Goal: Task Accomplishment & Management: Manage account settings

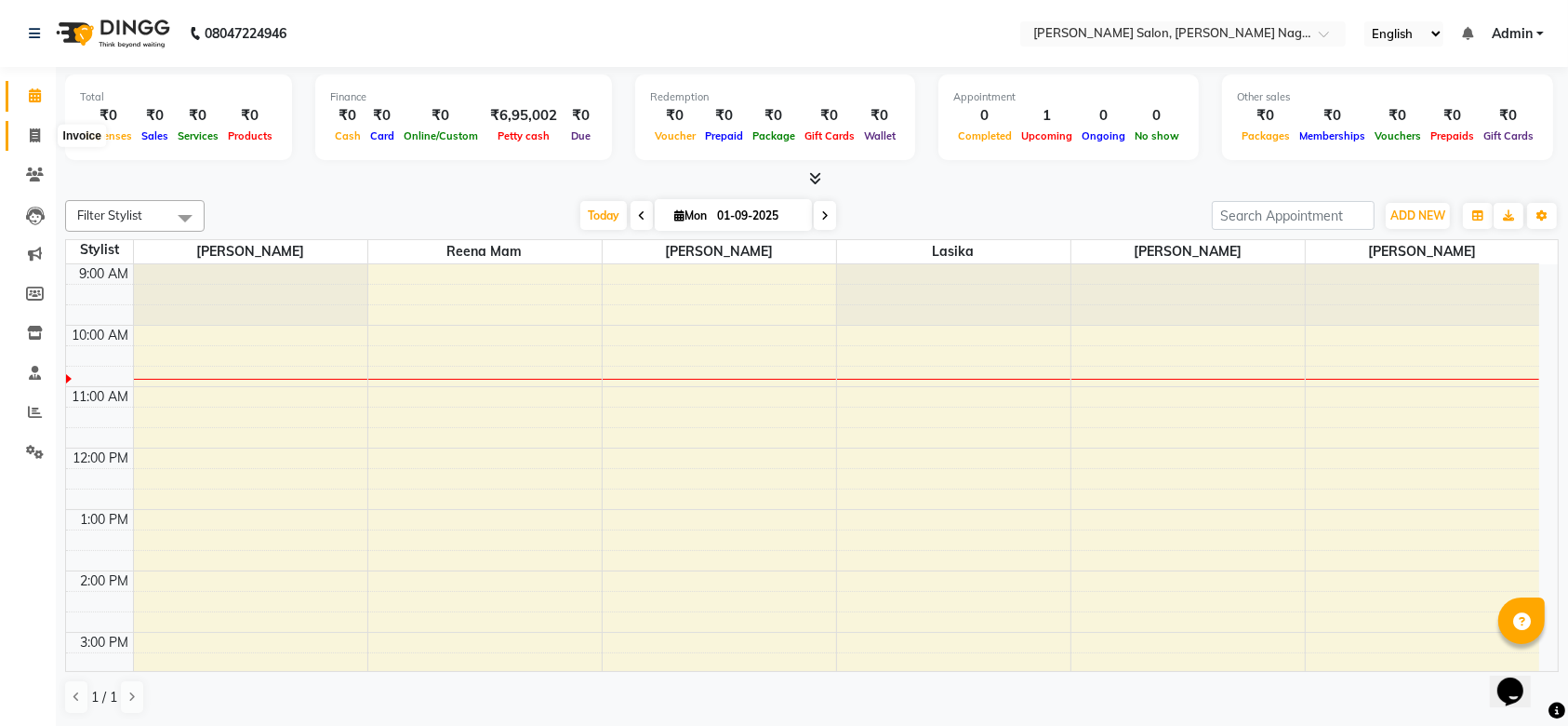
click at [30, 128] on icon at bounding box center [35, 135] width 10 height 14
select select "6221"
select select "service"
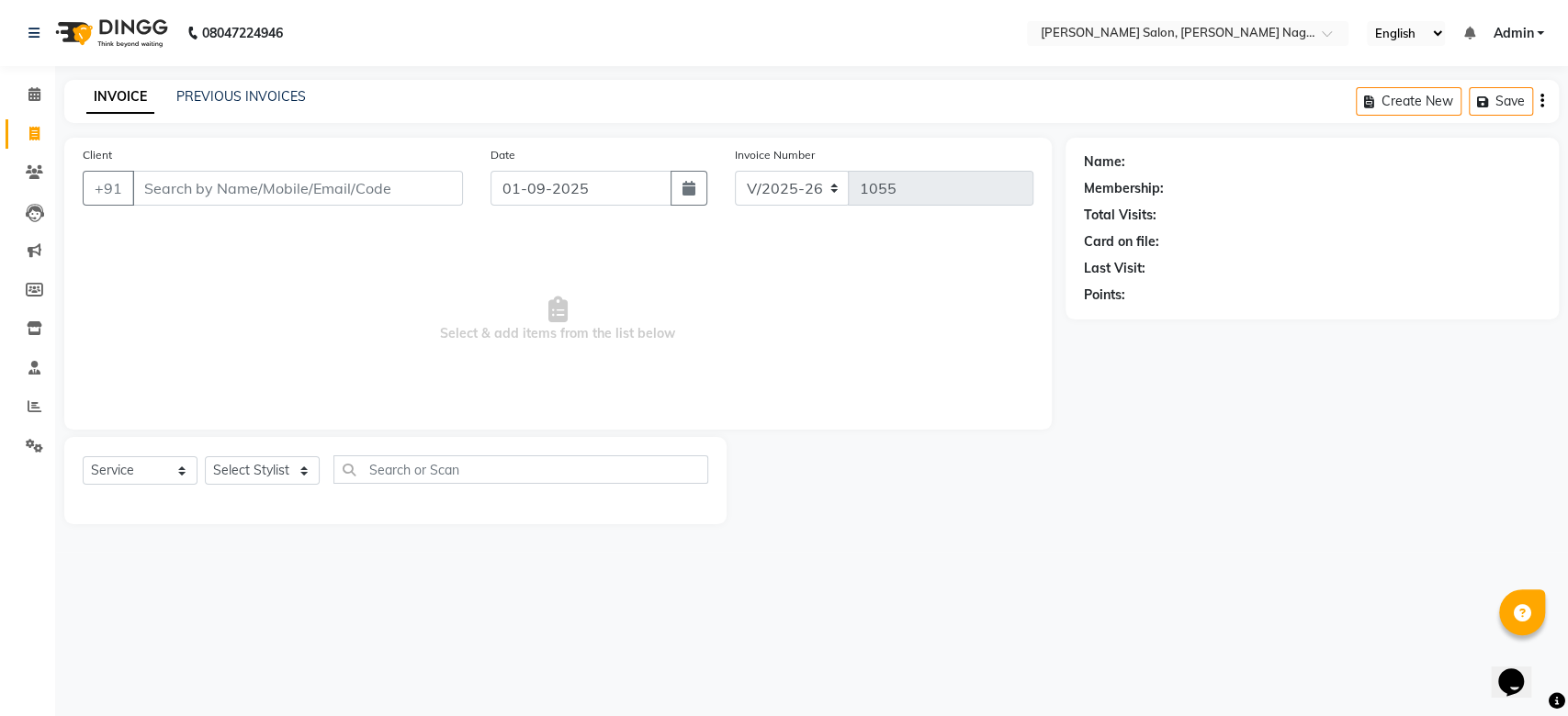
click at [154, 180] on input "Client" at bounding box center [298, 189] width 331 height 35
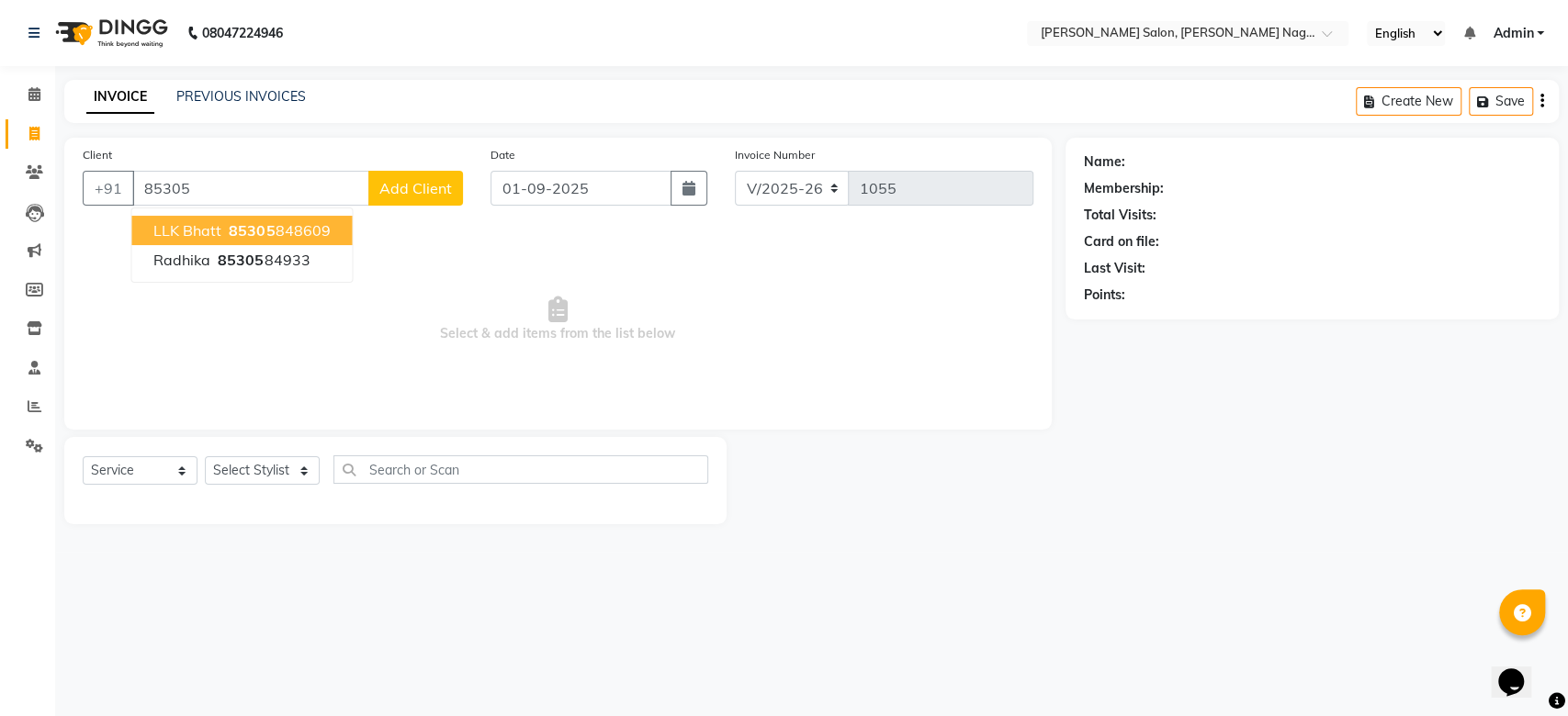
click at [226, 230] on ngb-highlight "85305 848609" at bounding box center [277, 230] width 105 height 19
type input "85305848609"
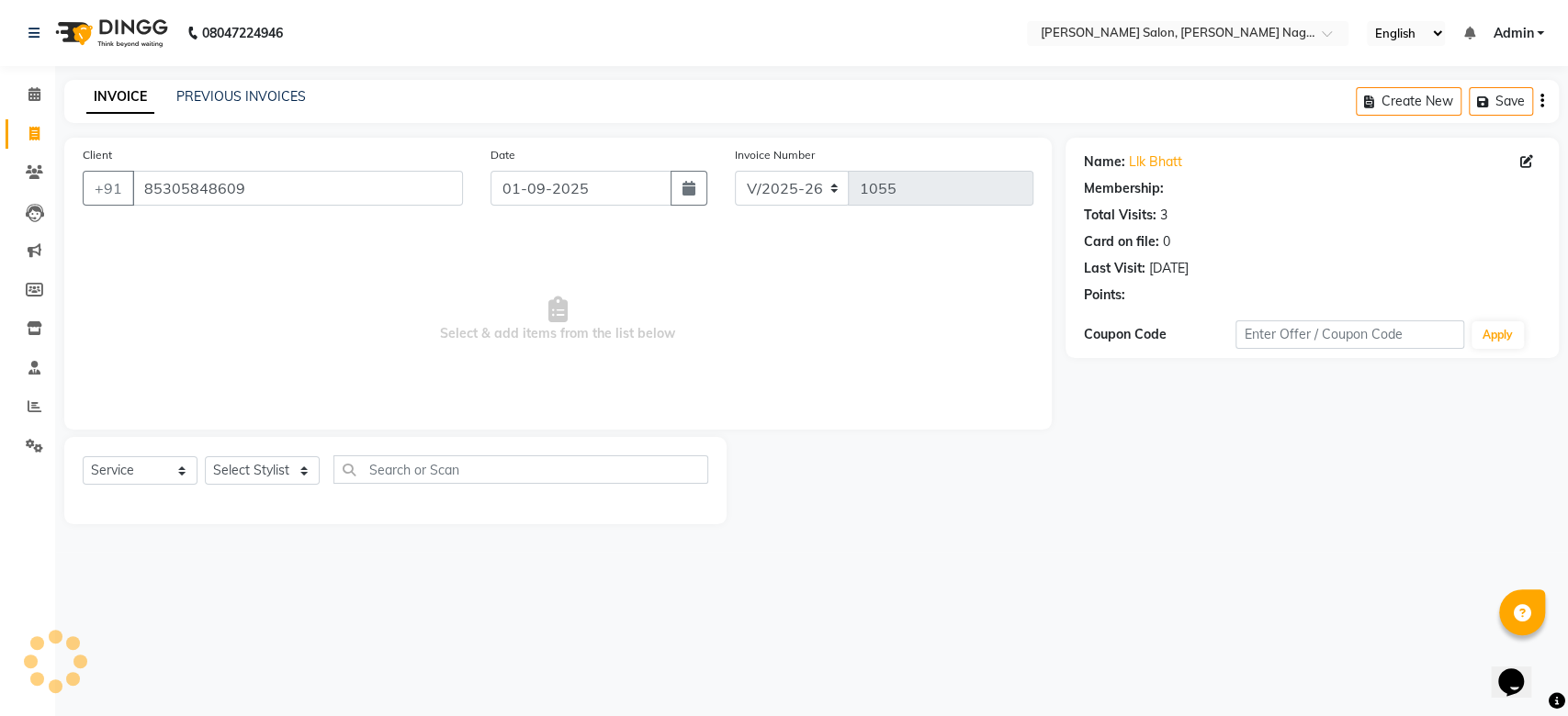
click at [226, 230] on span "Select & add items from the list below" at bounding box center [557, 320] width 950 height 184
click at [281, 473] on select "Select Stylist Junaid Khan lasika Rani Ghorpade reena mam SAHIL MALIK UJWALA" at bounding box center [261, 470] width 115 height 28
select select "74657"
click at [205, 456] on select "Select Stylist Junaid Khan lasika Rani Ghorpade reena mam SAHIL MALIK UJWALA" at bounding box center [261, 470] width 115 height 28
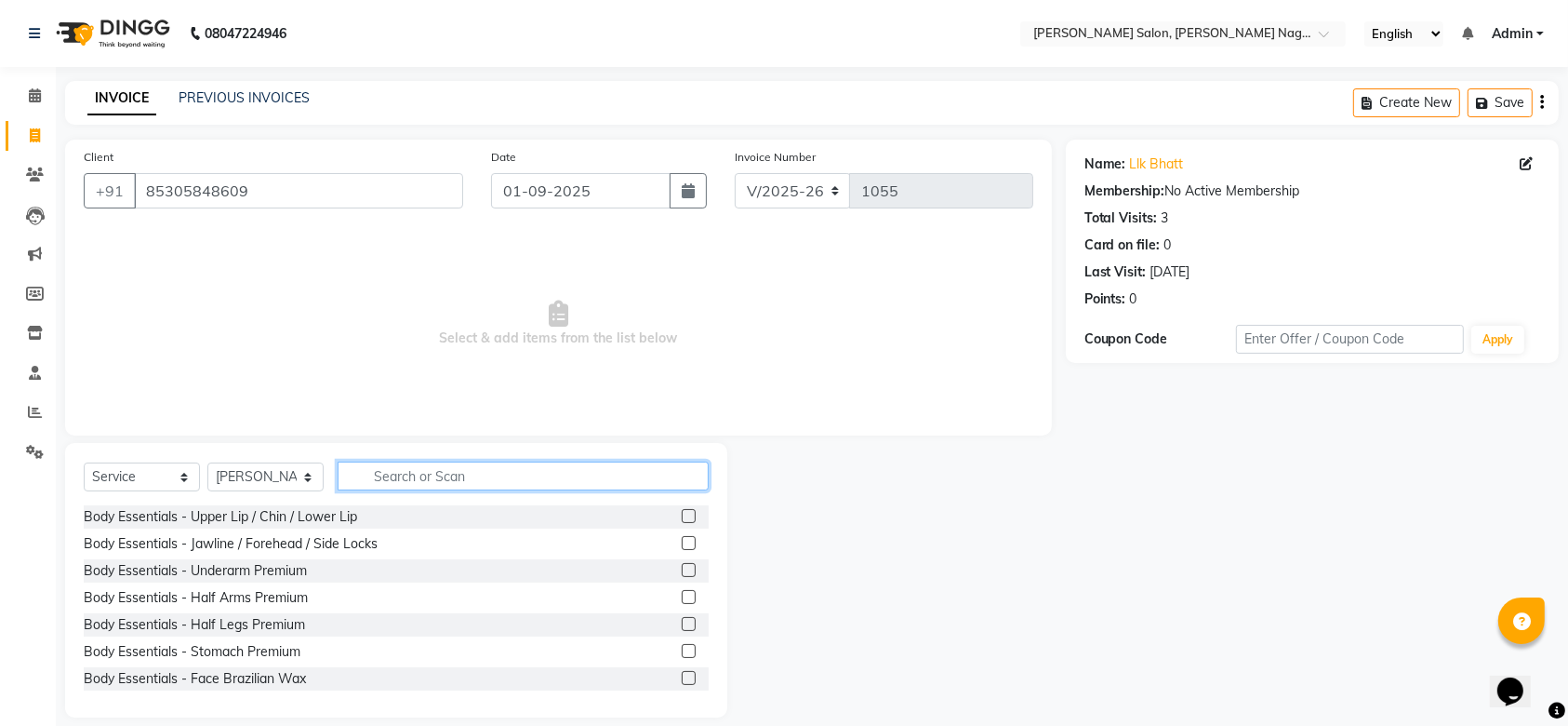
click at [401, 476] on input "text" at bounding box center [523, 475] width 371 height 29
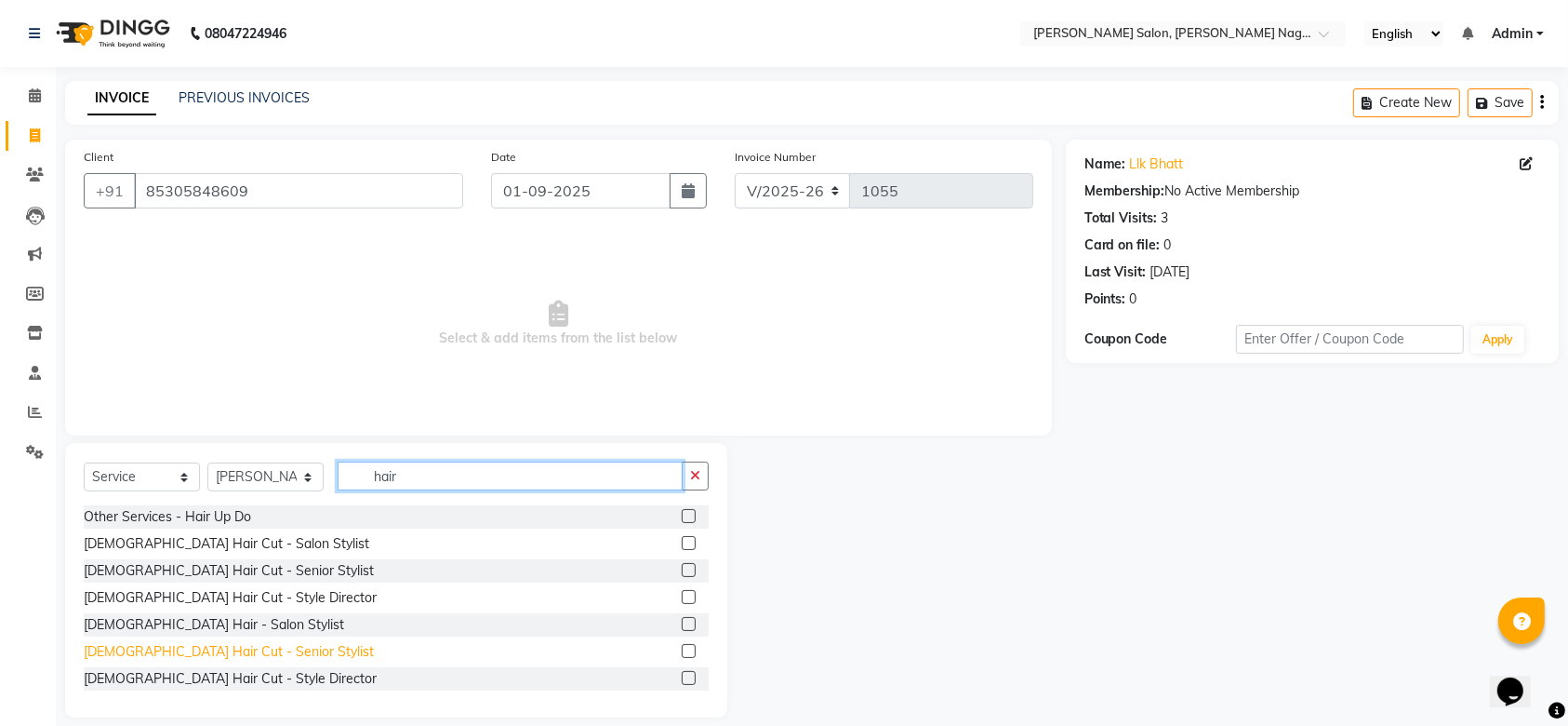
type input "hair"
click at [173, 642] on div "[DEMOGRAPHIC_DATA] Hair Cut - Senior Stylist" at bounding box center [228, 652] width 290 height 20
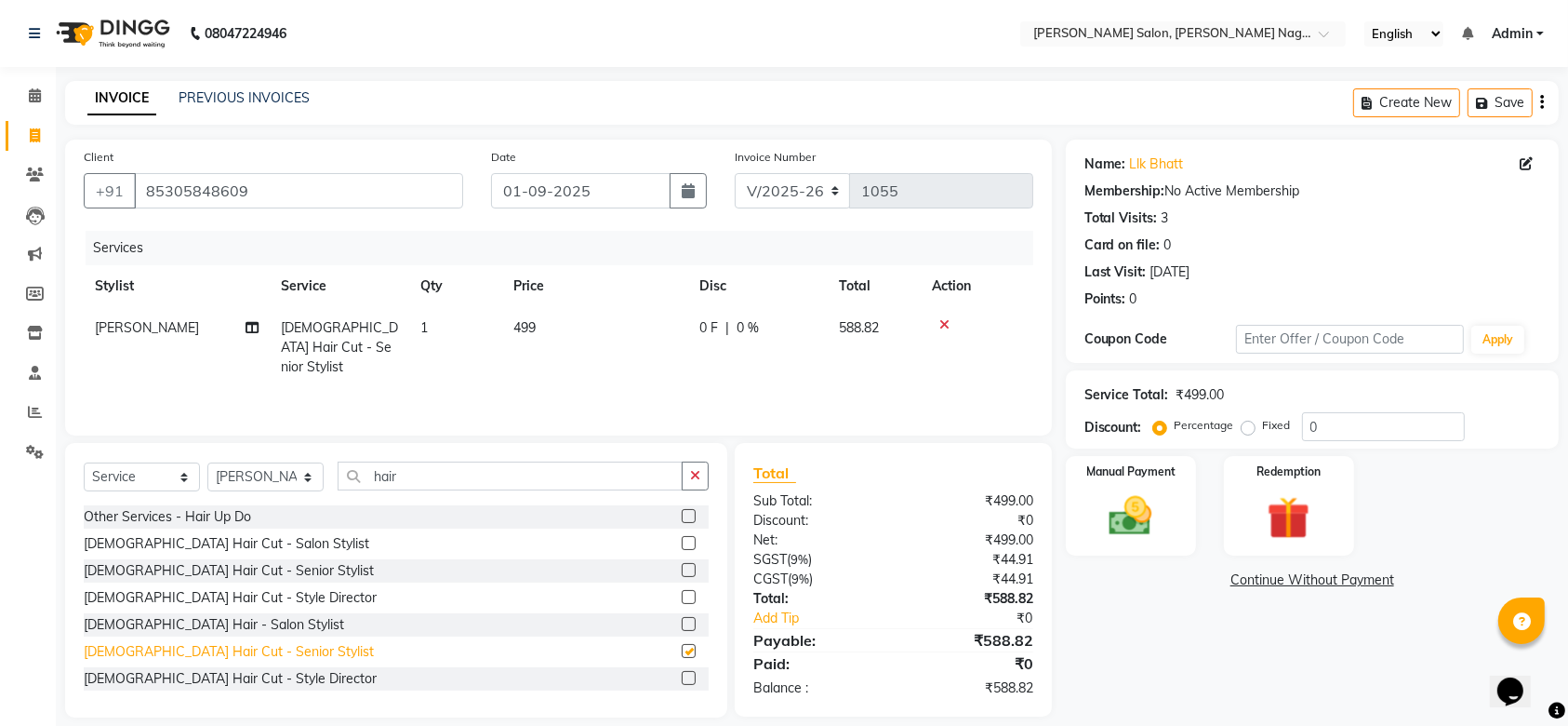
checkbox input "false"
click at [1161, 518] on img at bounding box center [1130, 517] width 72 height 52
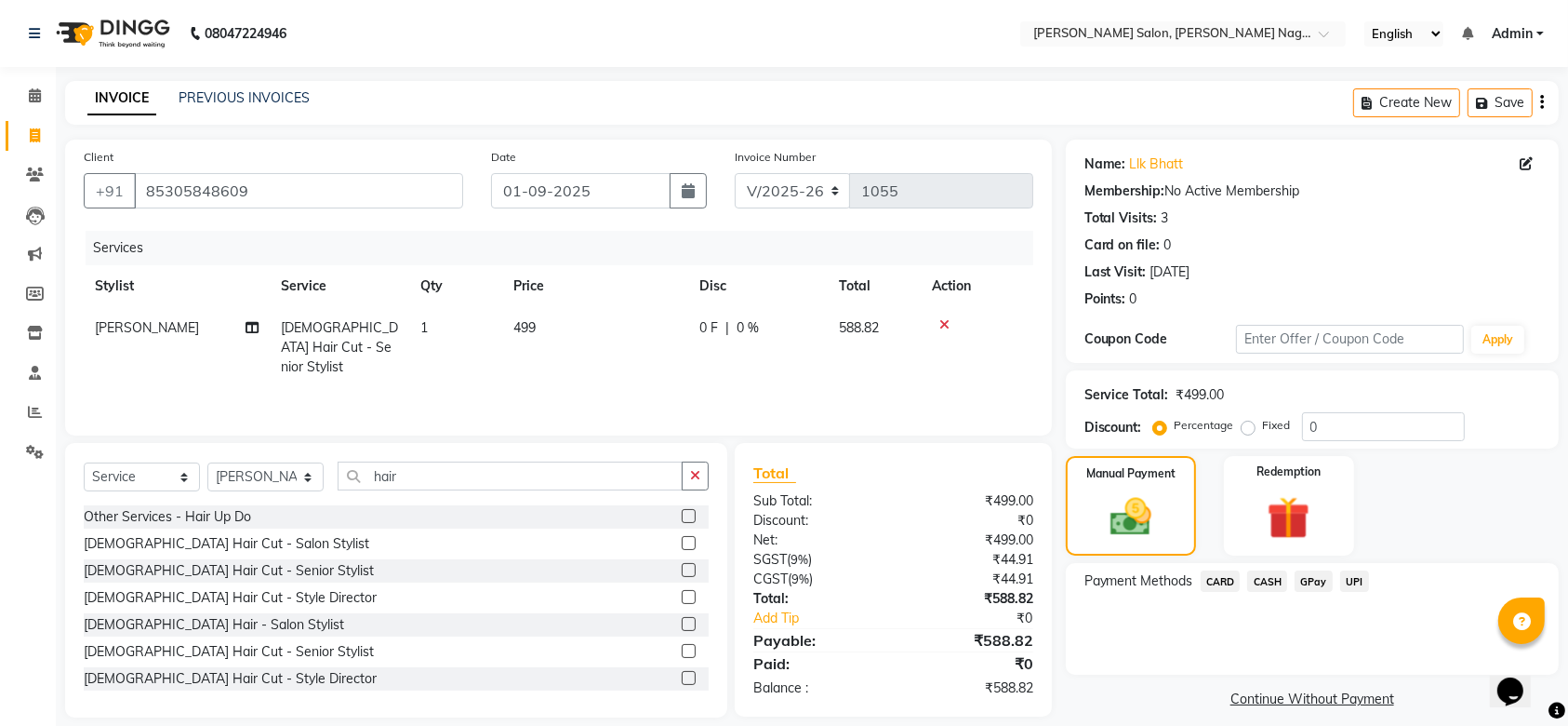
click at [1259, 575] on span "CASH" at bounding box center [1267, 581] width 40 height 22
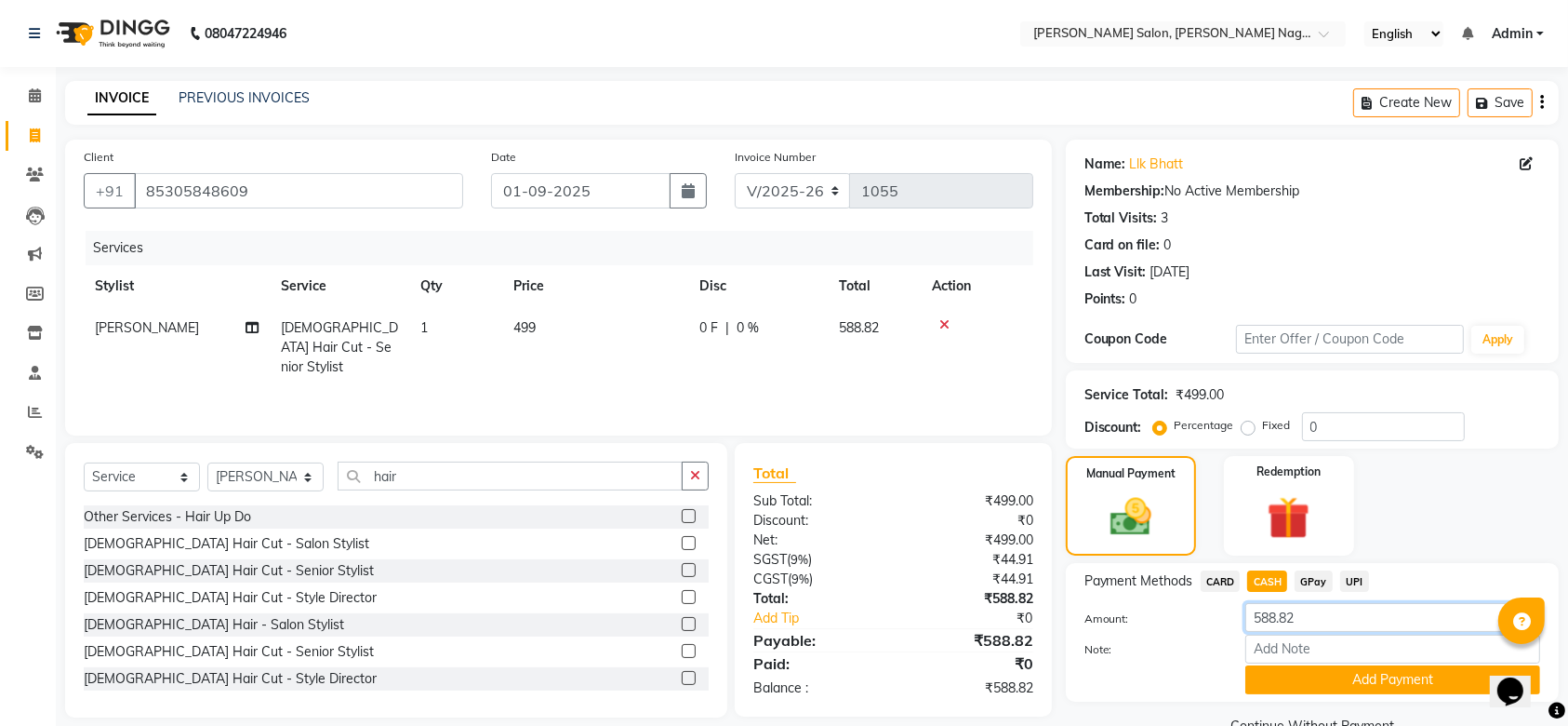
click at [1289, 617] on input "588.82" at bounding box center [1392, 617] width 294 height 29
type input "2"
click at [1297, 616] on input "2" at bounding box center [1392, 617] width 294 height 29
type input "500"
click at [1287, 671] on button "Add Payment" at bounding box center [1392, 679] width 294 height 29
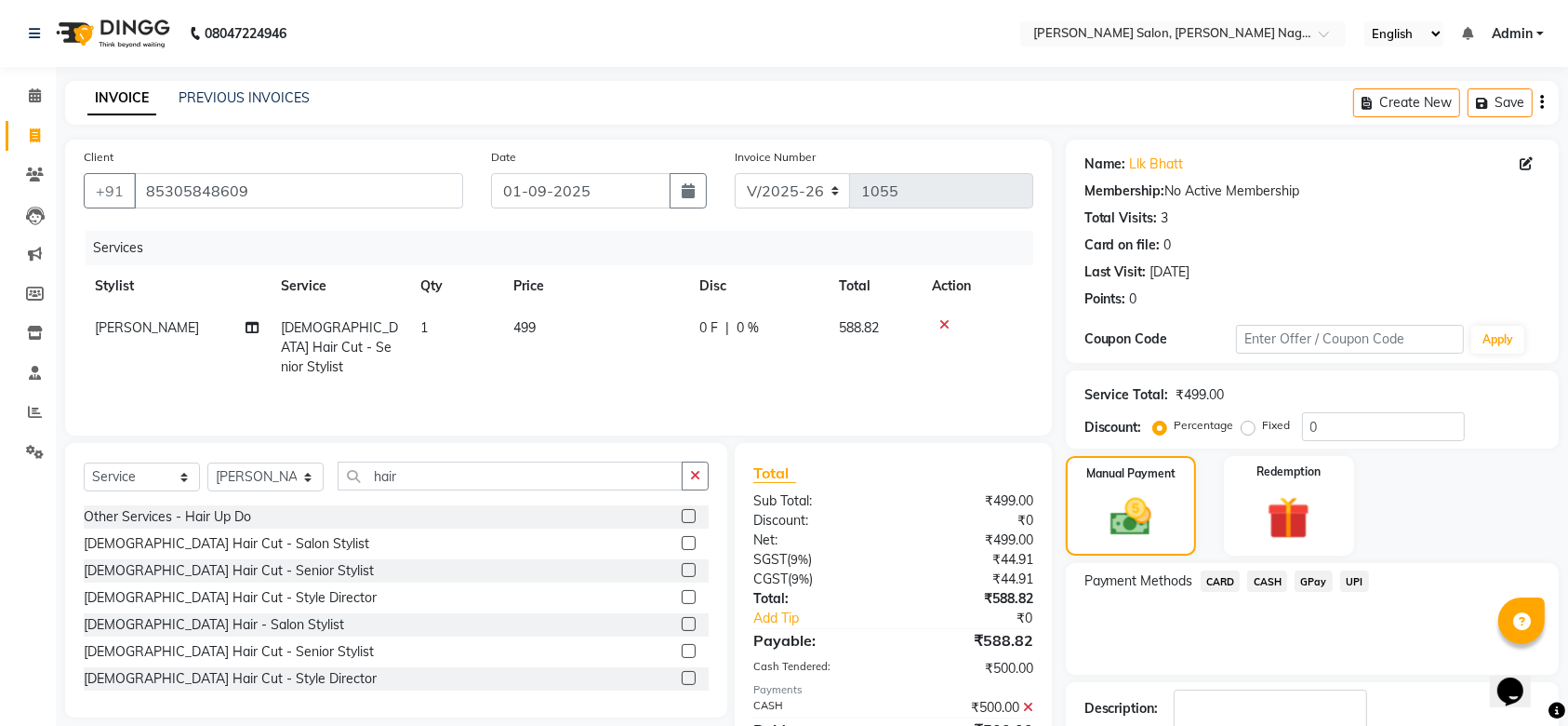
scroll to position [119, 0]
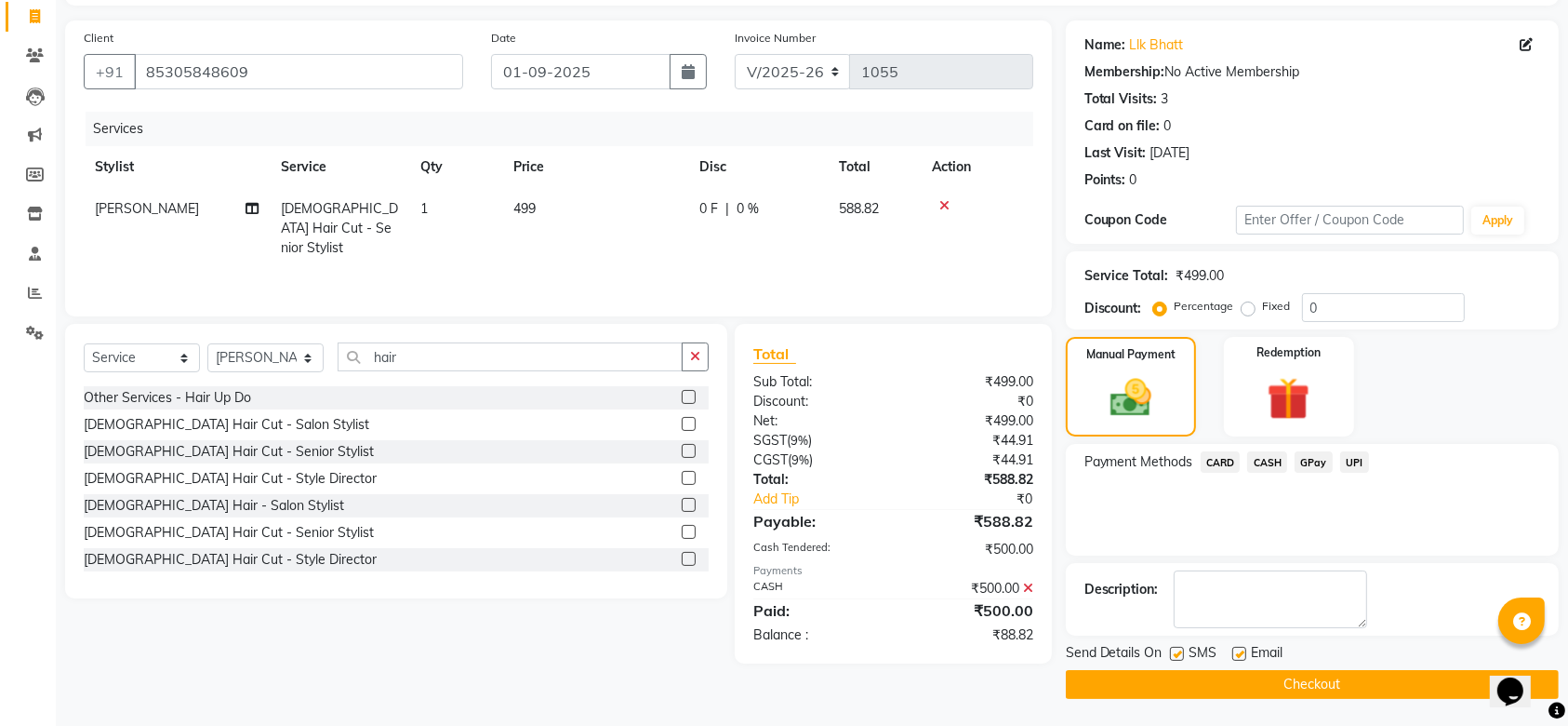
click at [1348, 456] on span "UPI" at bounding box center [1354, 462] width 29 height 22
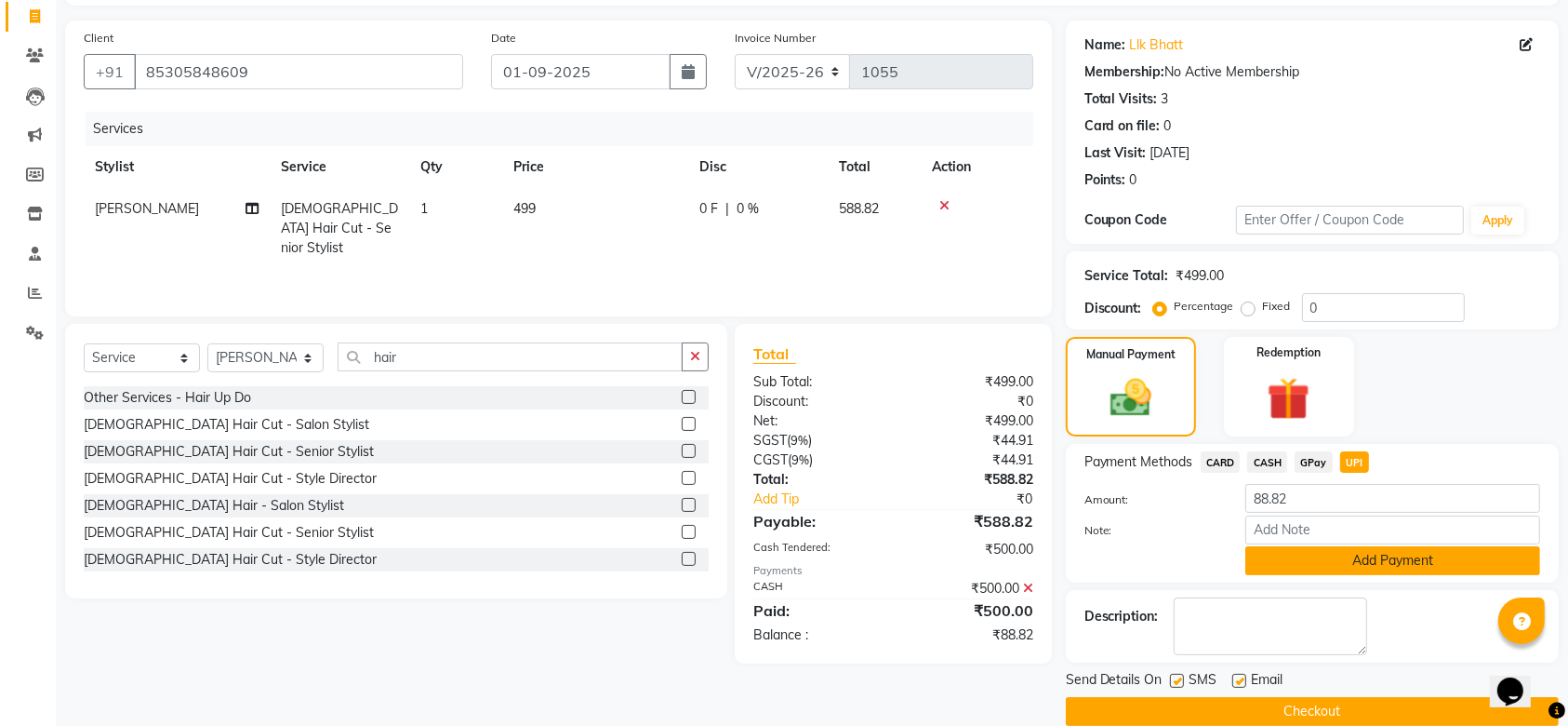
click at [1309, 557] on button "Add Payment" at bounding box center [1392, 560] width 294 height 29
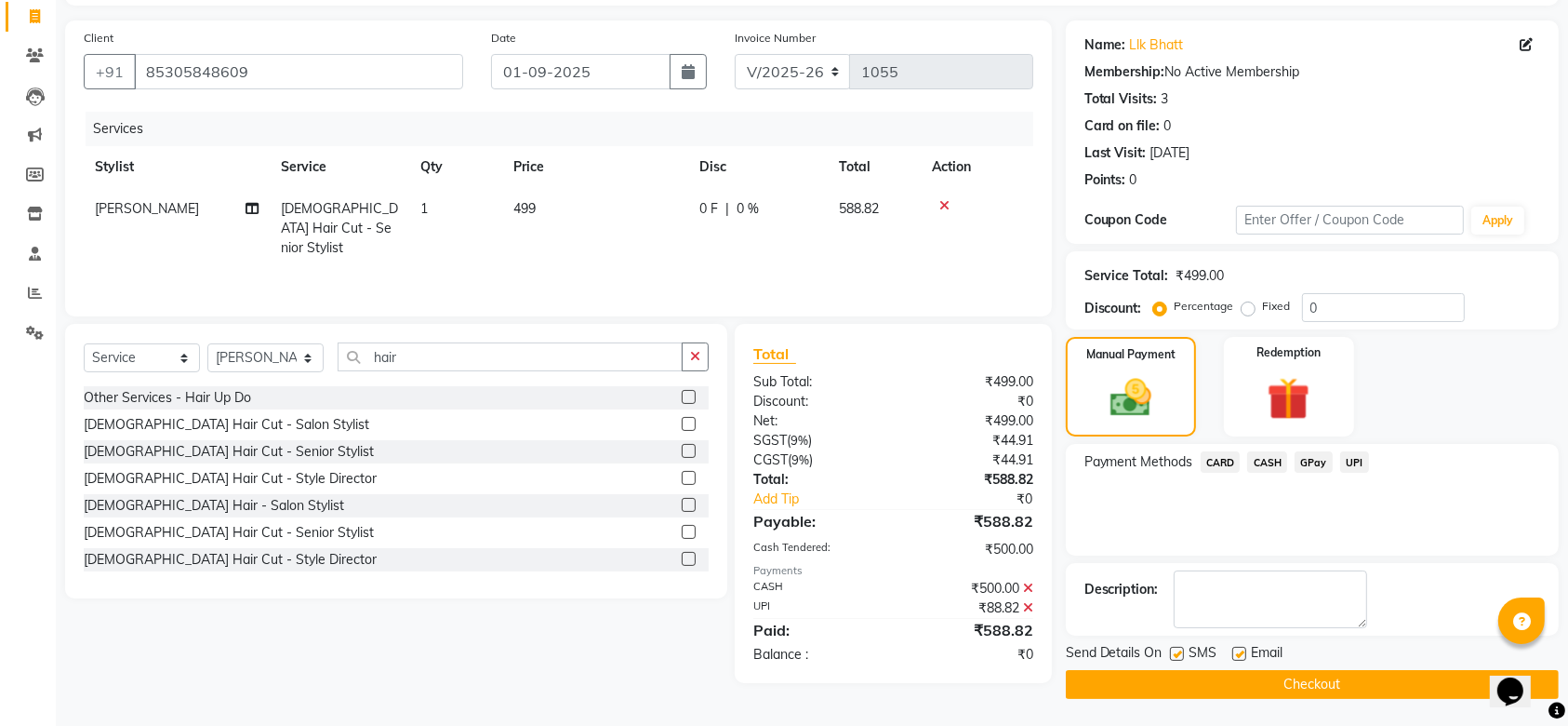
click at [1305, 673] on button "Checkout" at bounding box center [1311, 684] width 493 height 29
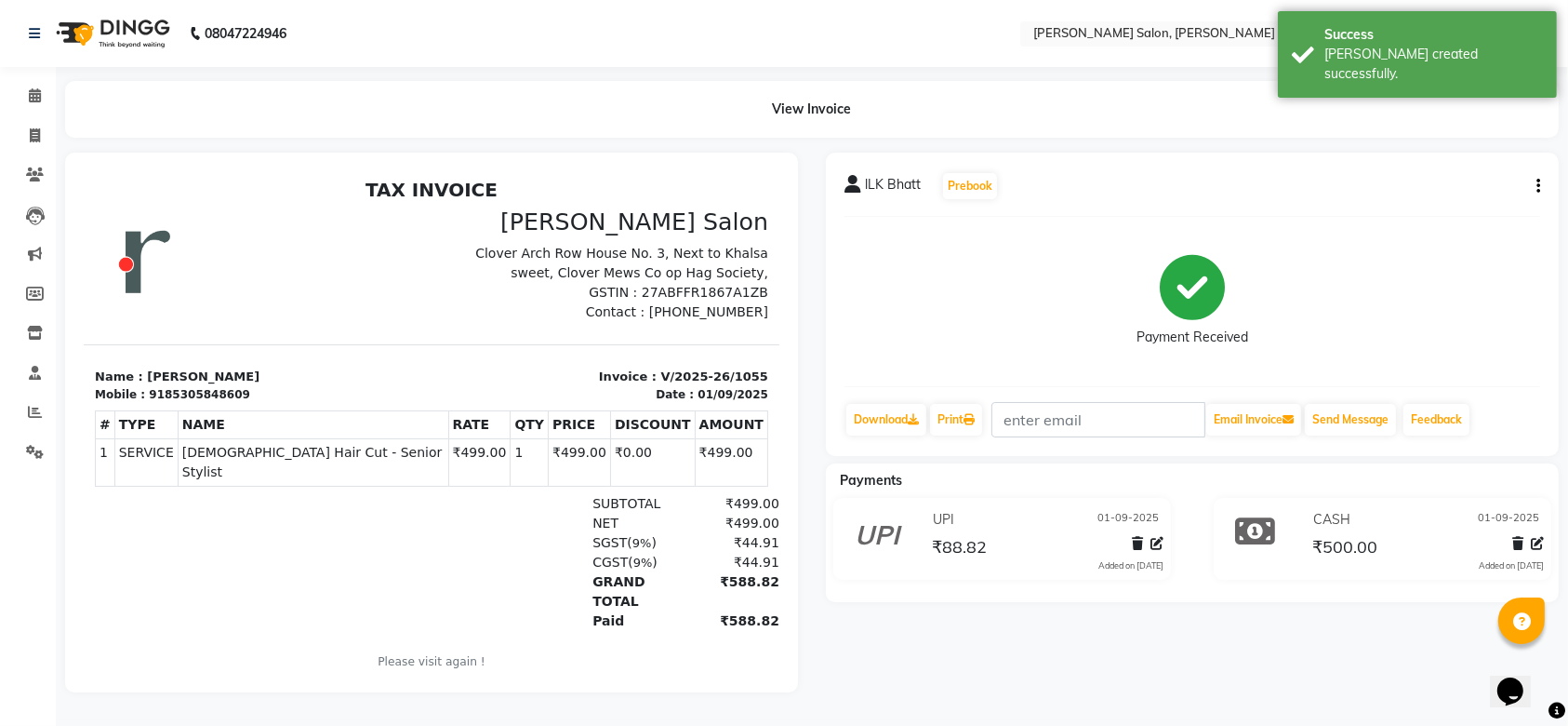
scroll to position [5, 0]
click at [32, 88] on icon at bounding box center [35, 95] width 12 height 14
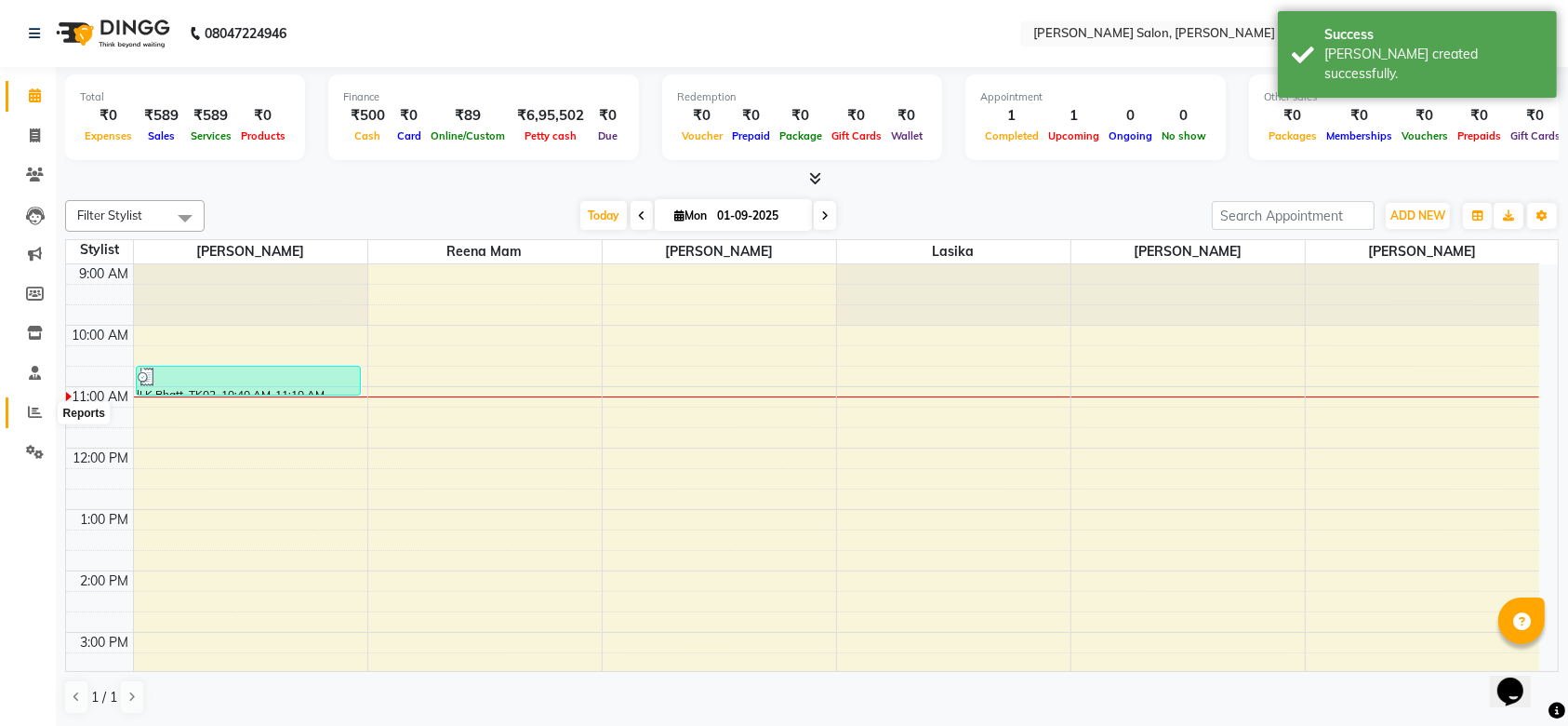
click at [29, 412] on icon at bounding box center [35, 412] width 14 height 14
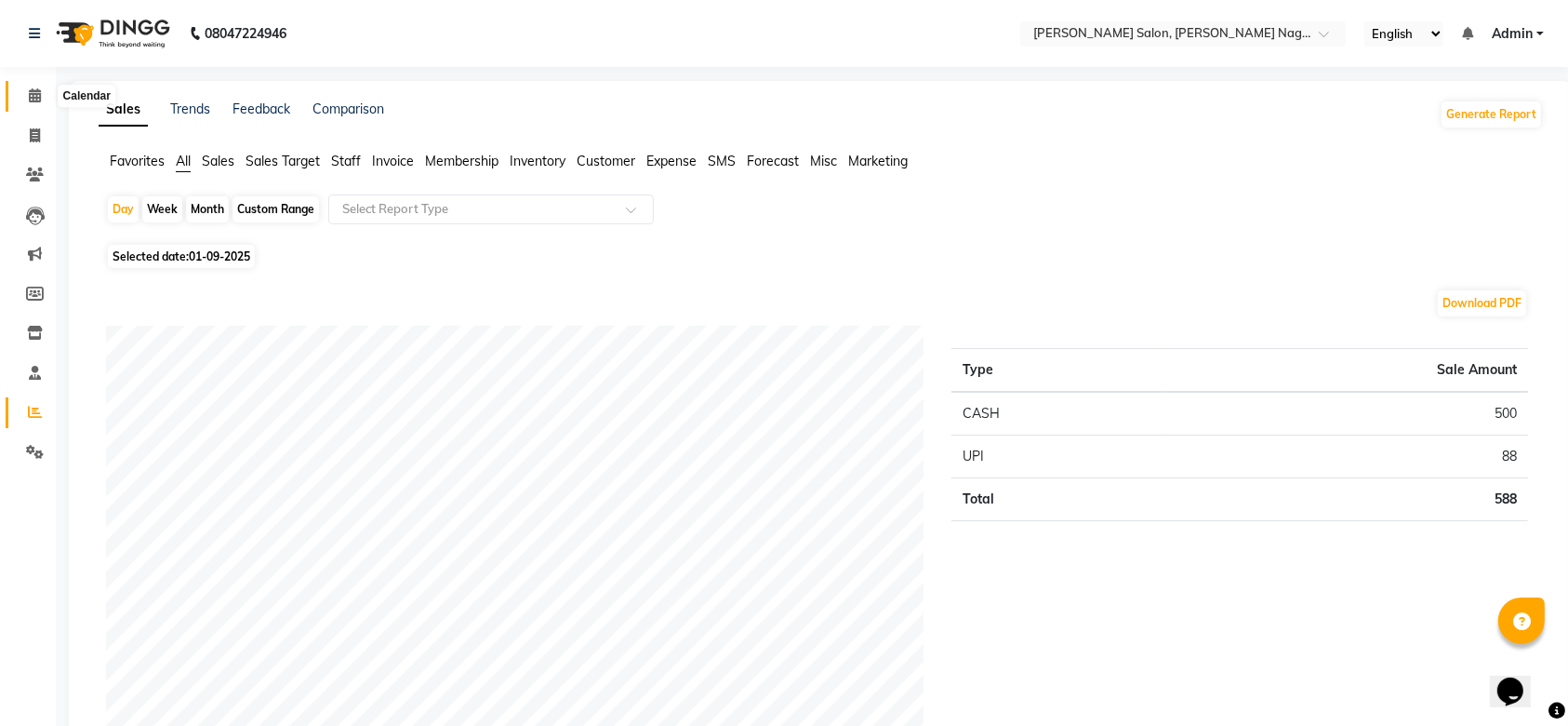
click at [31, 92] on icon at bounding box center [35, 95] width 12 height 14
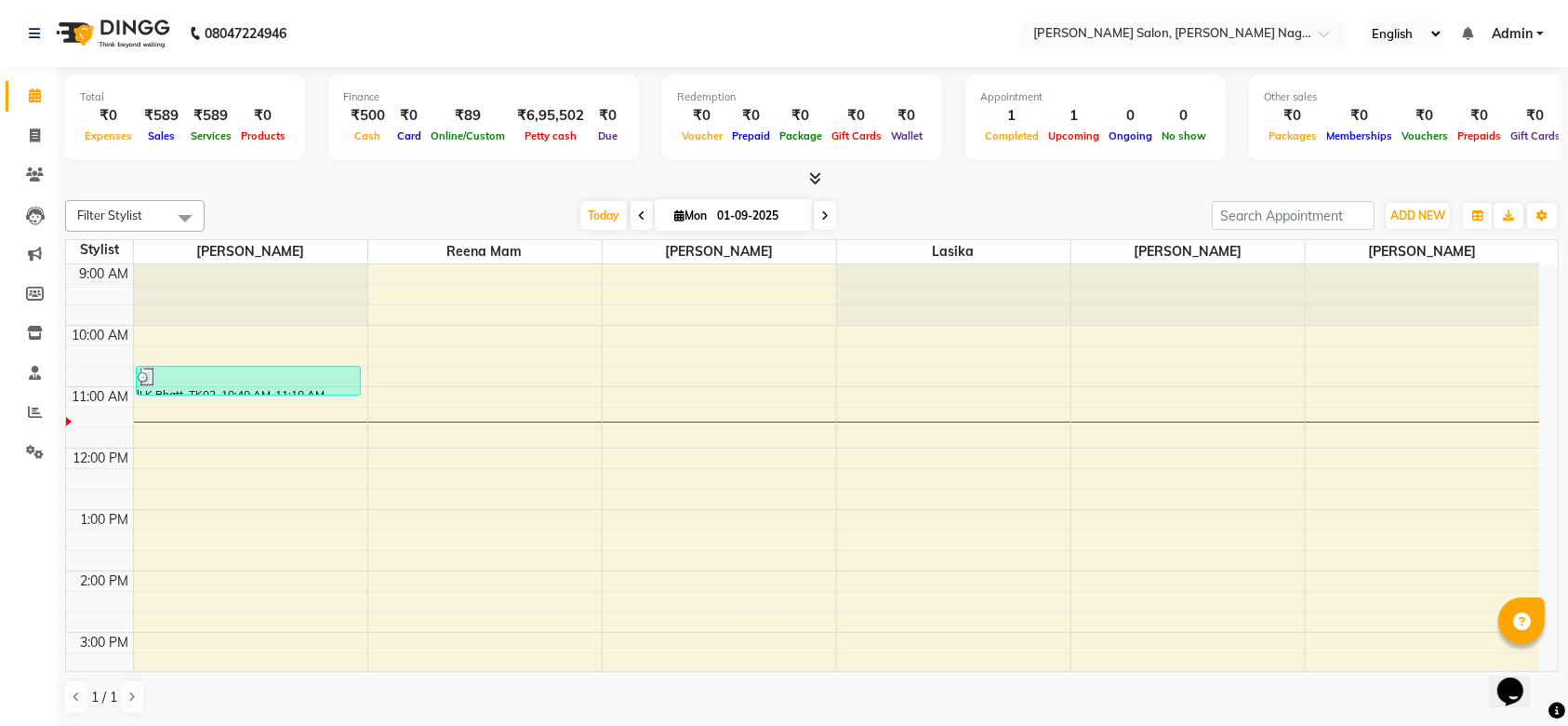
click at [827, 214] on span at bounding box center [825, 215] width 23 height 29
type input "02-09-2025"
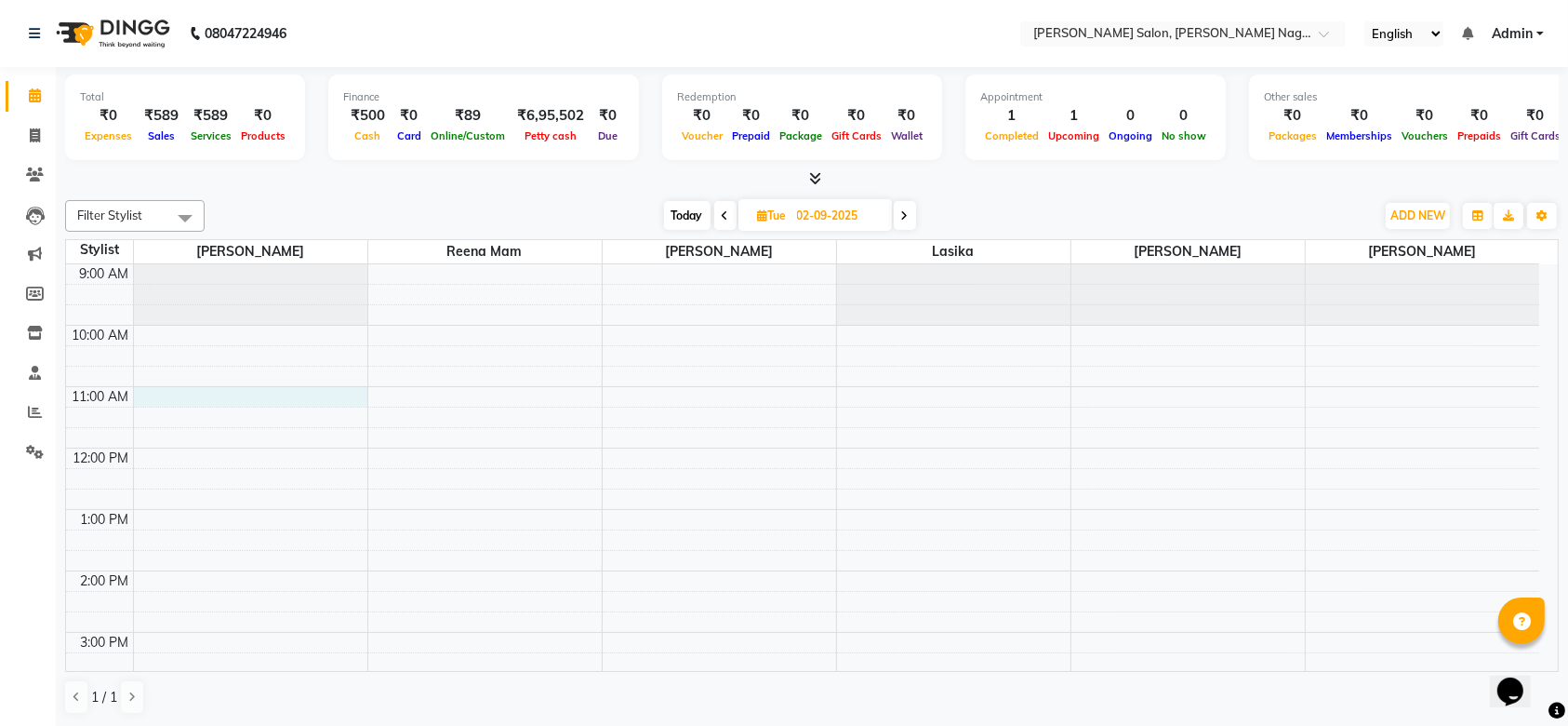
click at [205, 396] on div "9:00 AM 10:00 AM 11:00 AM 12:00 PM 1:00 PM 2:00 PM 3:00 PM 4:00 PM 5:00 PM 6:00…" at bounding box center [803, 724] width 1473 height 920
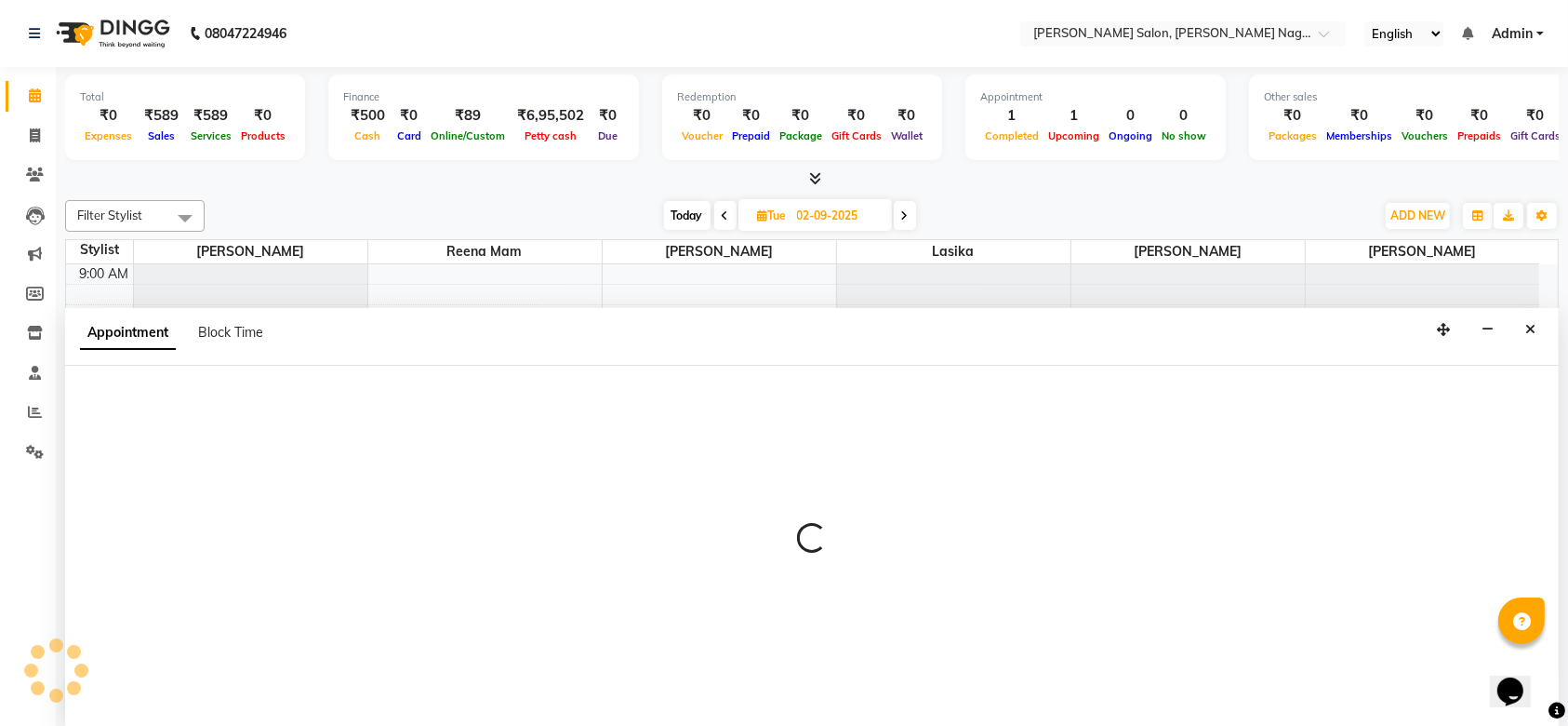
select select "74657"
select select "660"
select select "tentative"
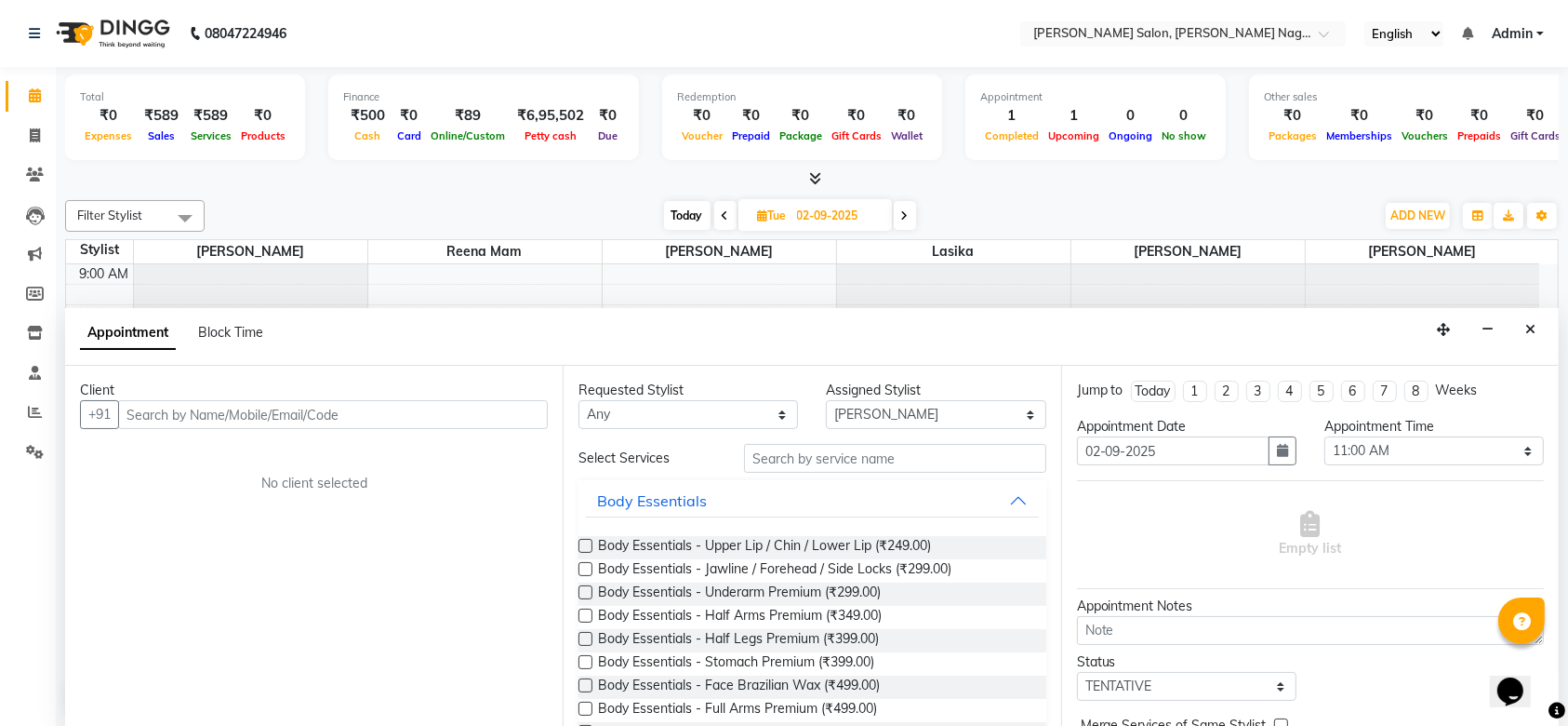
click at [324, 420] on input "text" at bounding box center [333, 415] width 430 height 29
type input "9820935300"
click at [502, 417] on span "Add Client" at bounding box center [508, 414] width 62 height 17
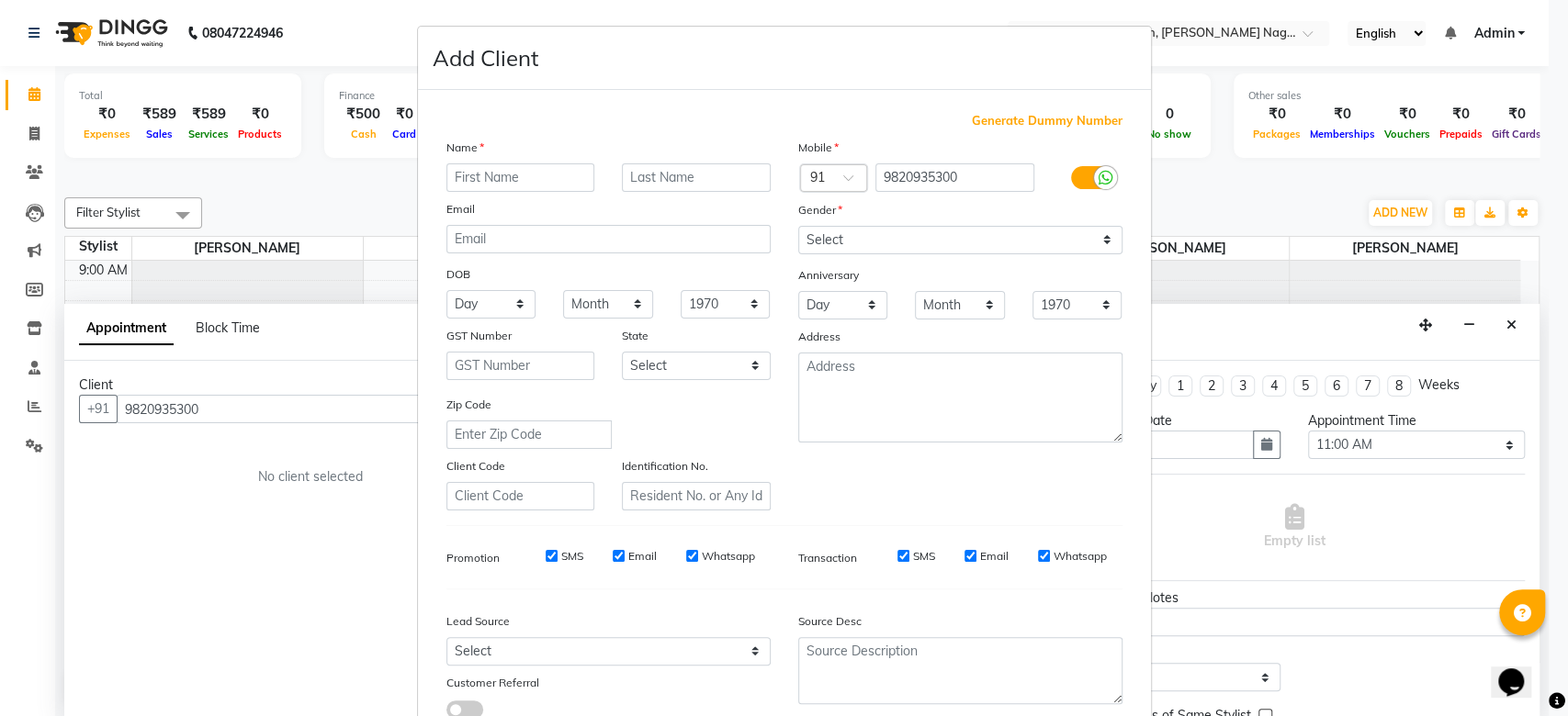
click at [499, 178] on input "text" at bounding box center [521, 177] width 149 height 28
type input "jesal"
click at [631, 172] on input "text" at bounding box center [696, 177] width 149 height 28
type input "bhuta"
click at [958, 247] on select "Select Male Female Other Prefer Not To Say" at bounding box center [959, 240] width 324 height 28
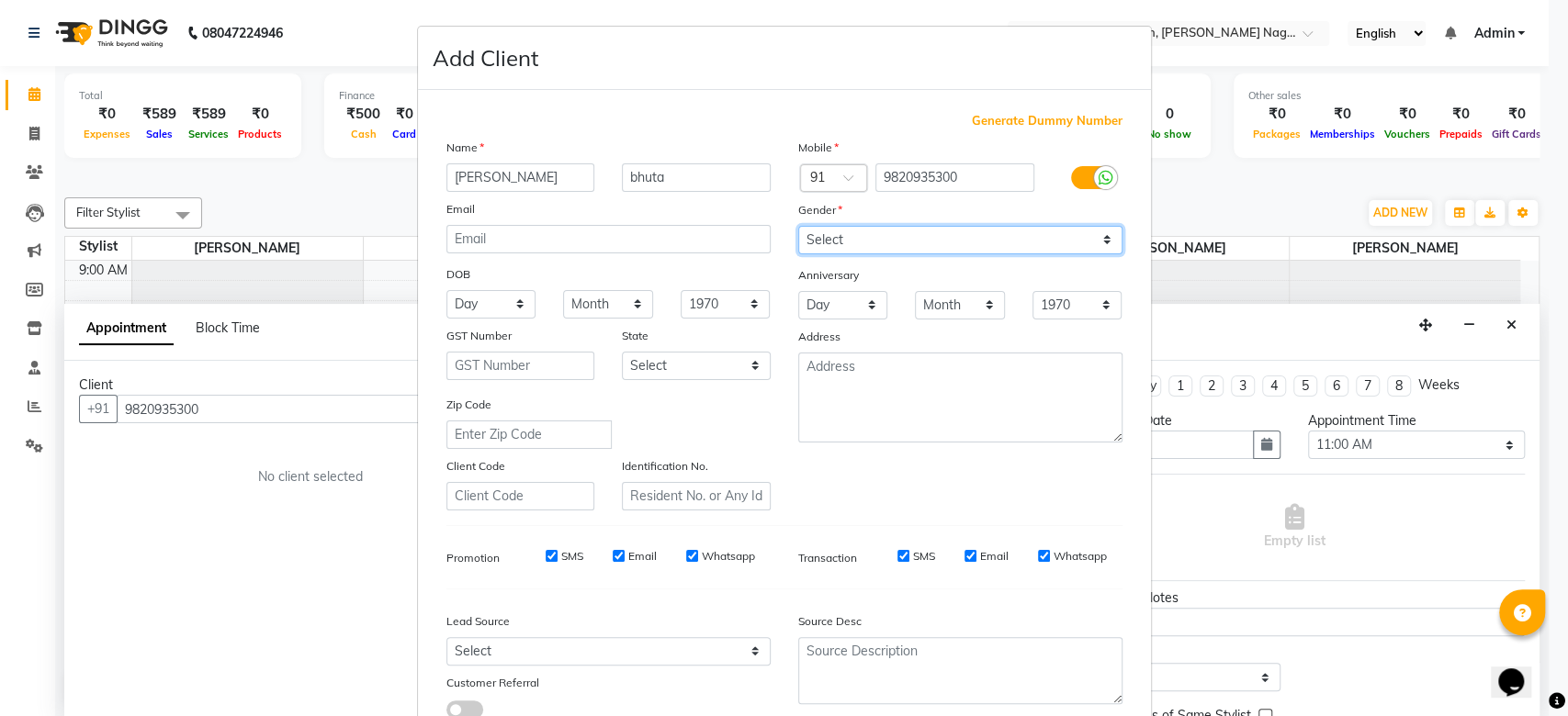
select select "female"
click at [798, 226] on select "Select Male Female Other Prefer Not To Say" at bounding box center [959, 240] width 324 height 28
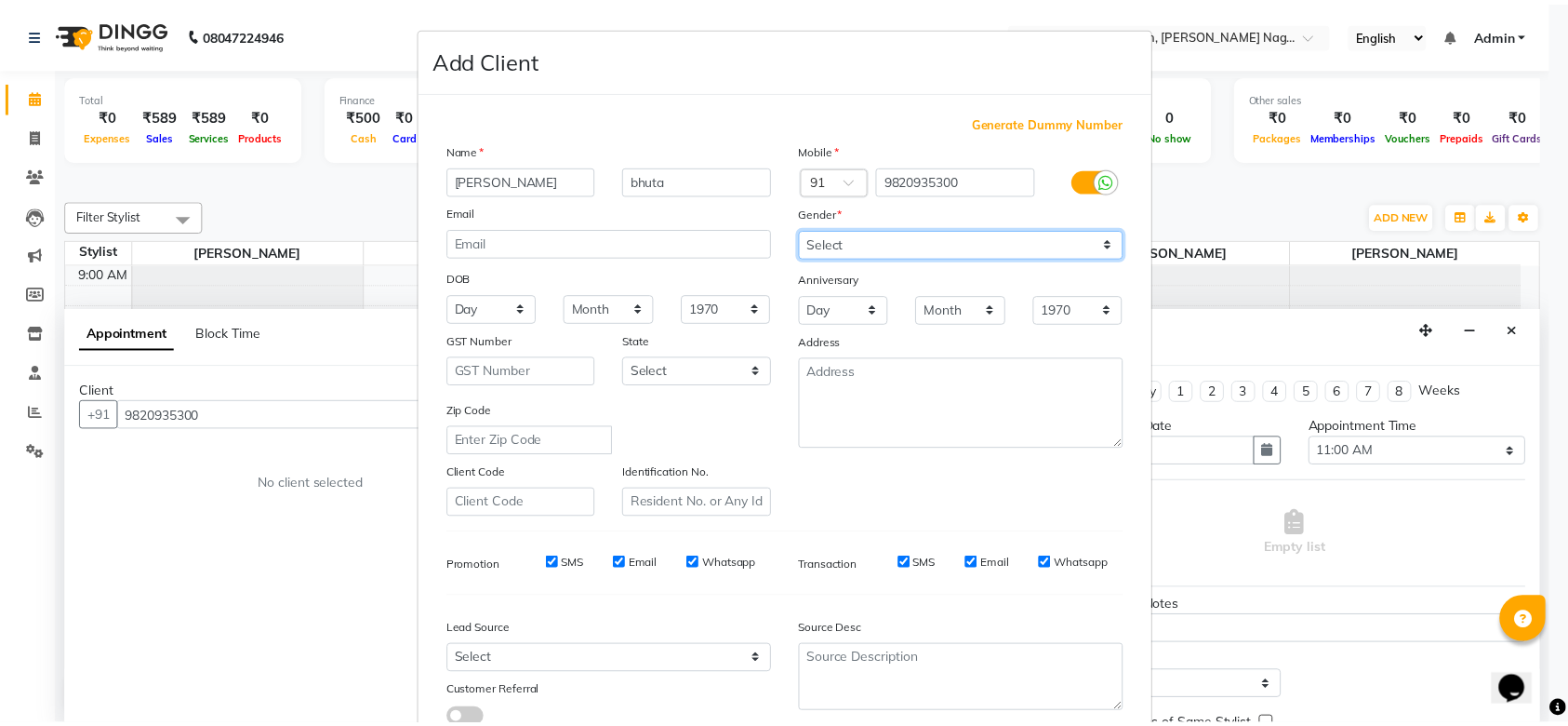
scroll to position [128, 0]
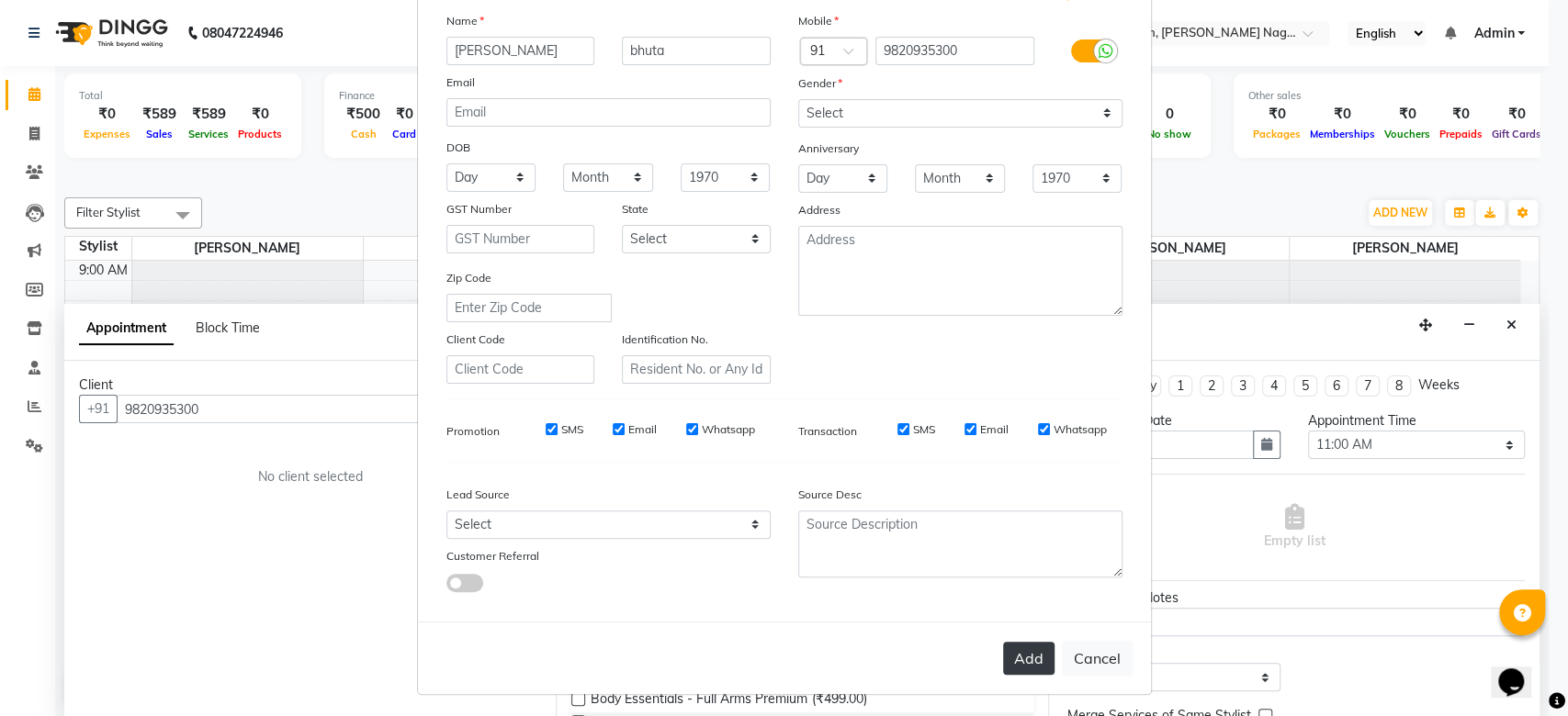
click at [1016, 652] on button "Add" at bounding box center [1029, 658] width 52 height 33
select select
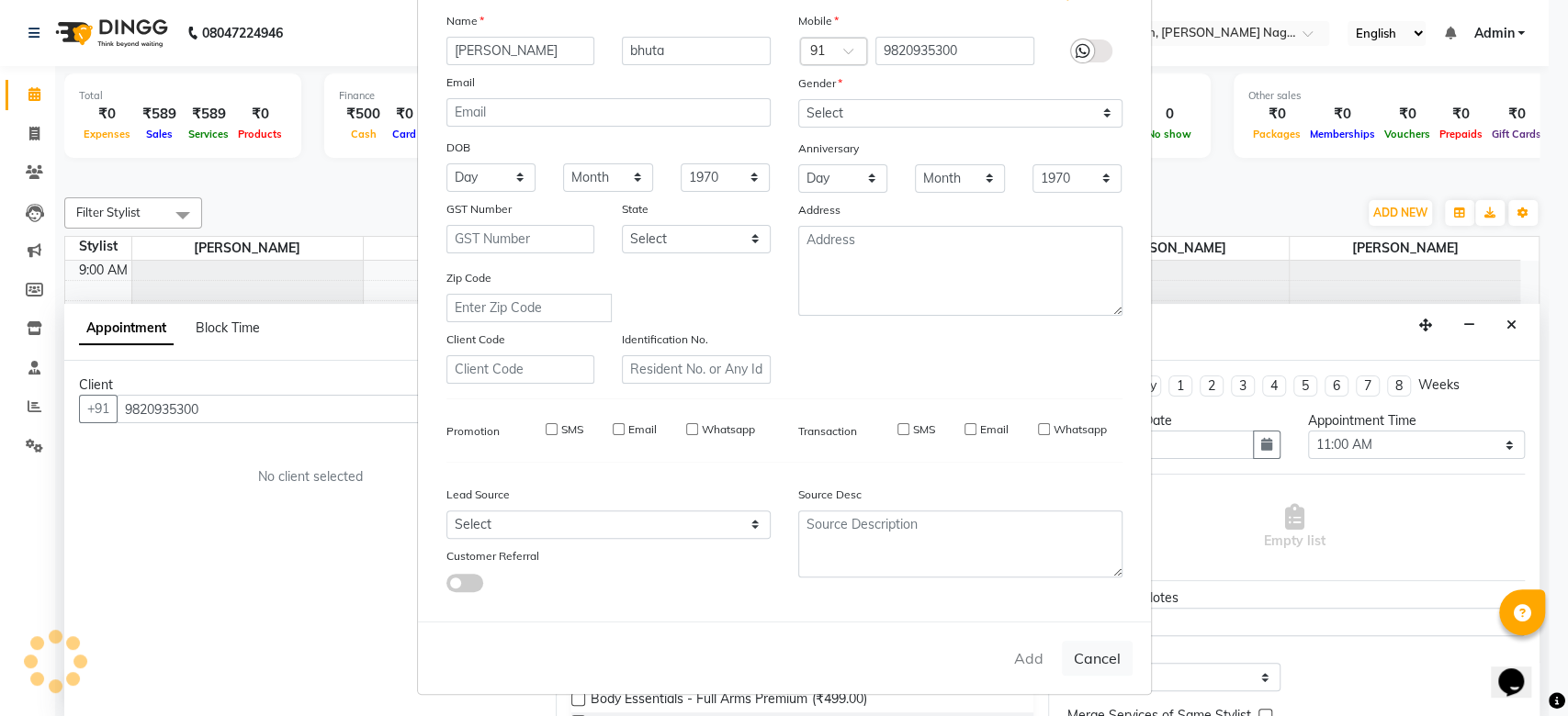
select select
checkbox input "false"
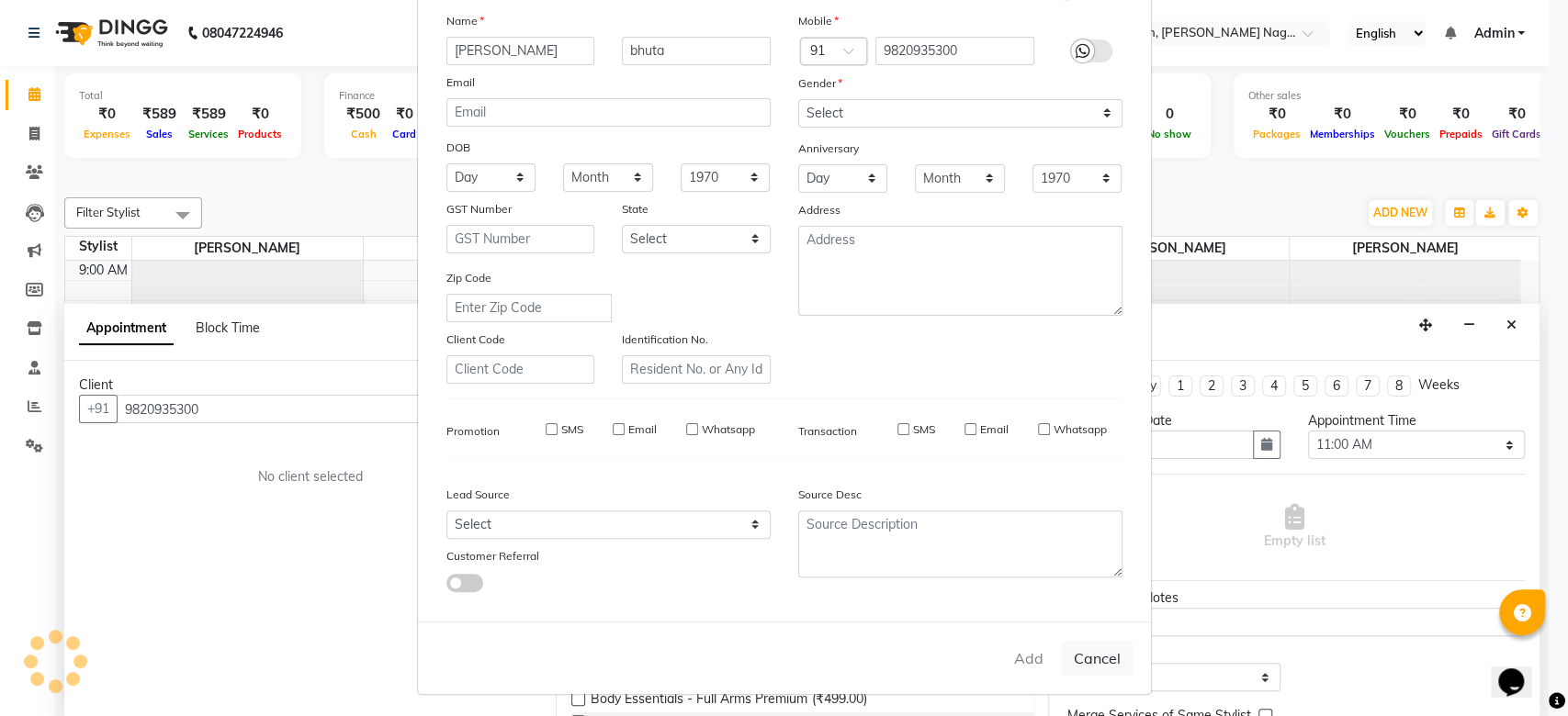
checkbox input "false"
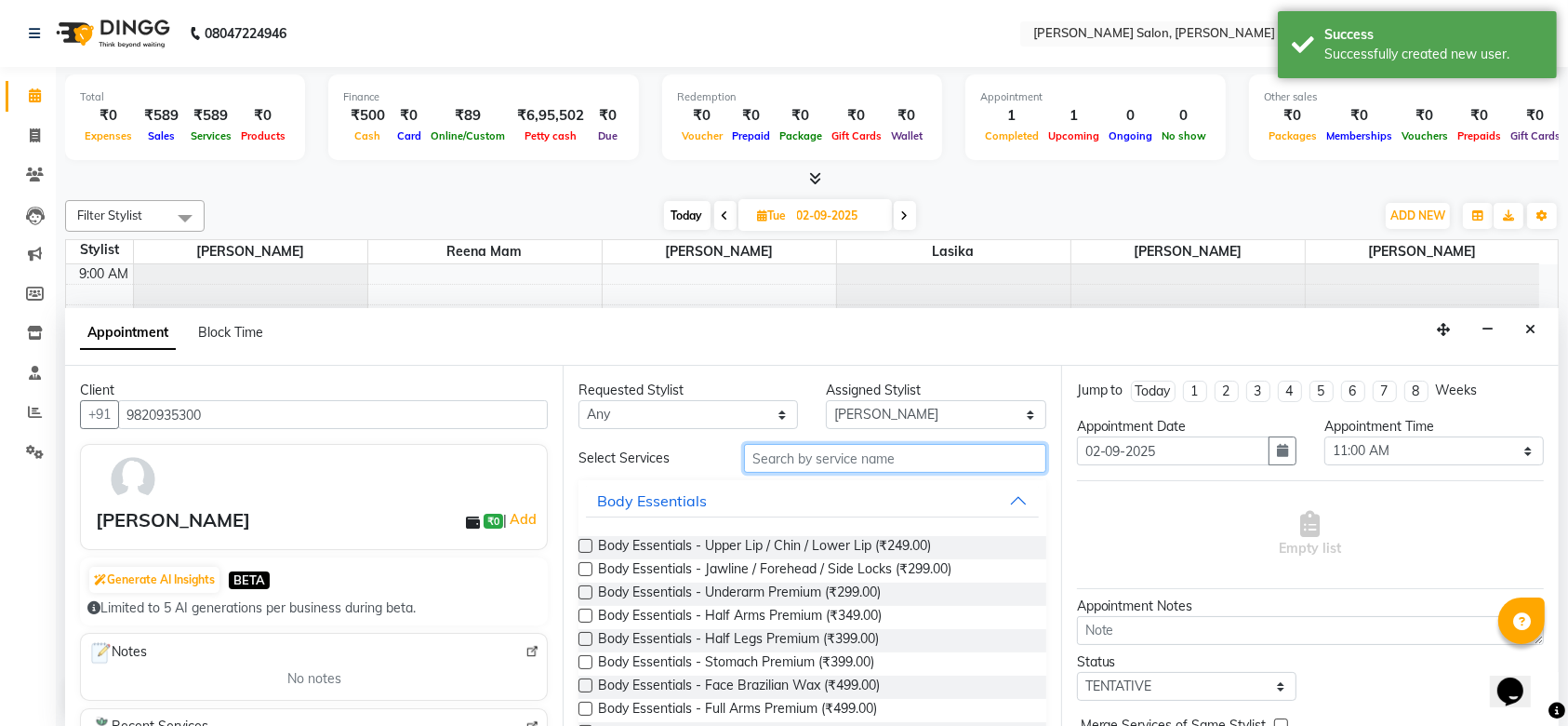
click at [813, 459] on input "text" at bounding box center [895, 458] width 302 height 29
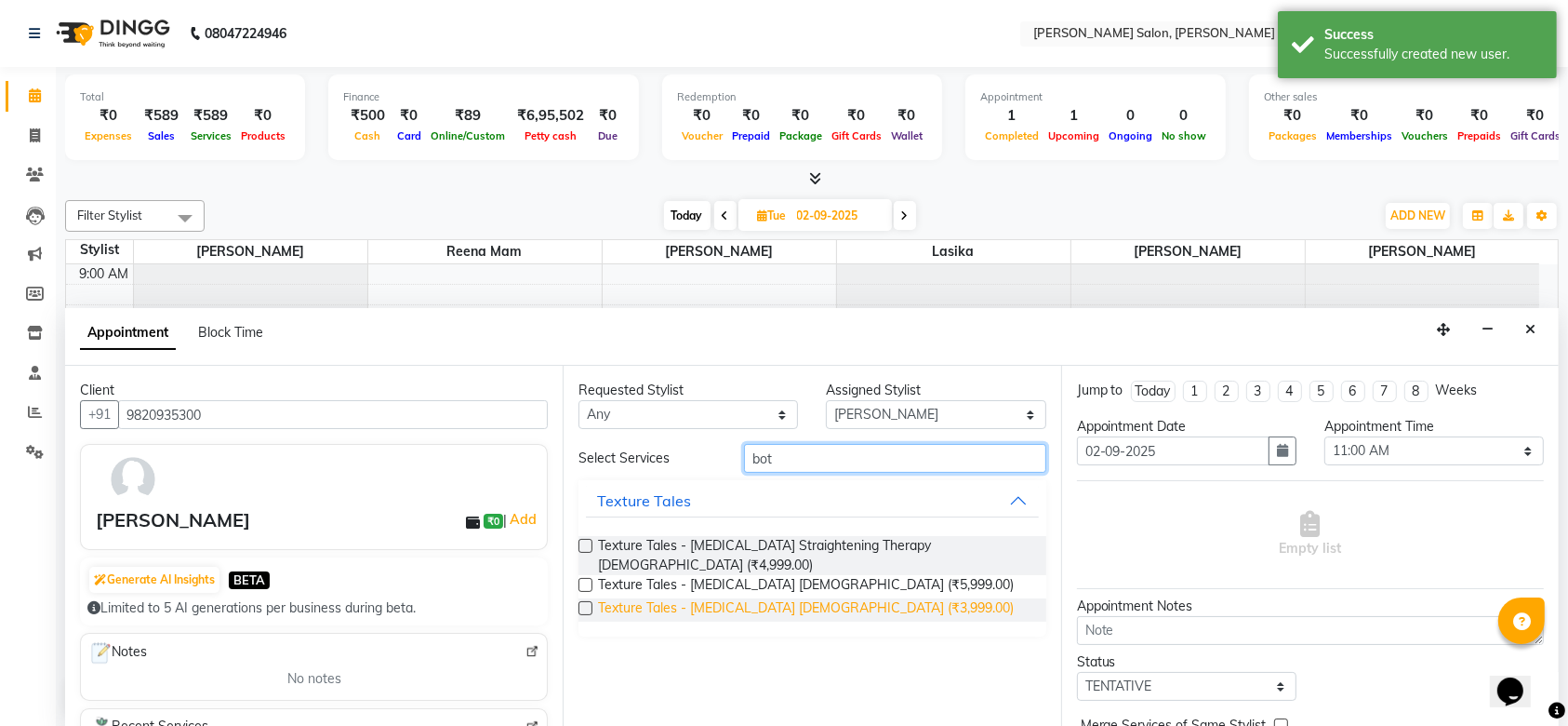
type input "bot"
click at [773, 598] on span "Texture Tales - Botox Male (₹3,999.00)" at bounding box center [805, 609] width 415 height 23
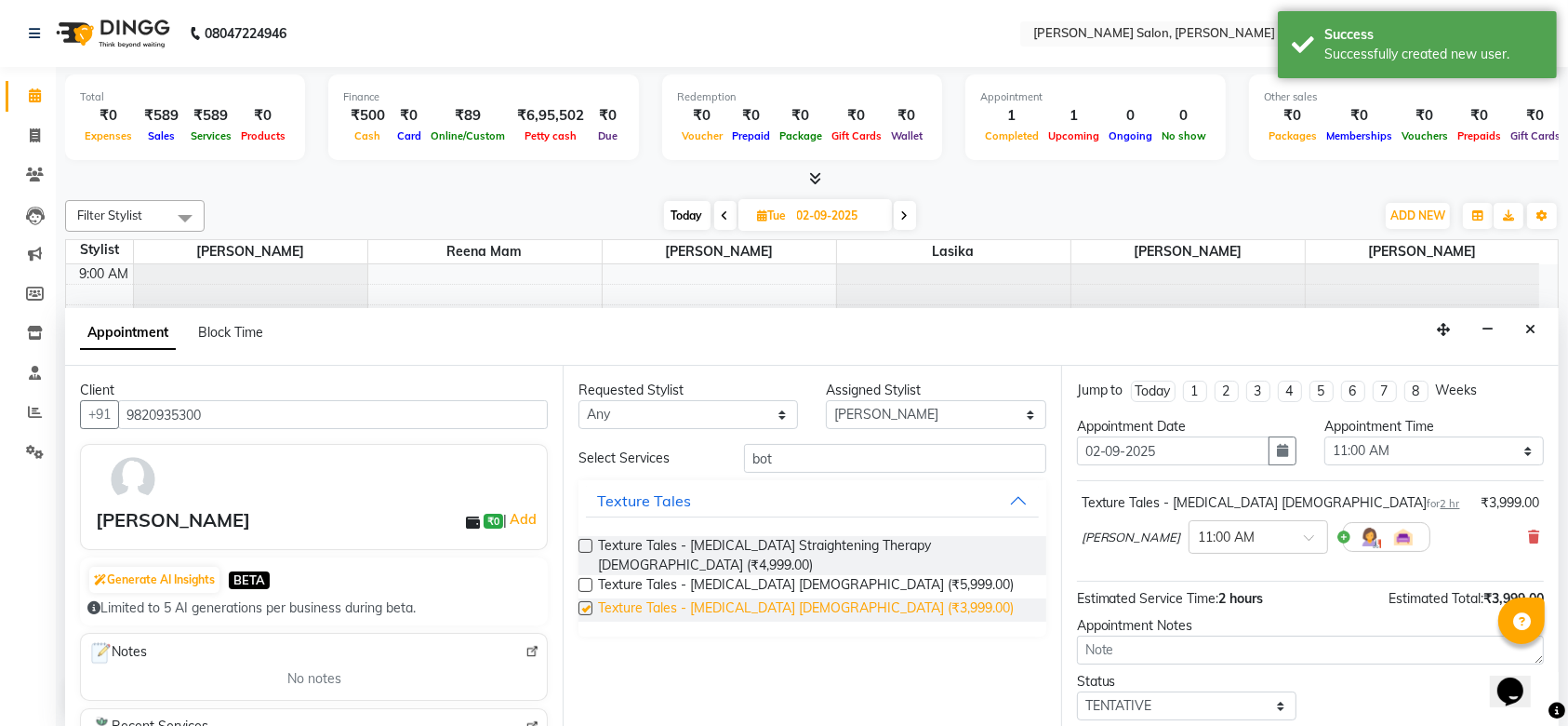
checkbox input "false"
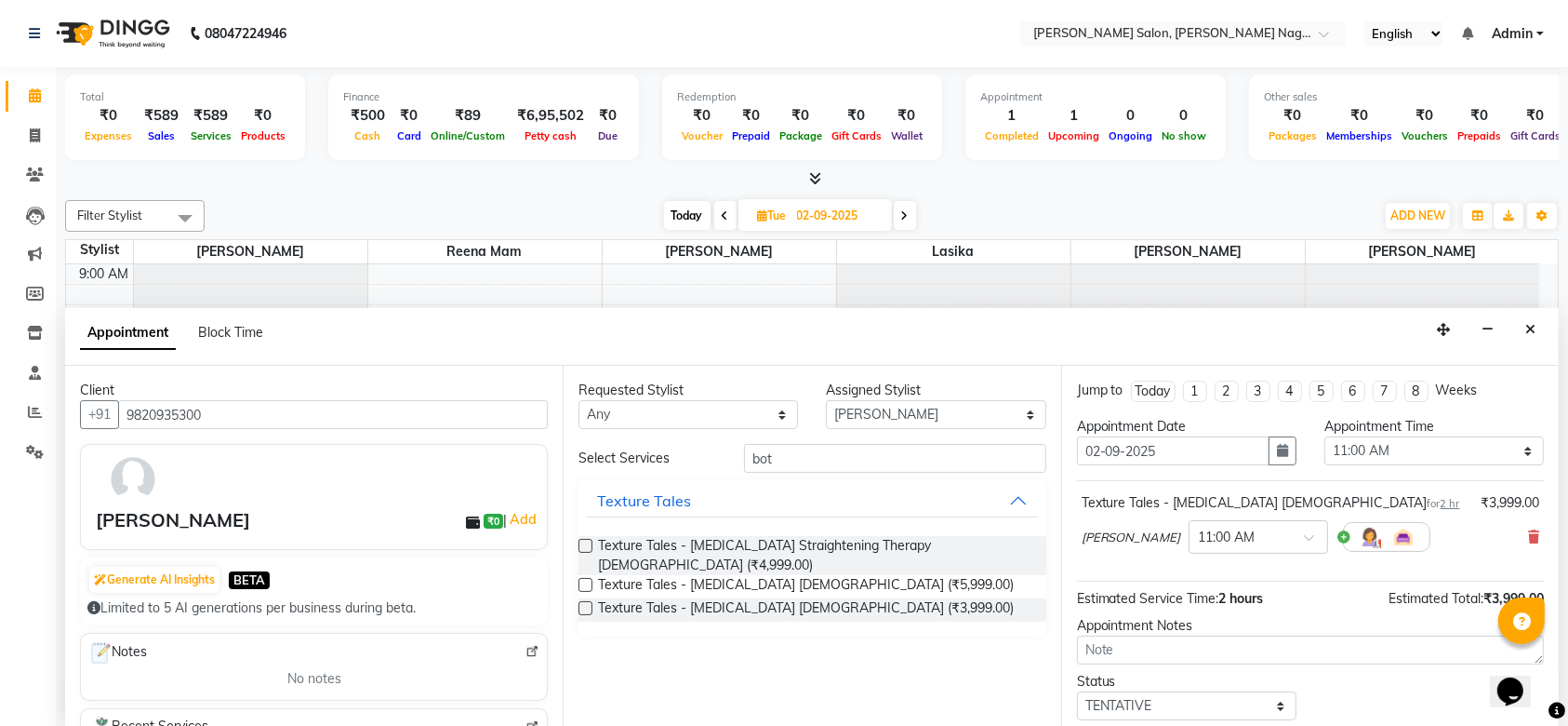
scroll to position [110, 0]
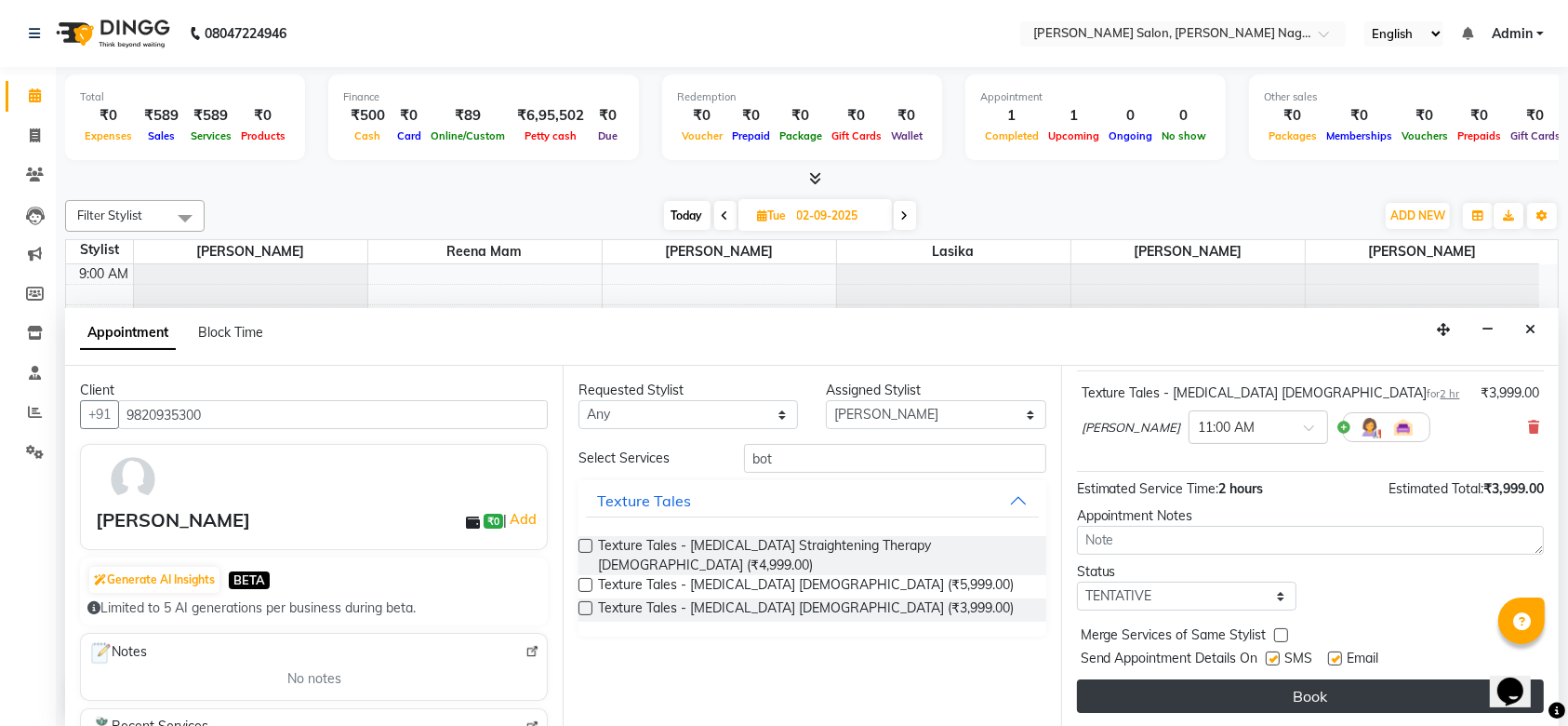
click at [1291, 688] on button "Book" at bounding box center [1310, 696] width 467 height 34
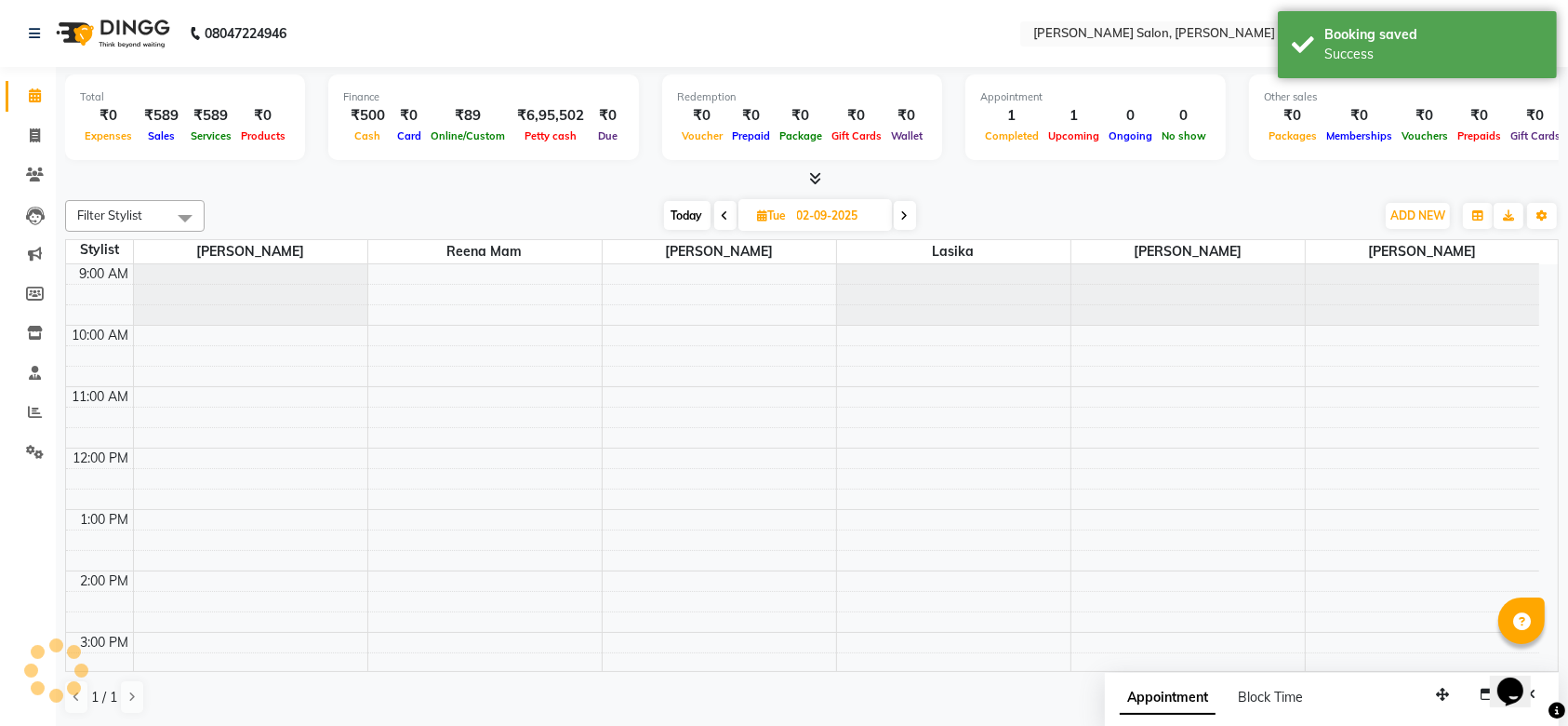
scroll to position [0, 0]
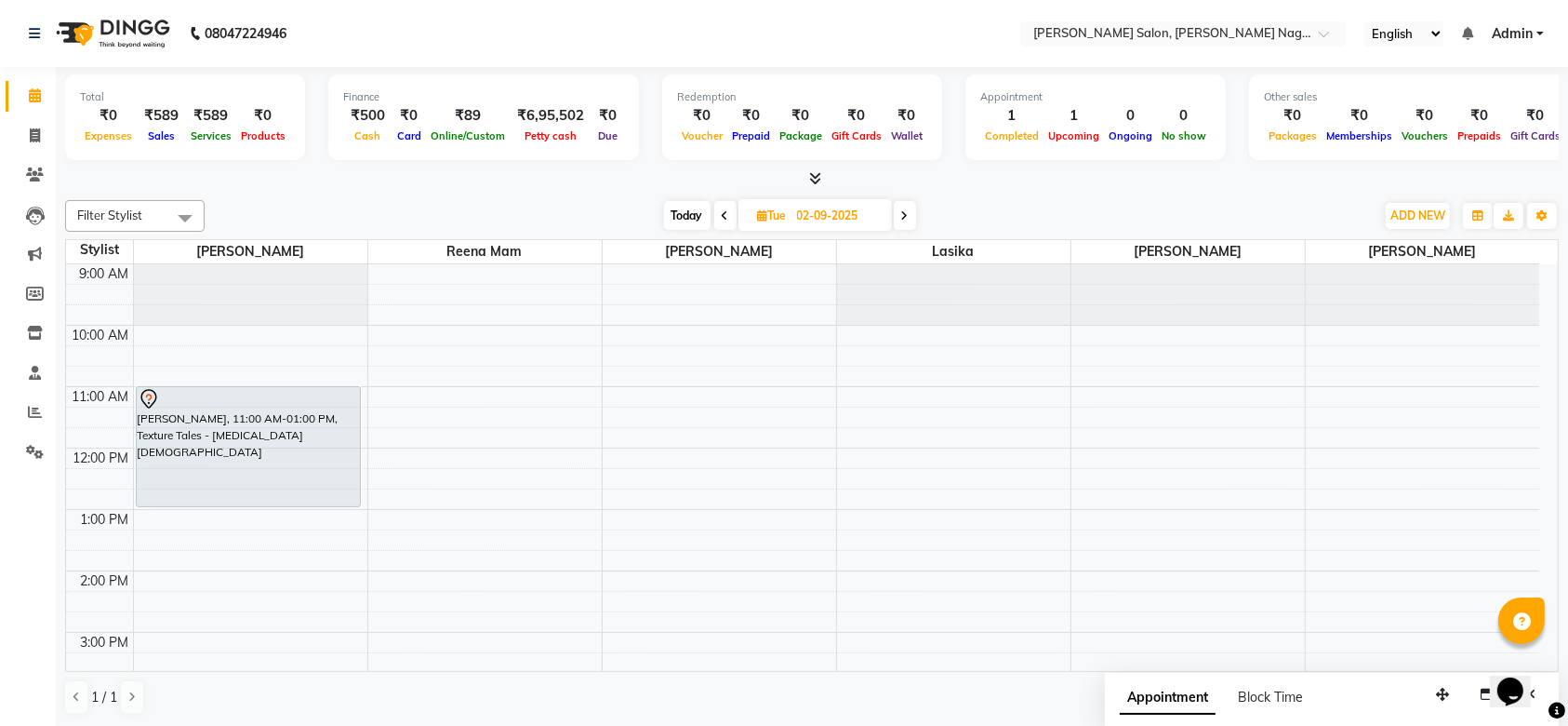
click at [727, 213] on icon at bounding box center [726, 215] width 8 height 11
type input "01-09-2025"
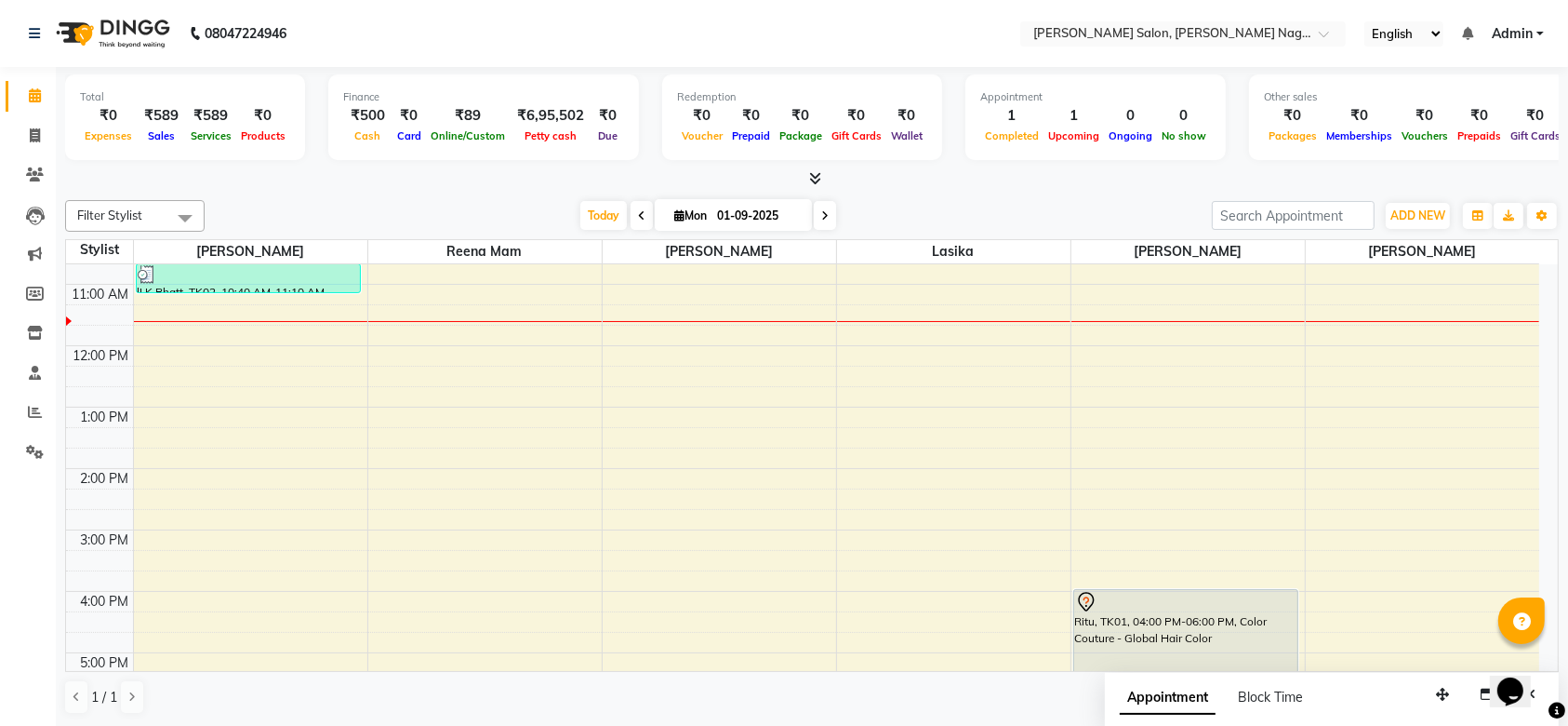
scroll to position [103, 0]
click at [203, 491] on div "9:00 AM 10:00 AM 11:00 AM 12:00 PM 1:00 PM 2:00 PM 3:00 PM 4:00 PM 5:00 PM 6:00…" at bounding box center [803, 621] width 1473 height 920
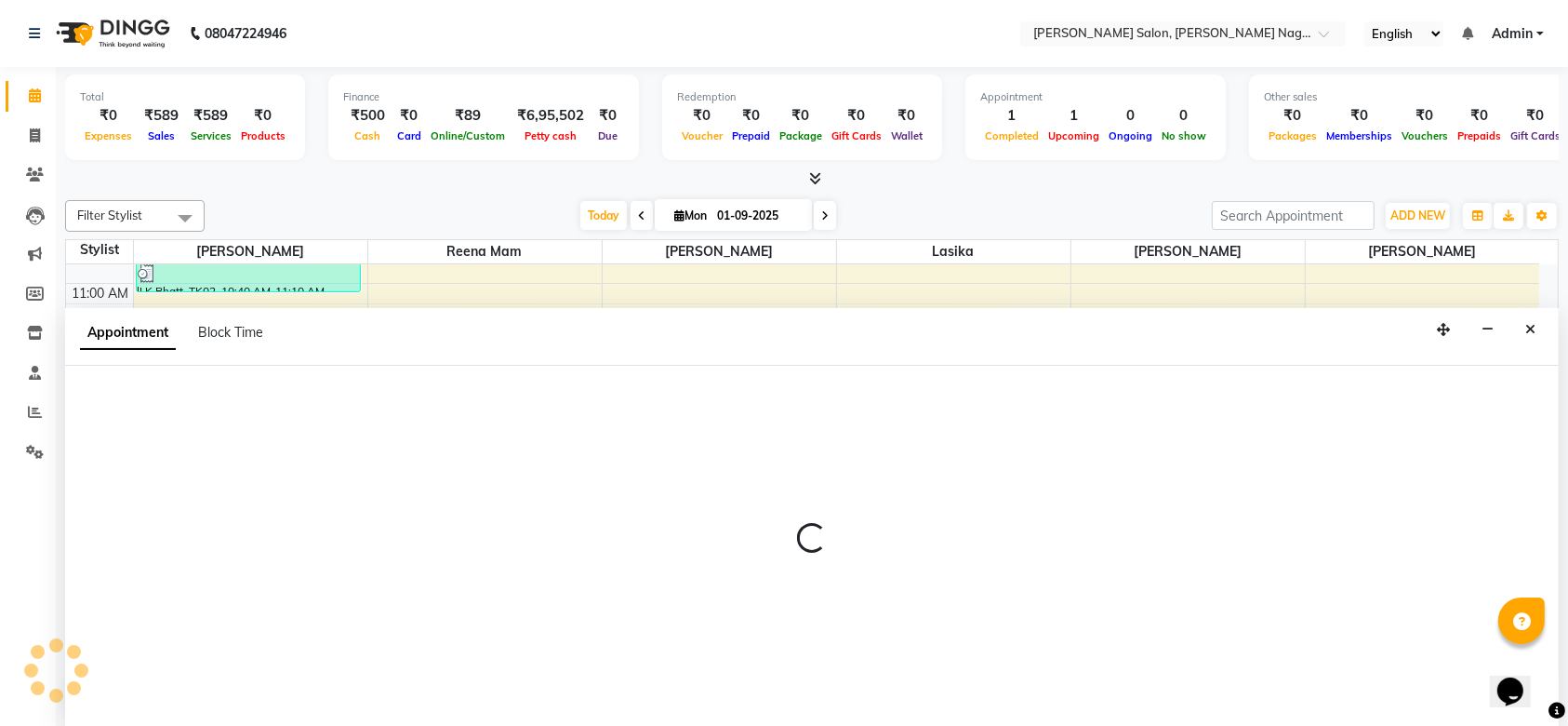
scroll to position [0, 0]
select select "74657"
select select "855"
select select "tentative"
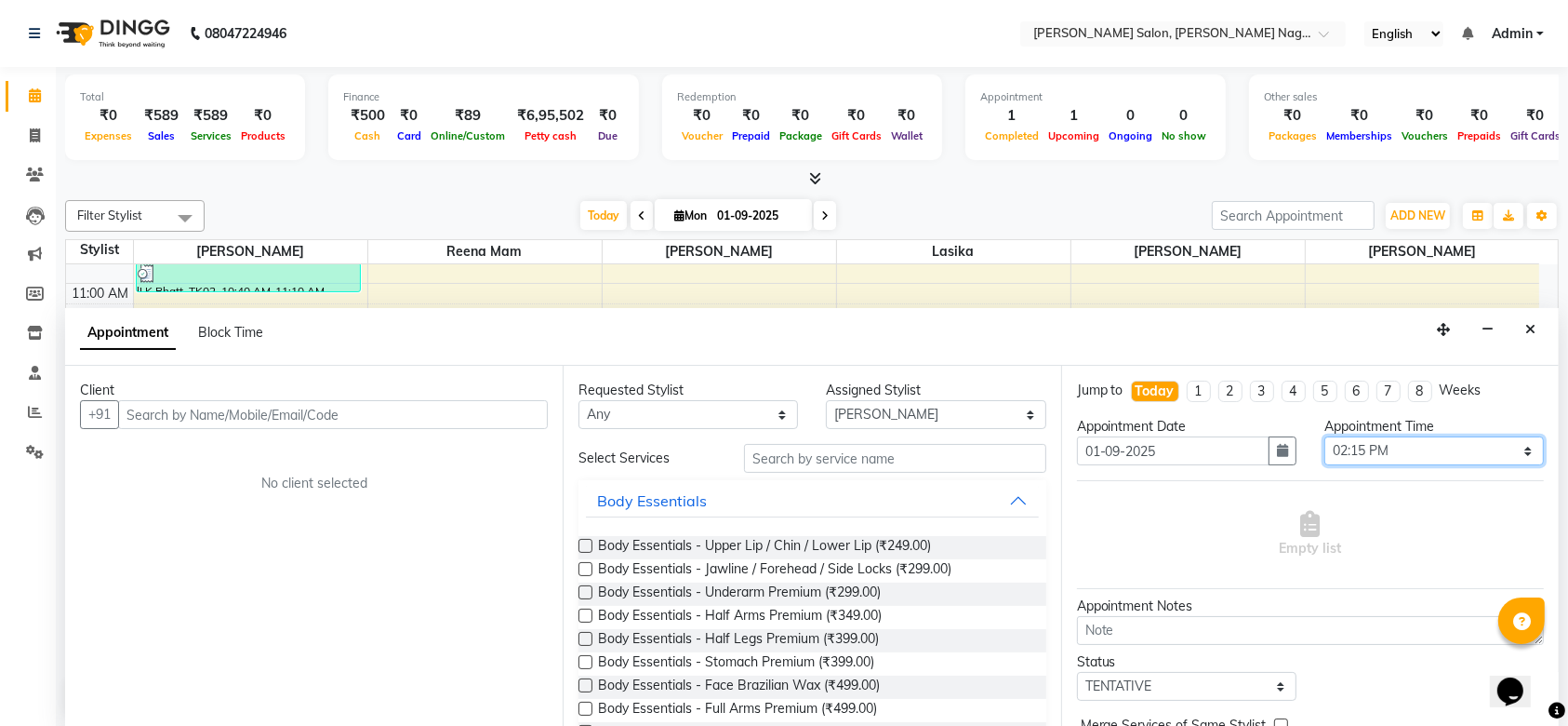
click at [1513, 440] on select "Select 10:00 AM 10:15 AM 10:30 AM 10:45 AM 11:00 AM 11:15 AM 11:30 AM 11:45 AM …" at bounding box center [1433, 450] width 219 height 29
select select "870"
click at [1324, 436] on select "Select 10:00 AM 10:15 AM 10:30 AM 10:45 AM 11:00 AM 11:15 AM 11:30 AM 11:45 AM …" at bounding box center [1433, 450] width 219 height 29
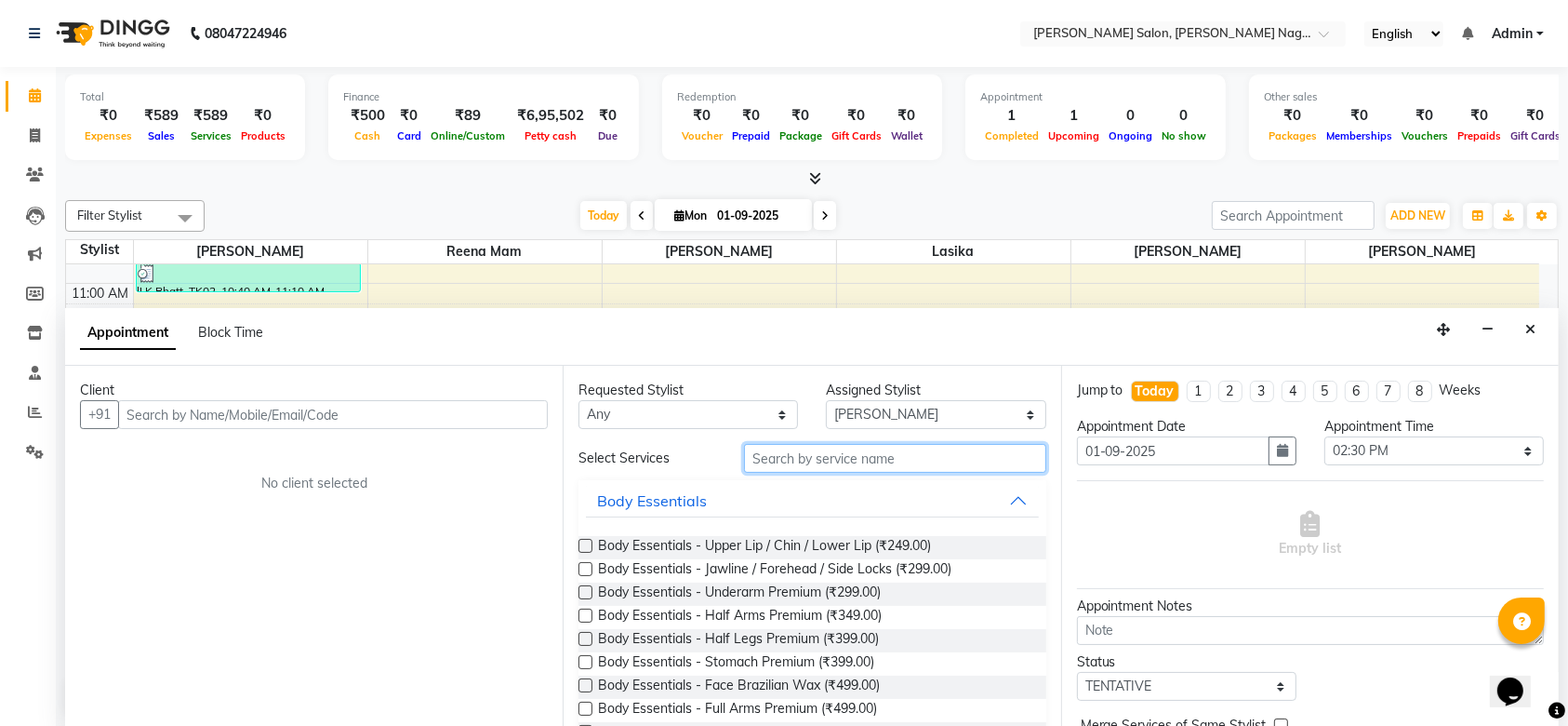
click at [768, 456] on input "text" at bounding box center [895, 458] width 302 height 29
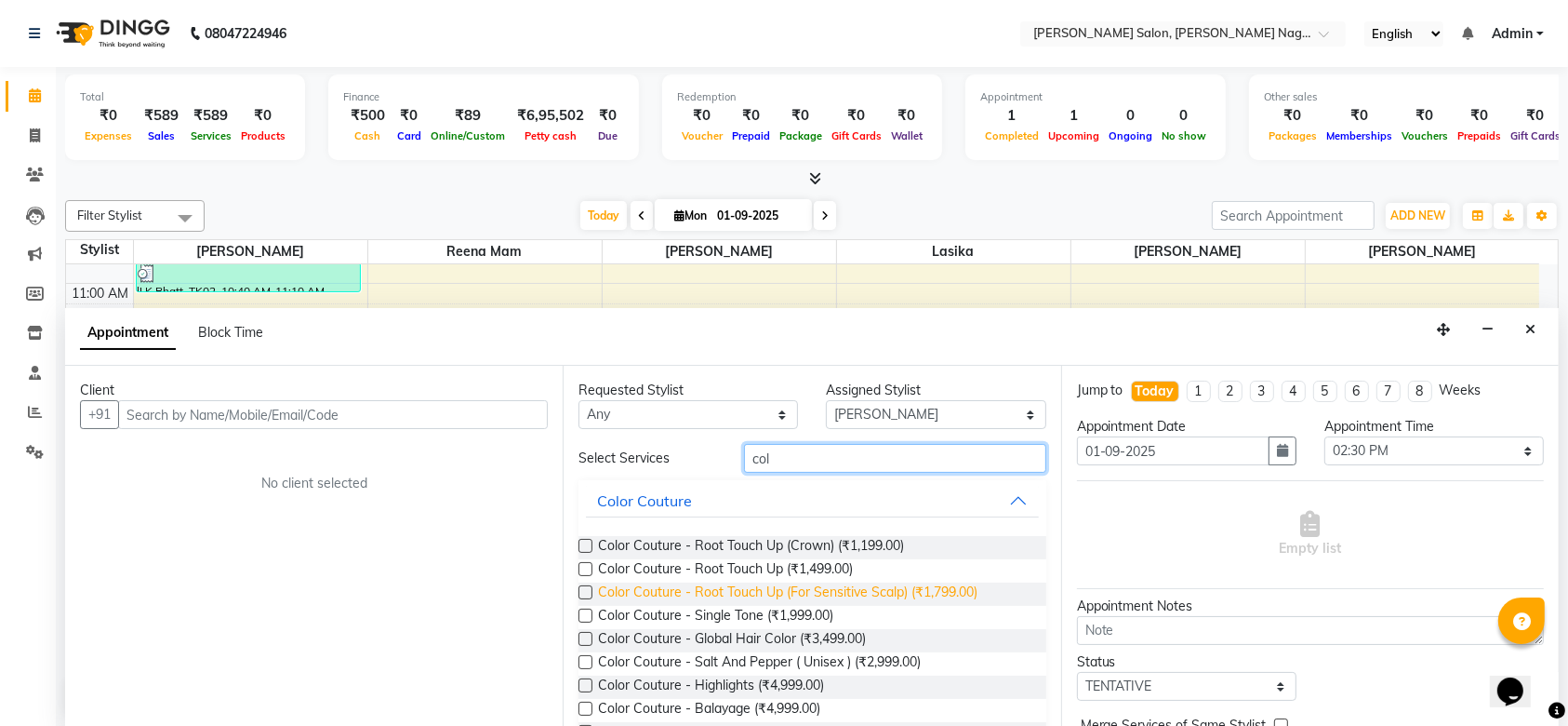
type input "col"
click at [806, 587] on span "Color Couture - Root Touch Up (For Sensitive Scalp) (₹1,799.00)" at bounding box center [787, 593] width 380 height 23
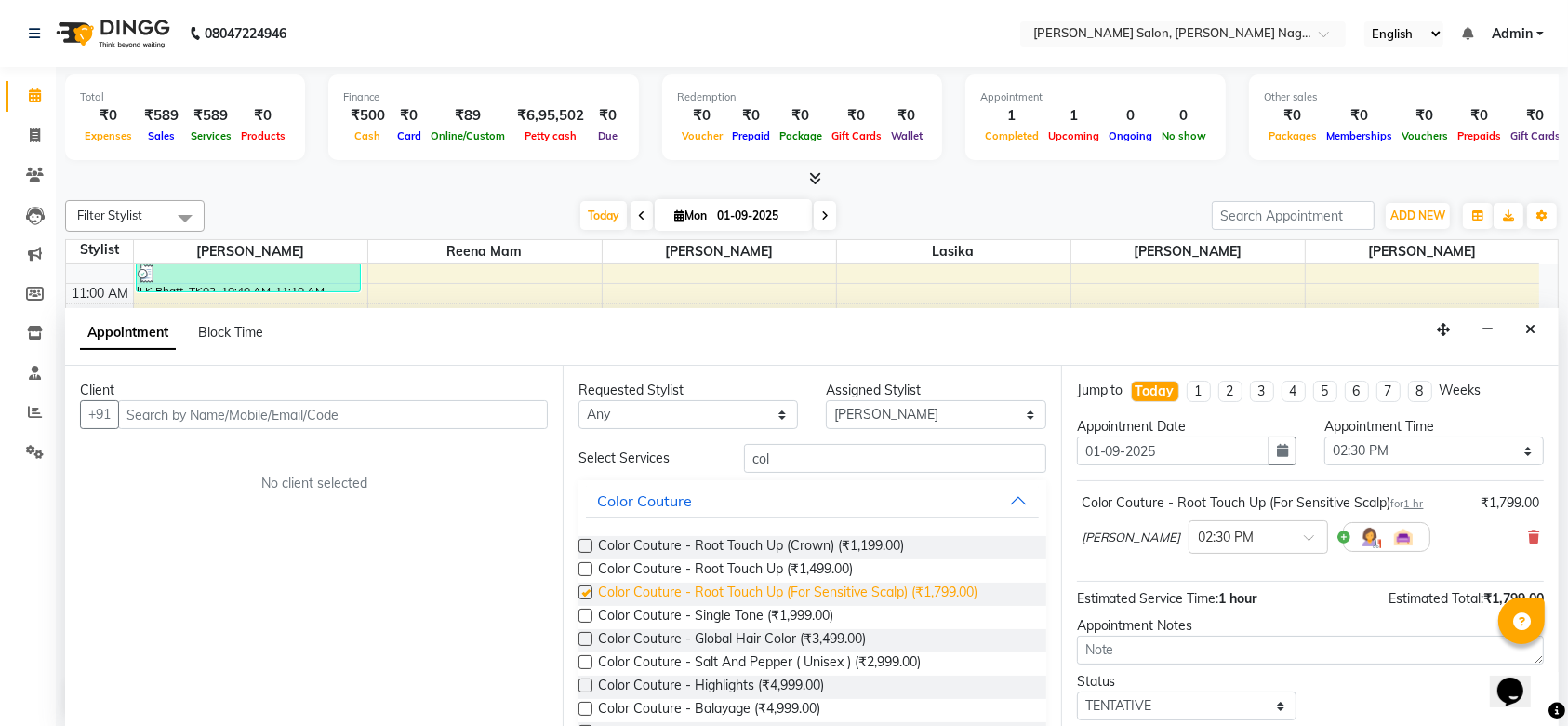
checkbox input "false"
click at [269, 399] on div "Client" at bounding box center [314, 391] width 468 height 20
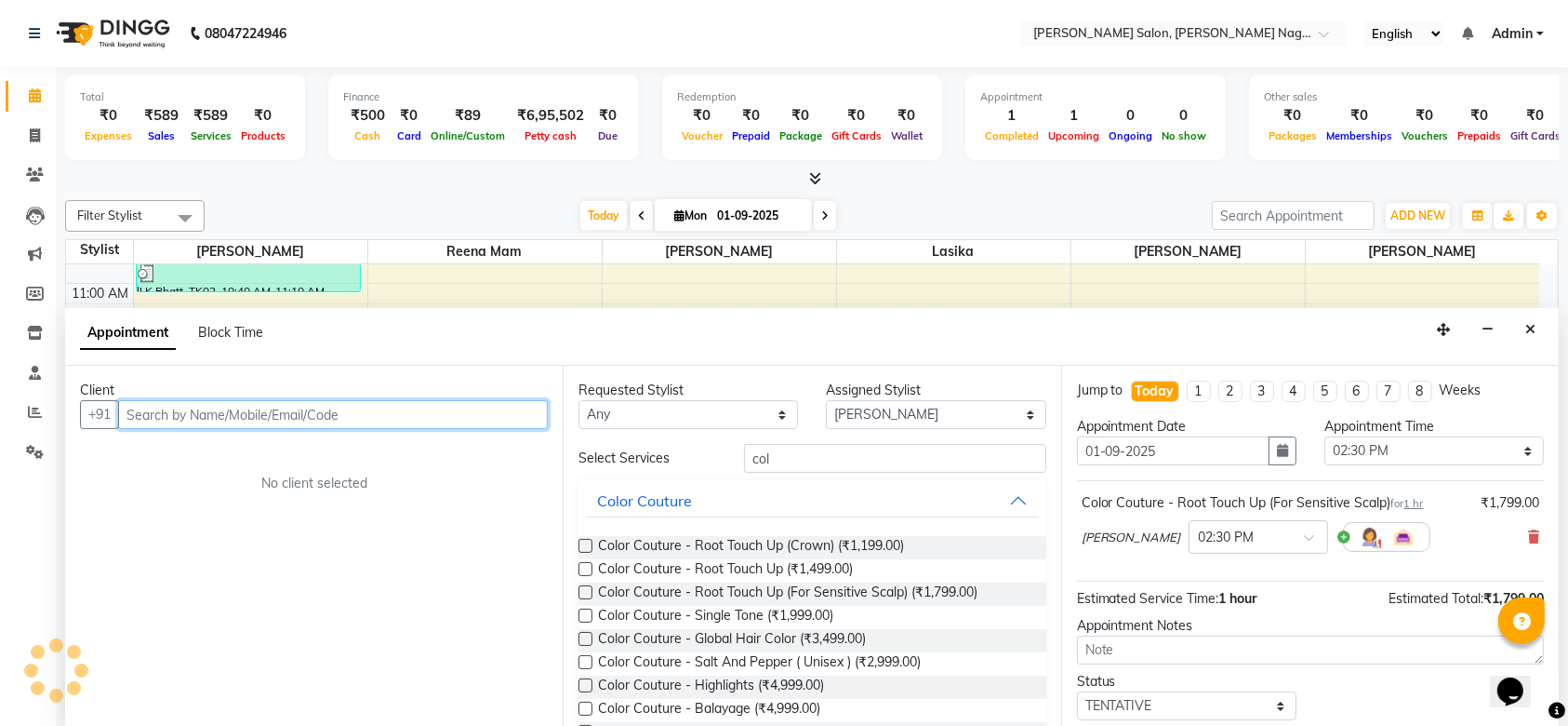
click at [258, 409] on input "text" at bounding box center [333, 415] width 430 height 29
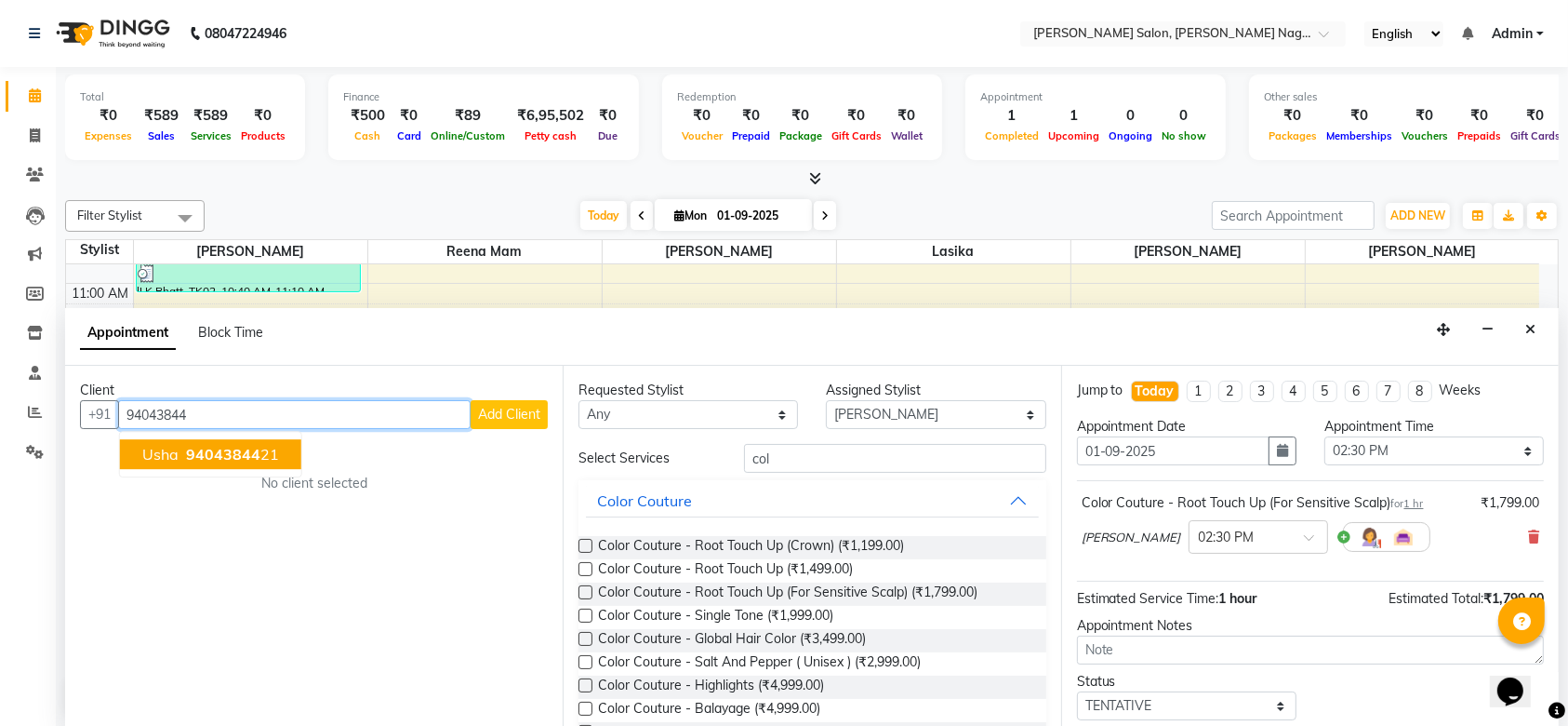
click at [232, 454] on span "94043844" at bounding box center [223, 454] width 74 height 19
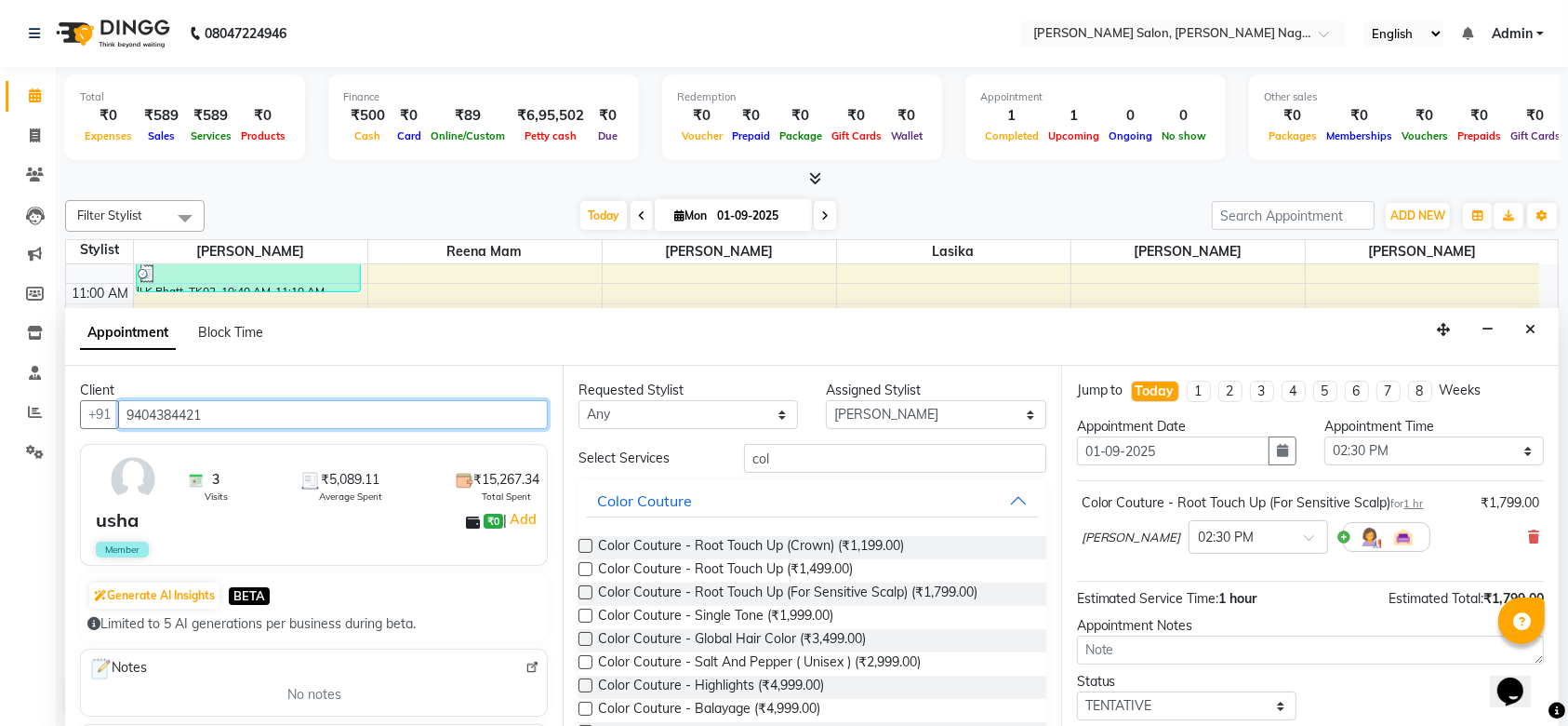
scroll to position [110, 0]
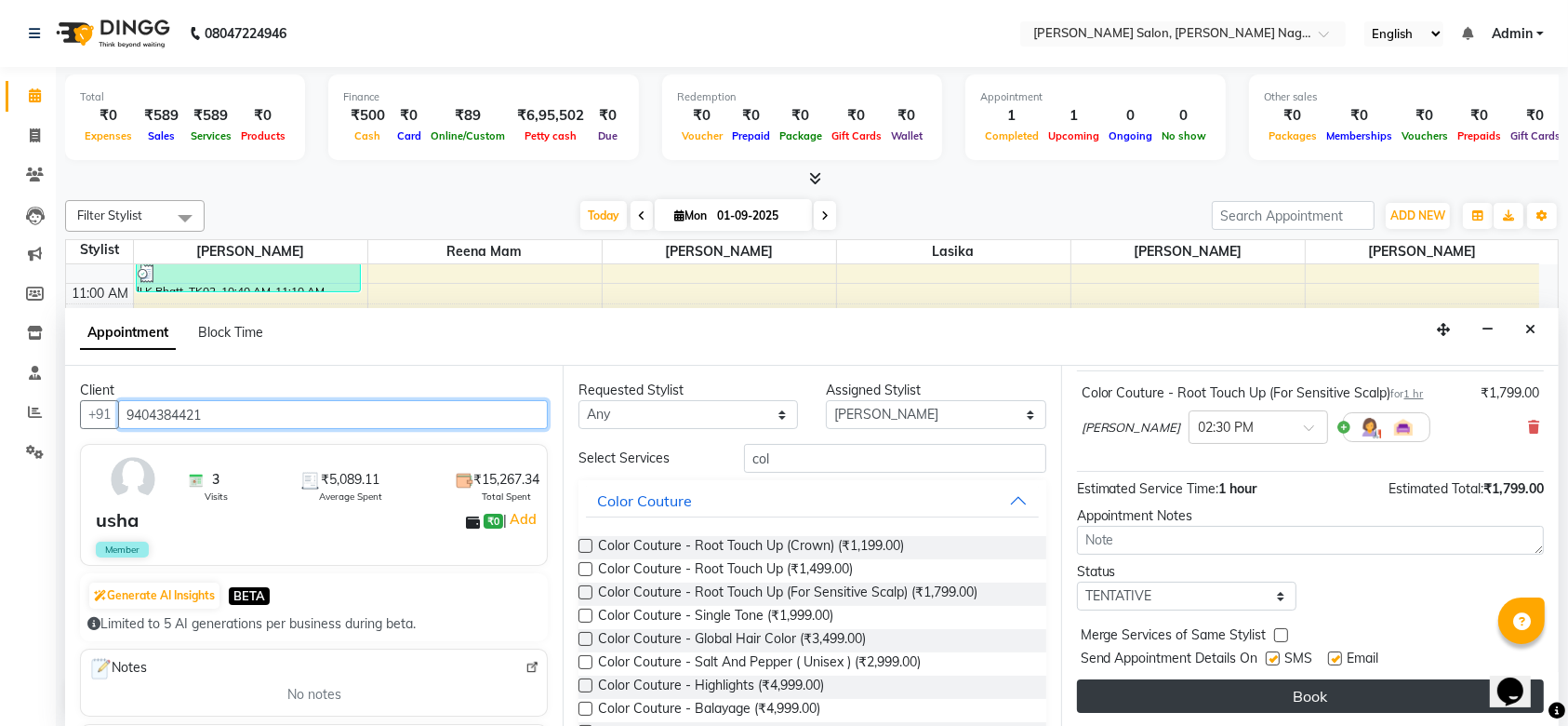
type input "9404384421"
click at [1185, 703] on button "Book" at bounding box center [1310, 696] width 467 height 34
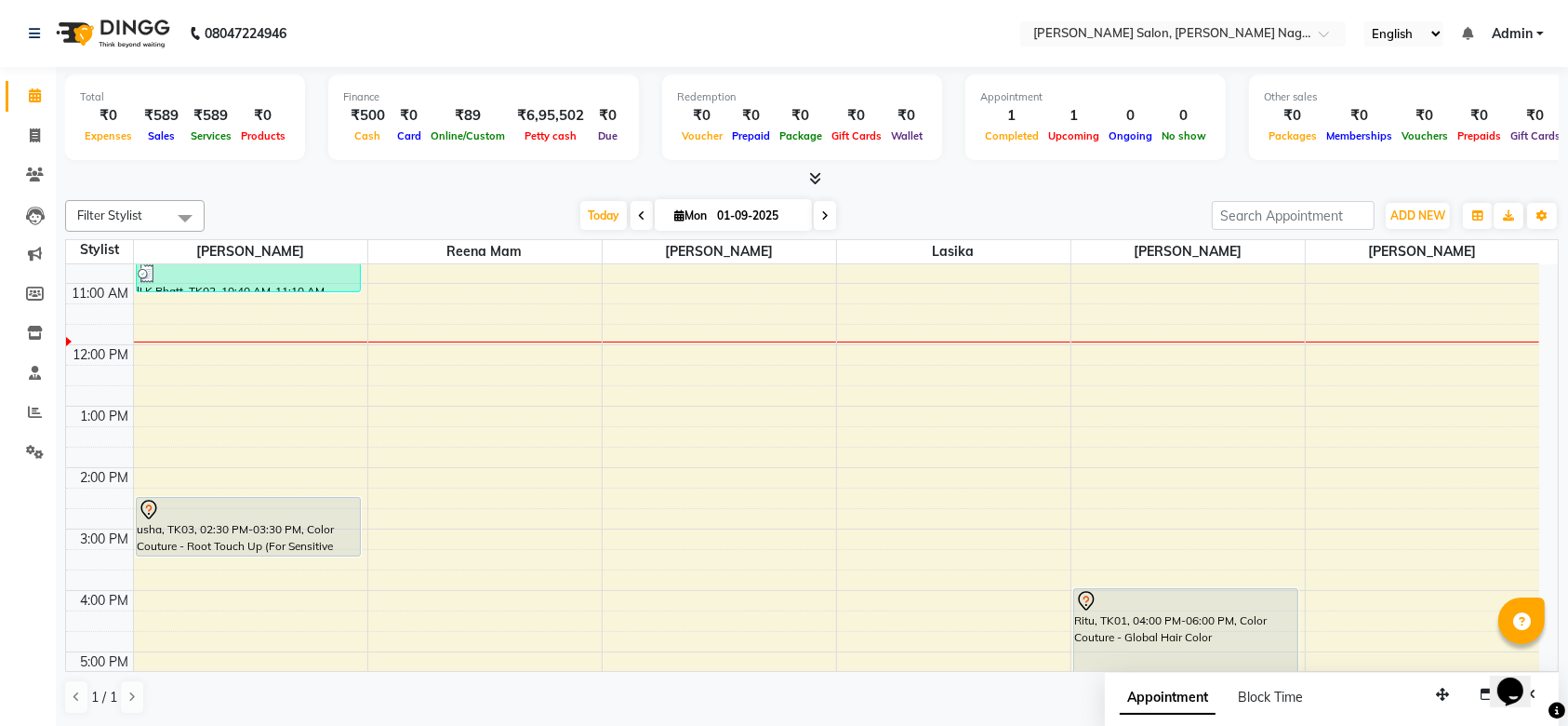
scroll to position [89, 0]
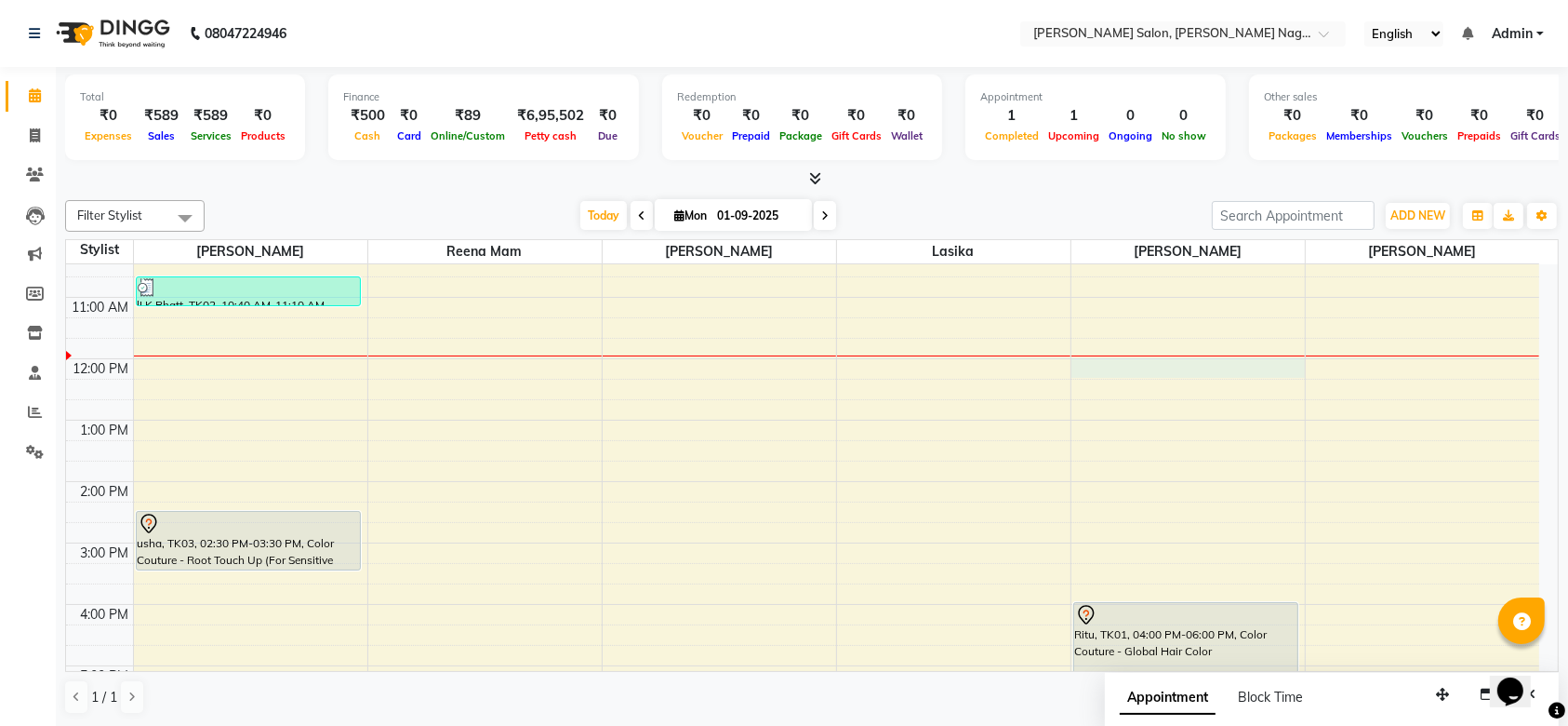
click at [1109, 362] on div "9:00 AM 10:00 AM 11:00 AM 12:00 PM 1:00 PM 2:00 PM 3:00 PM 4:00 PM 5:00 PM 6:00…" at bounding box center [803, 635] width 1473 height 920
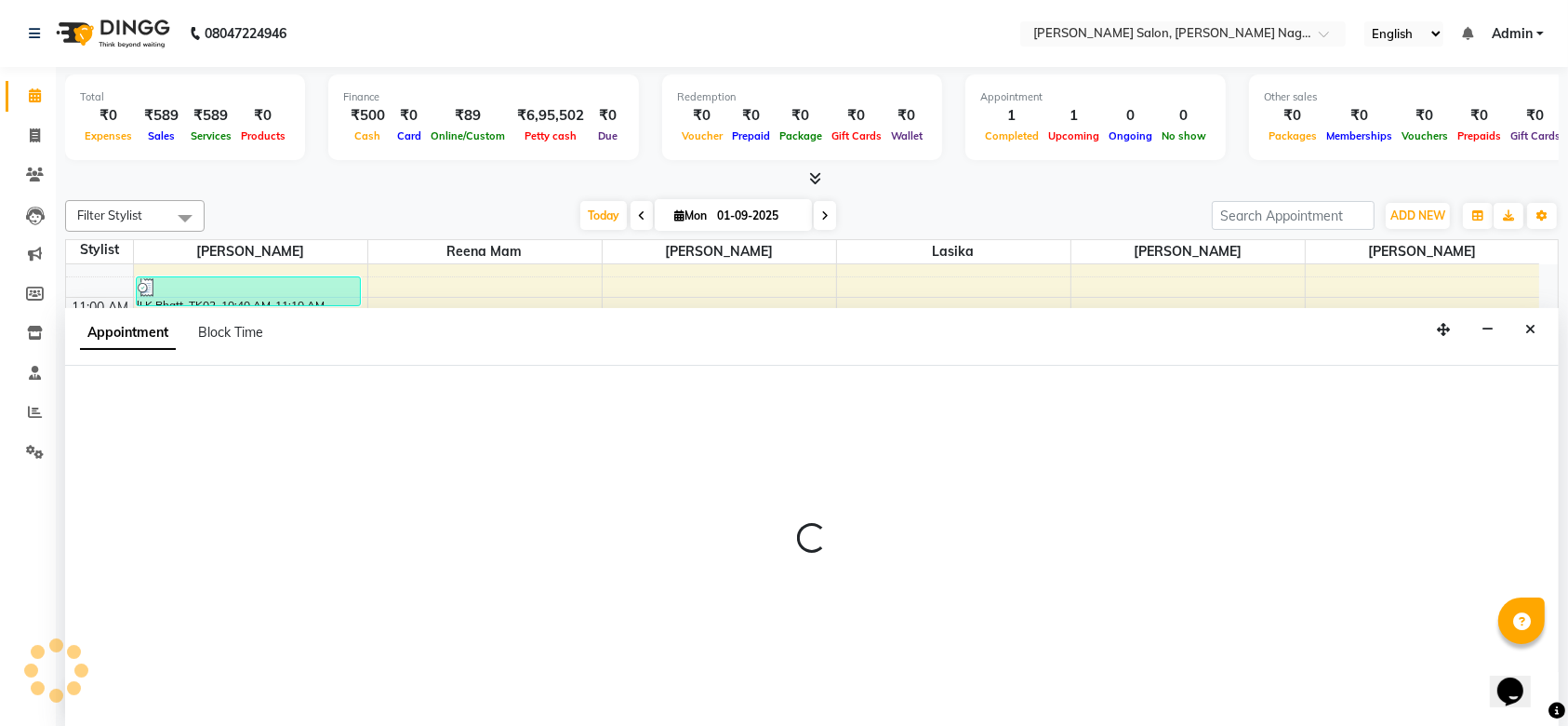
scroll to position [0, 0]
select select "83987"
select select "720"
select select "tentative"
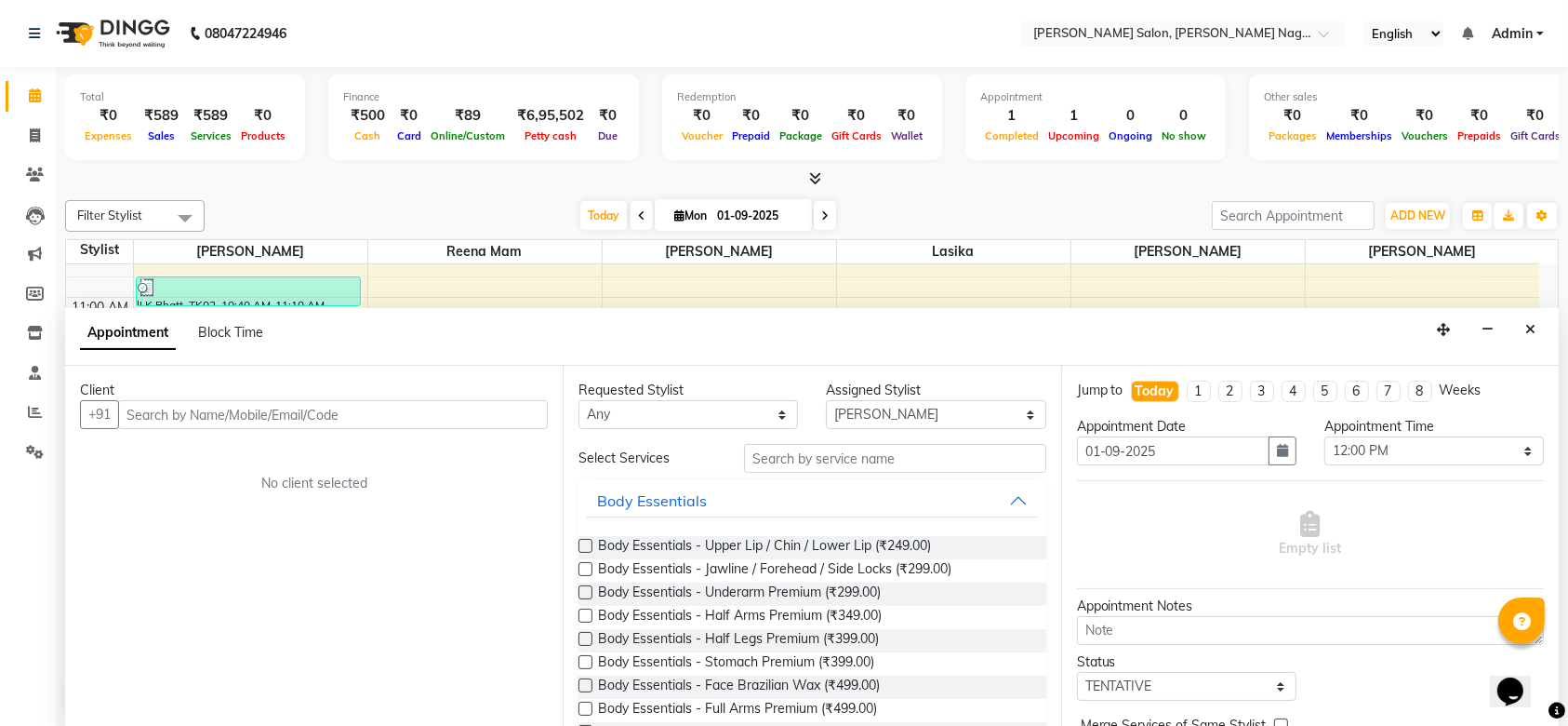
click at [469, 424] on input "text" at bounding box center [333, 415] width 430 height 29
click at [446, 410] on input "text" at bounding box center [333, 415] width 430 height 29
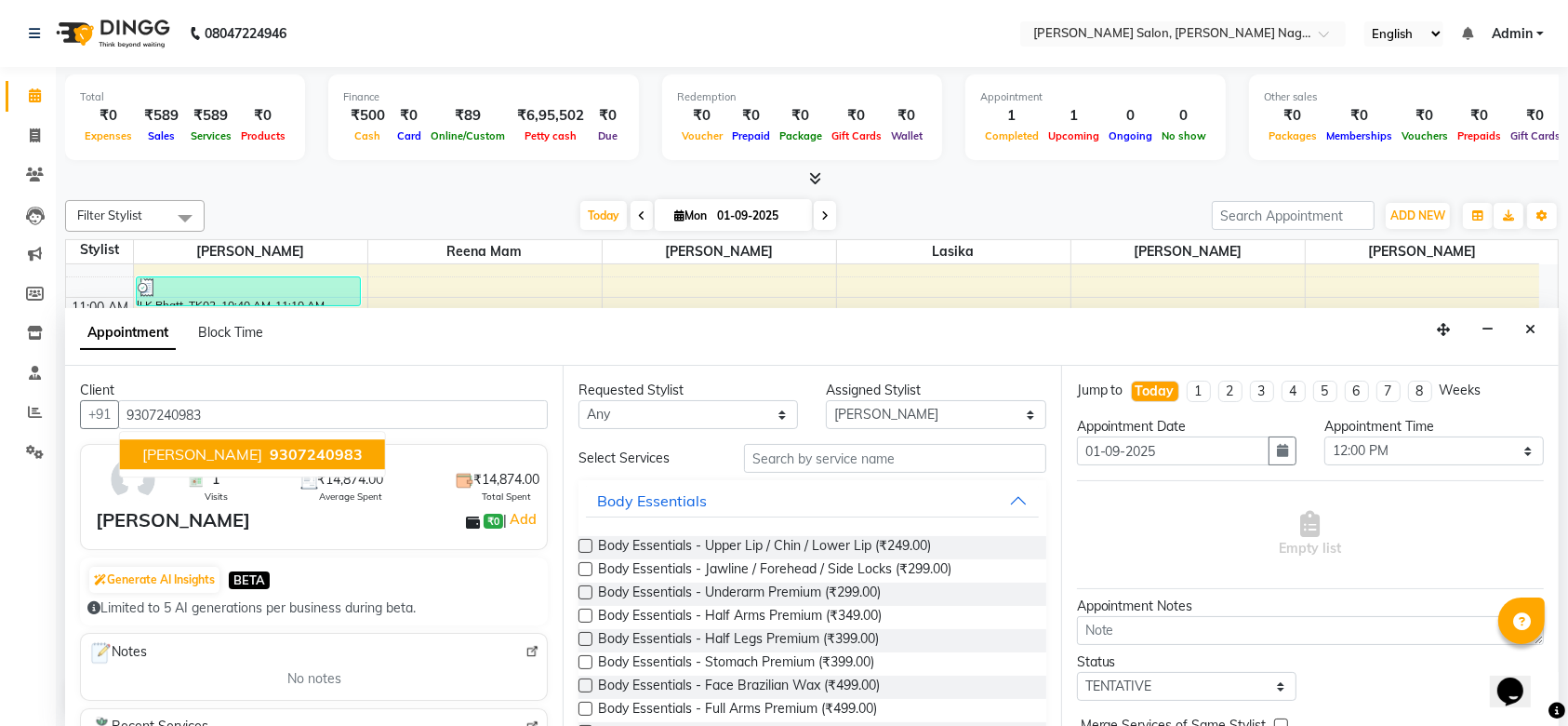
click at [270, 453] on span "9307240983" at bounding box center [316, 454] width 93 height 19
type input "9307240983"
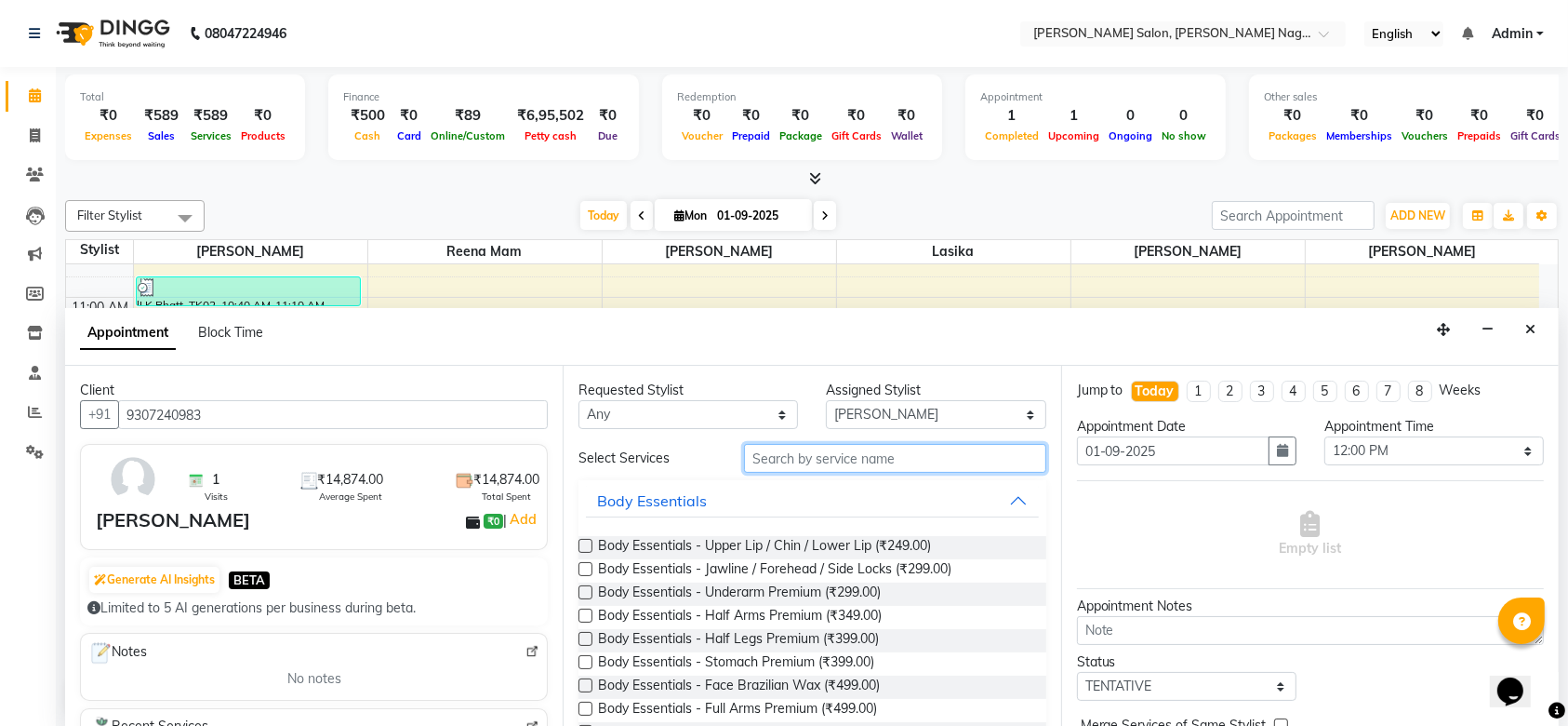
click at [849, 455] on input "text" at bounding box center [895, 458] width 302 height 29
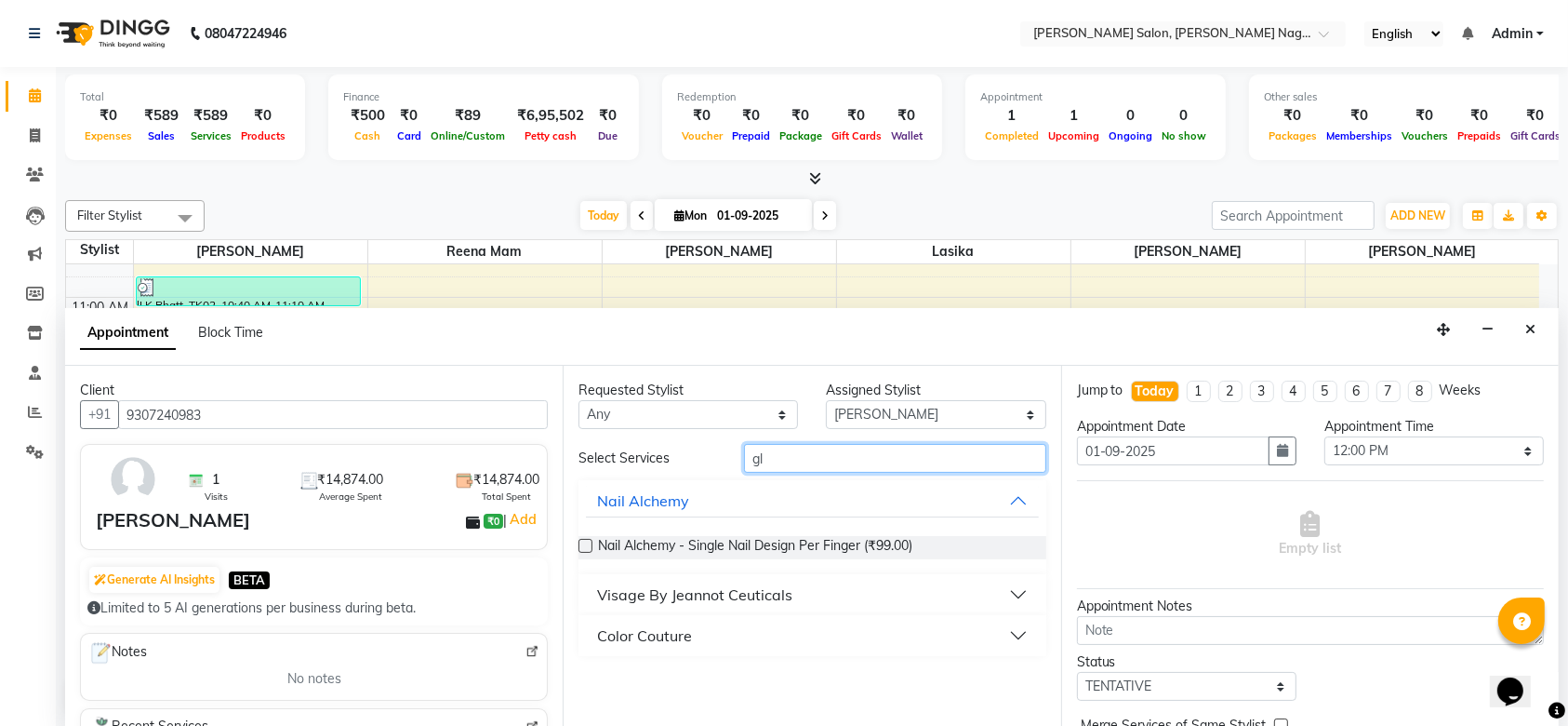
type input "g"
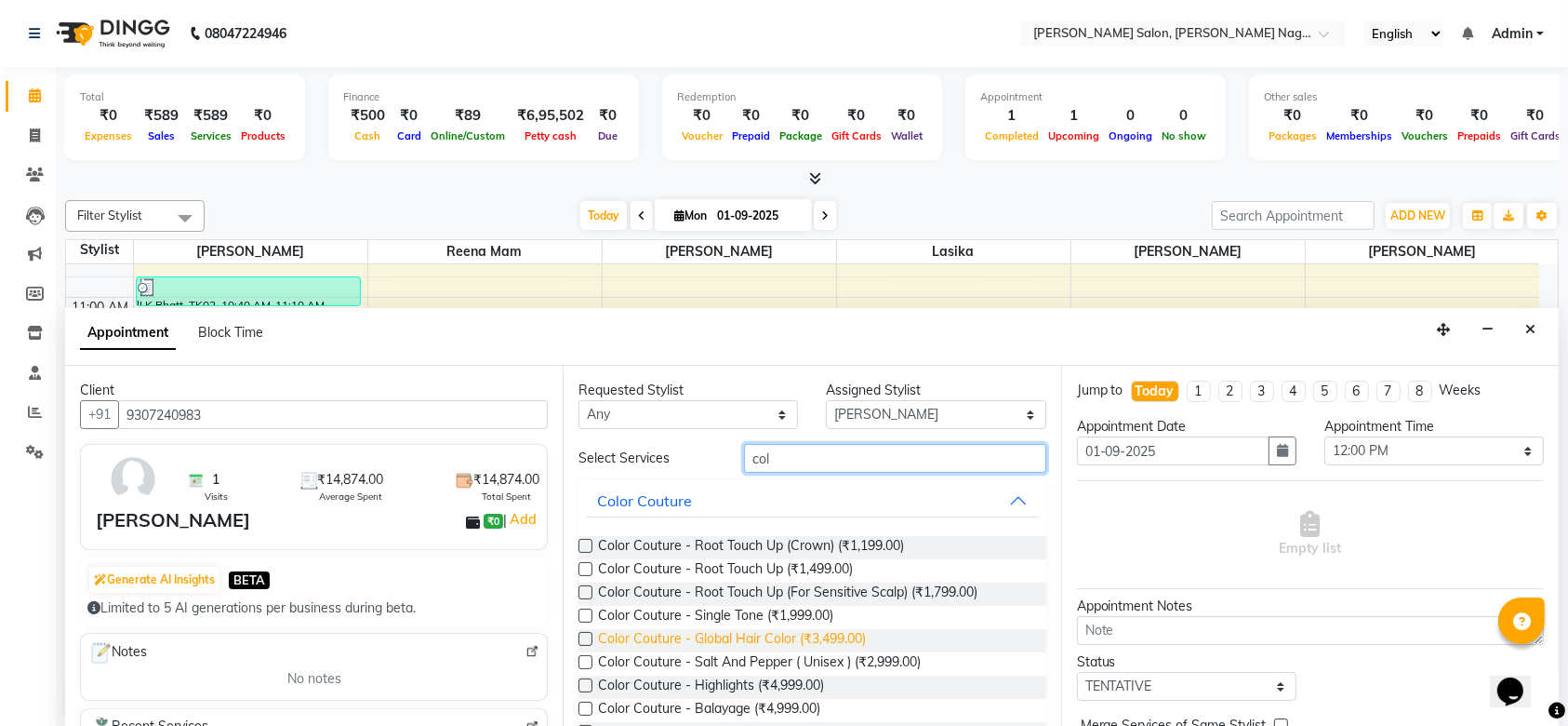
type input "col"
click at [781, 637] on span "Color Couture - Global Hair Color (₹3,499.00)" at bounding box center [731, 640] width 268 height 23
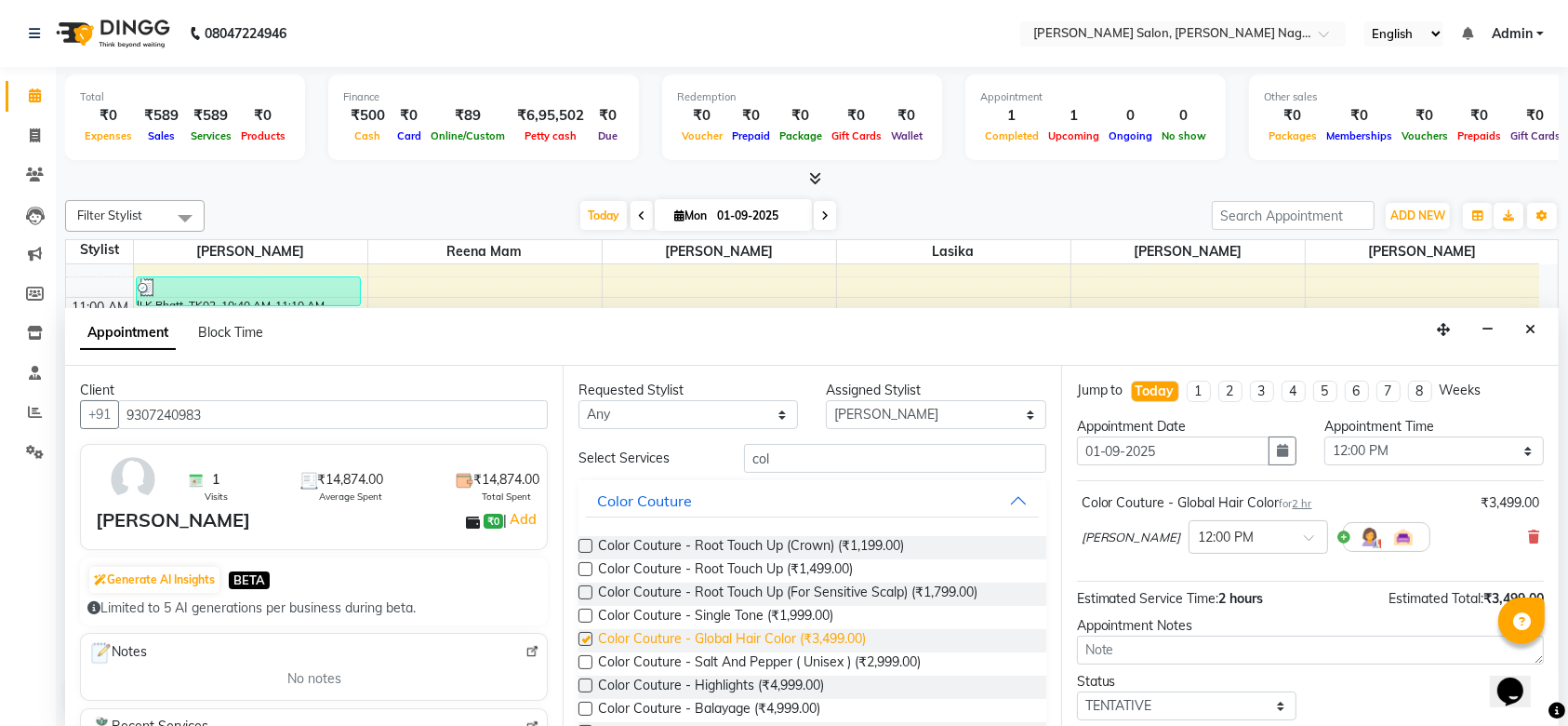
checkbox input "false"
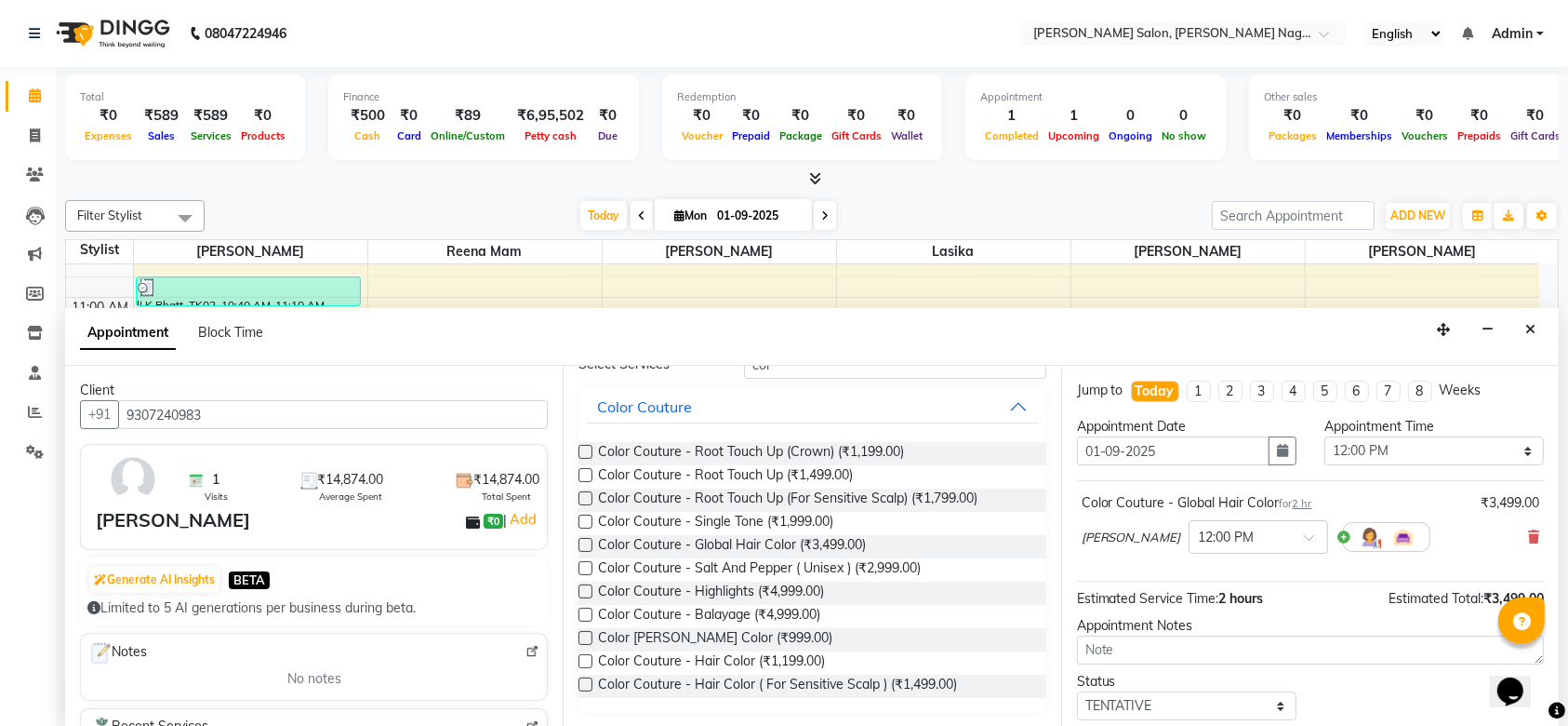
scroll to position [110, 0]
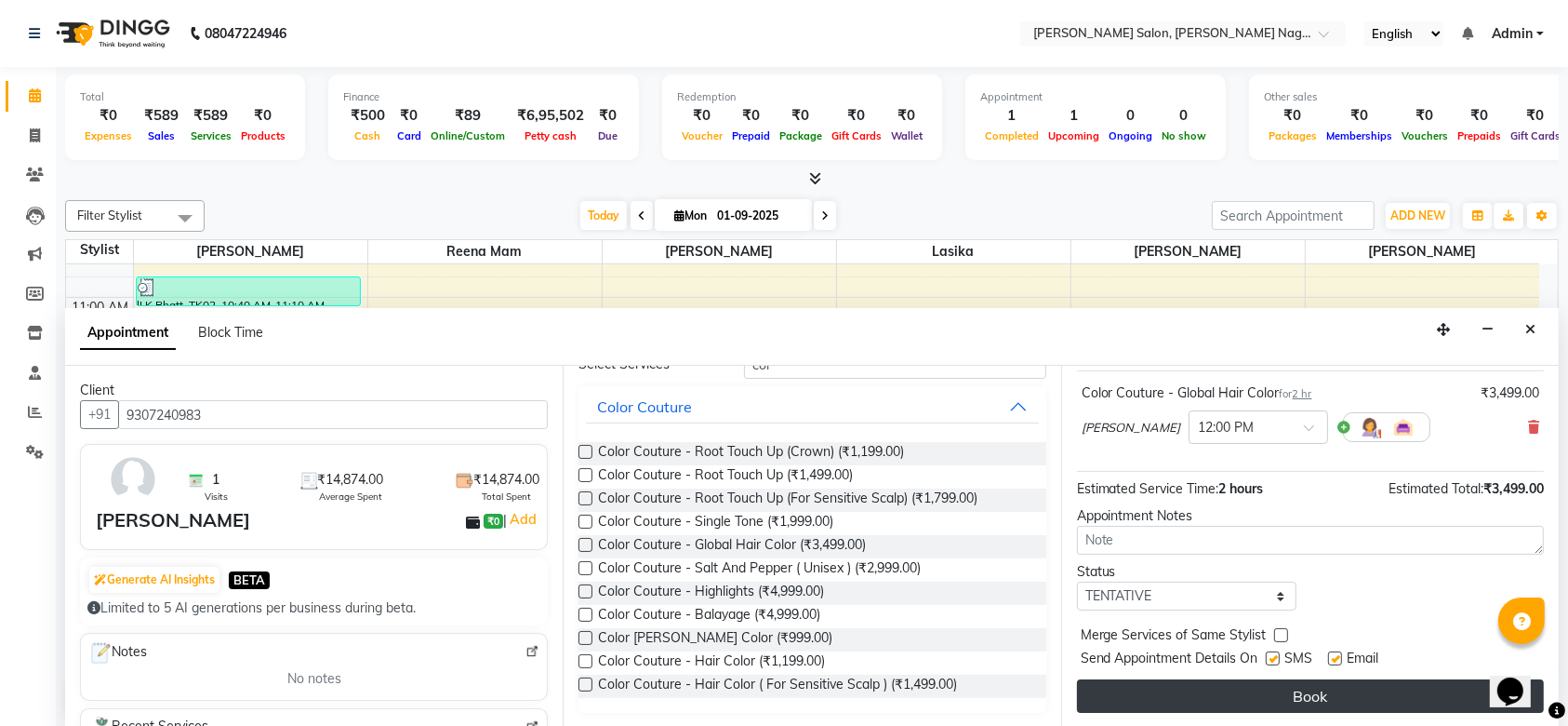
click at [1128, 699] on button "Book" at bounding box center [1310, 696] width 467 height 34
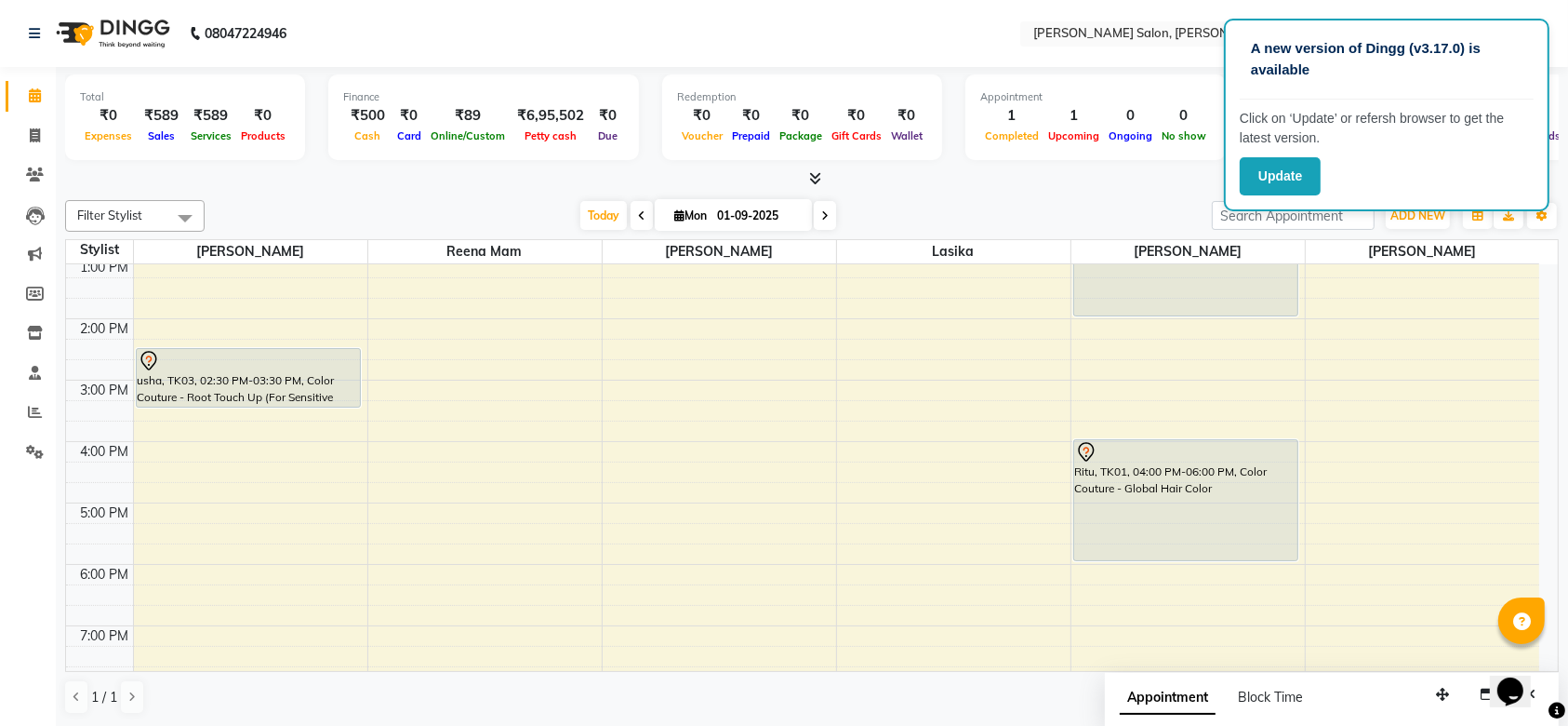
scroll to position [252, 0]
click at [828, 219] on span at bounding box center [825, 215] width 23 height 29
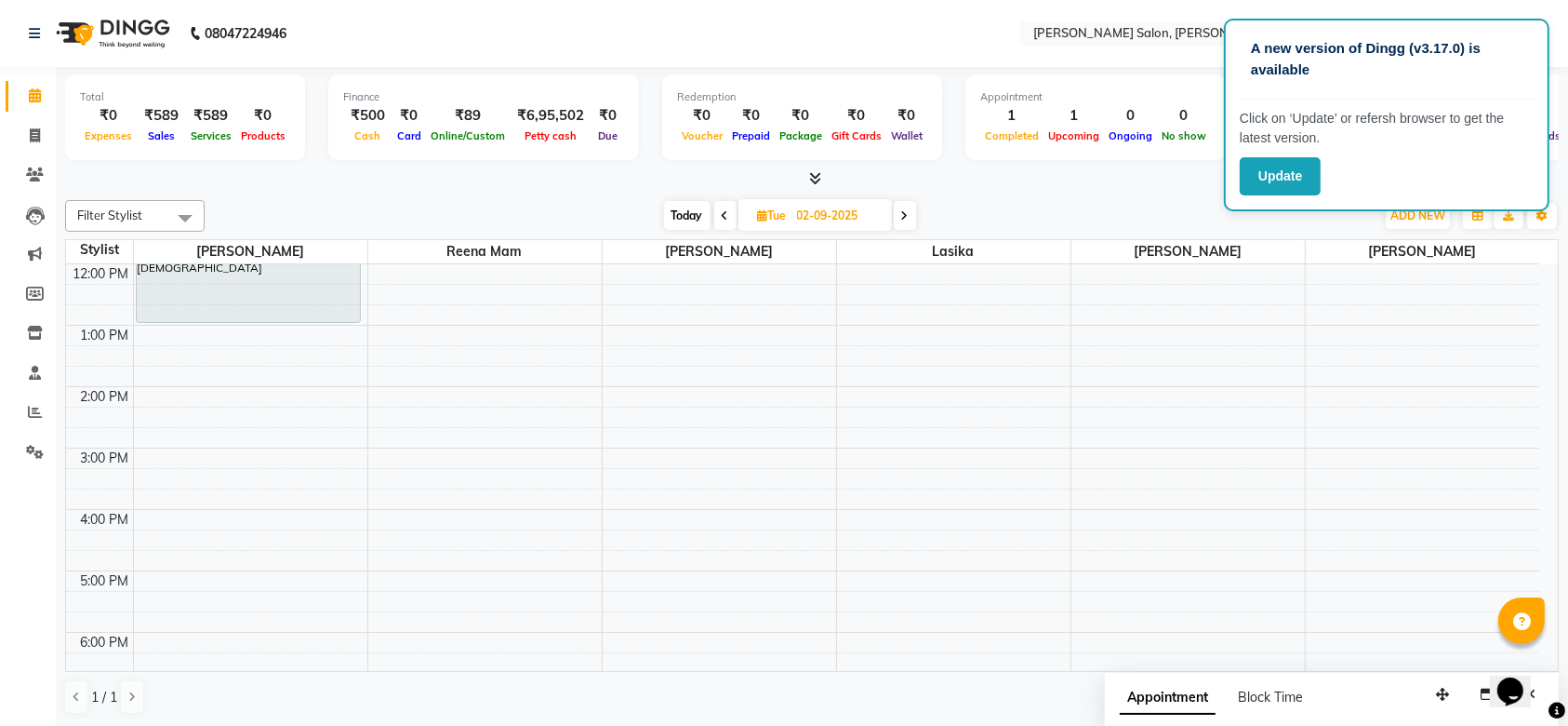
scroll to position [0, 0]
click at [1566, 263] on div "Total ₹0 Expenses ₹589 Sales ₹589 Services ₹0 Products Finance ₹500 Cash ₹0 Car…" at bounding box center [812, 397] width 1512 height 660
click at [1538, 272] on td at bounding box center [836, 274] width 1406 height 21
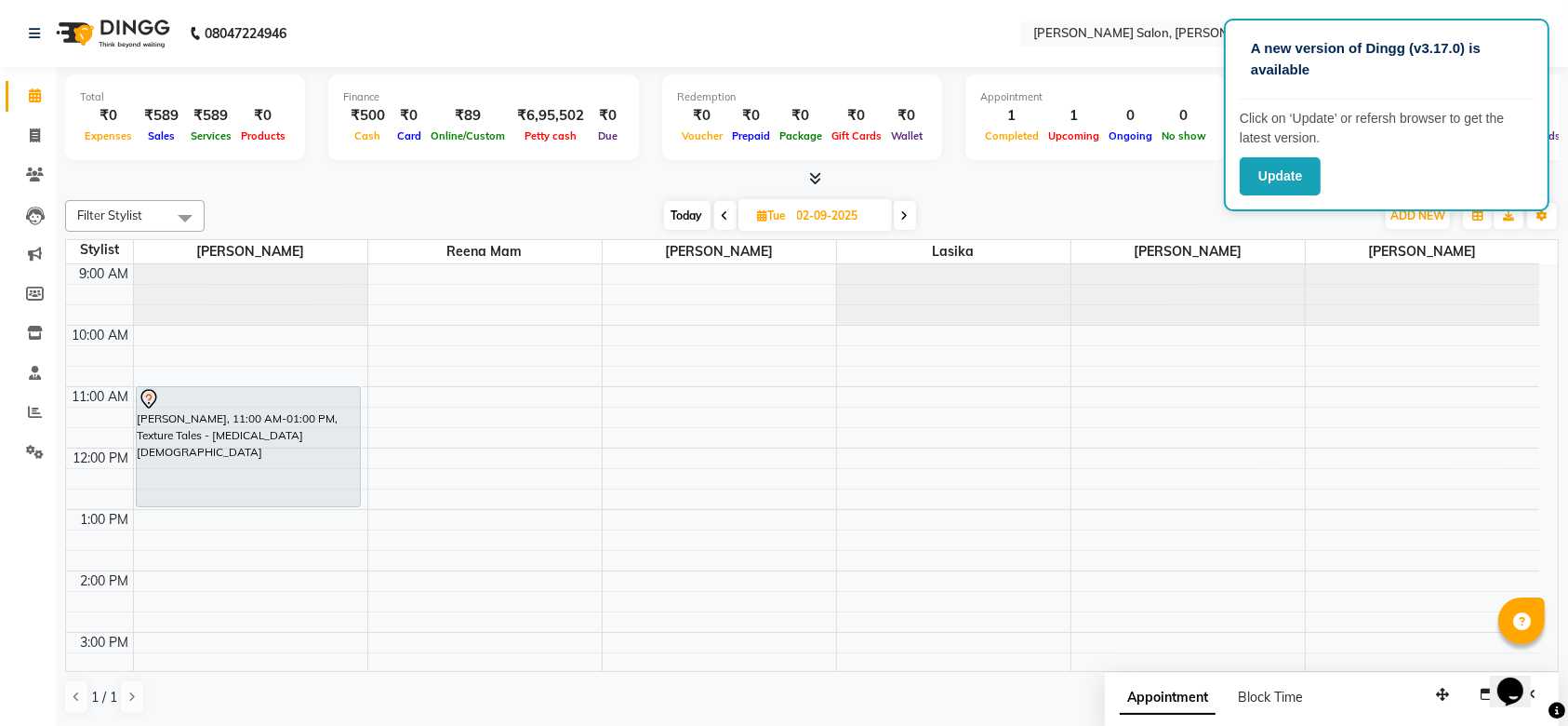
click at [728, 223] on span at bounding box center [726, 215] width 23 height 29
type input "01-09-2025"
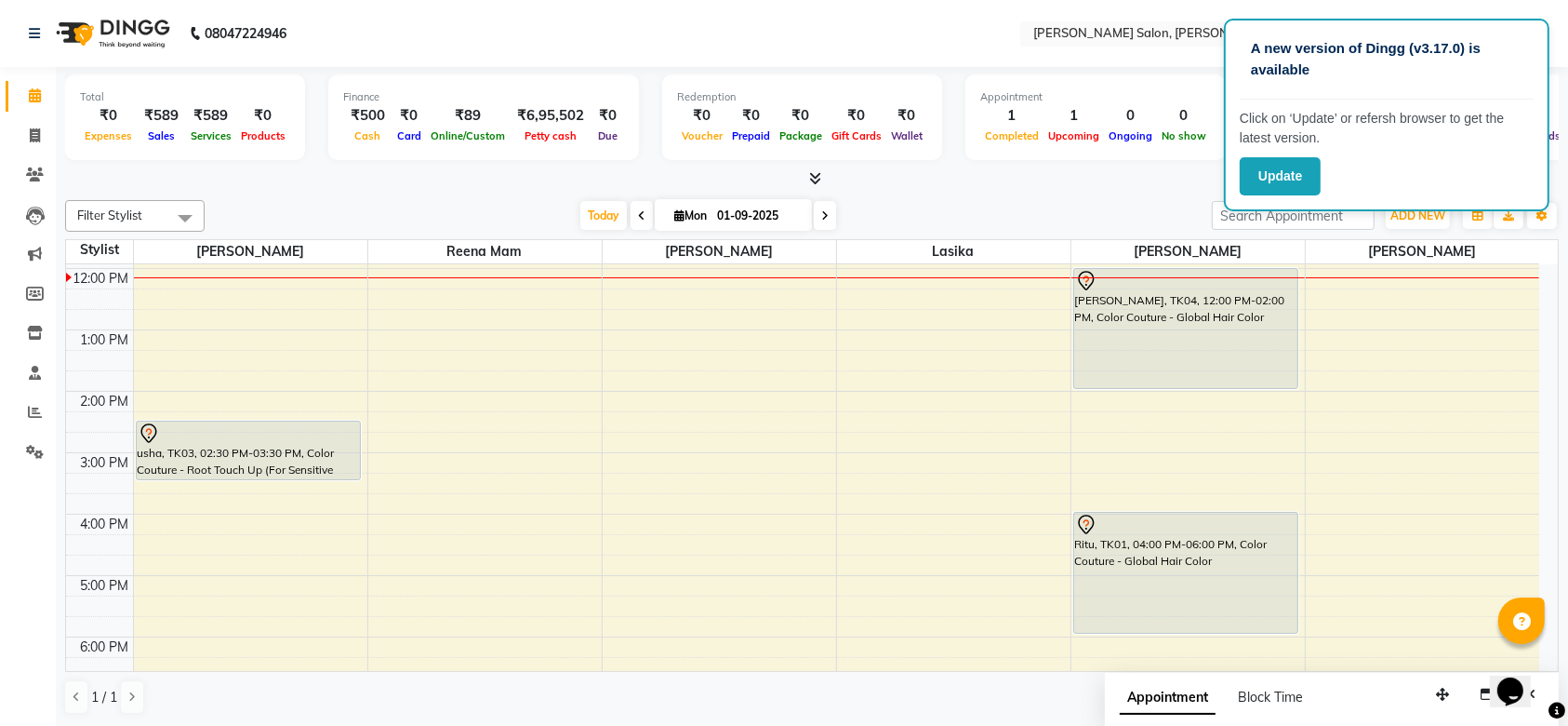
scroll to position [189, 0]
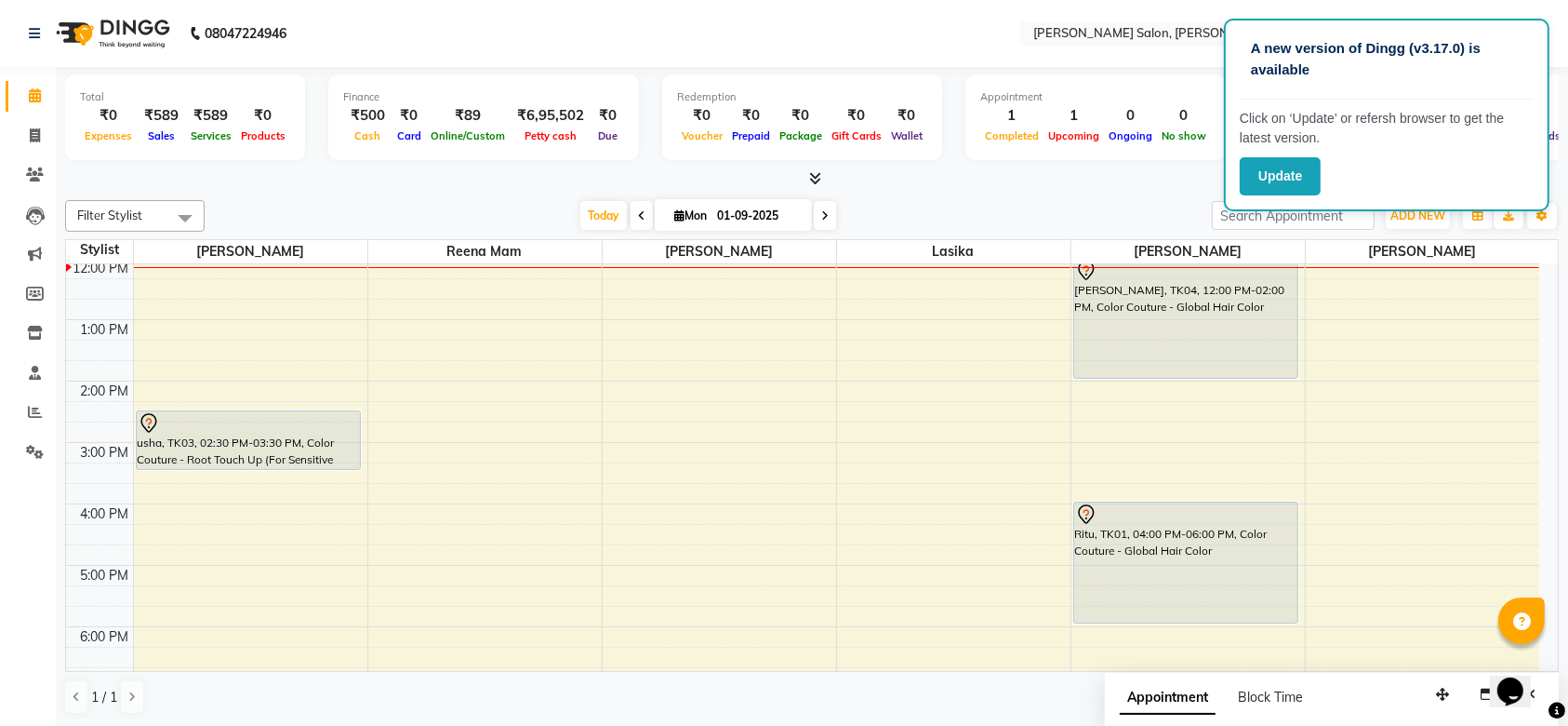
click at [298, 435] on div "usha, TK03, 02:30 PM-03:30 PM, Color Couture - Root Touch Up (For Sensitive Sca…" at bounding box center [249, 440] width 224 height 58
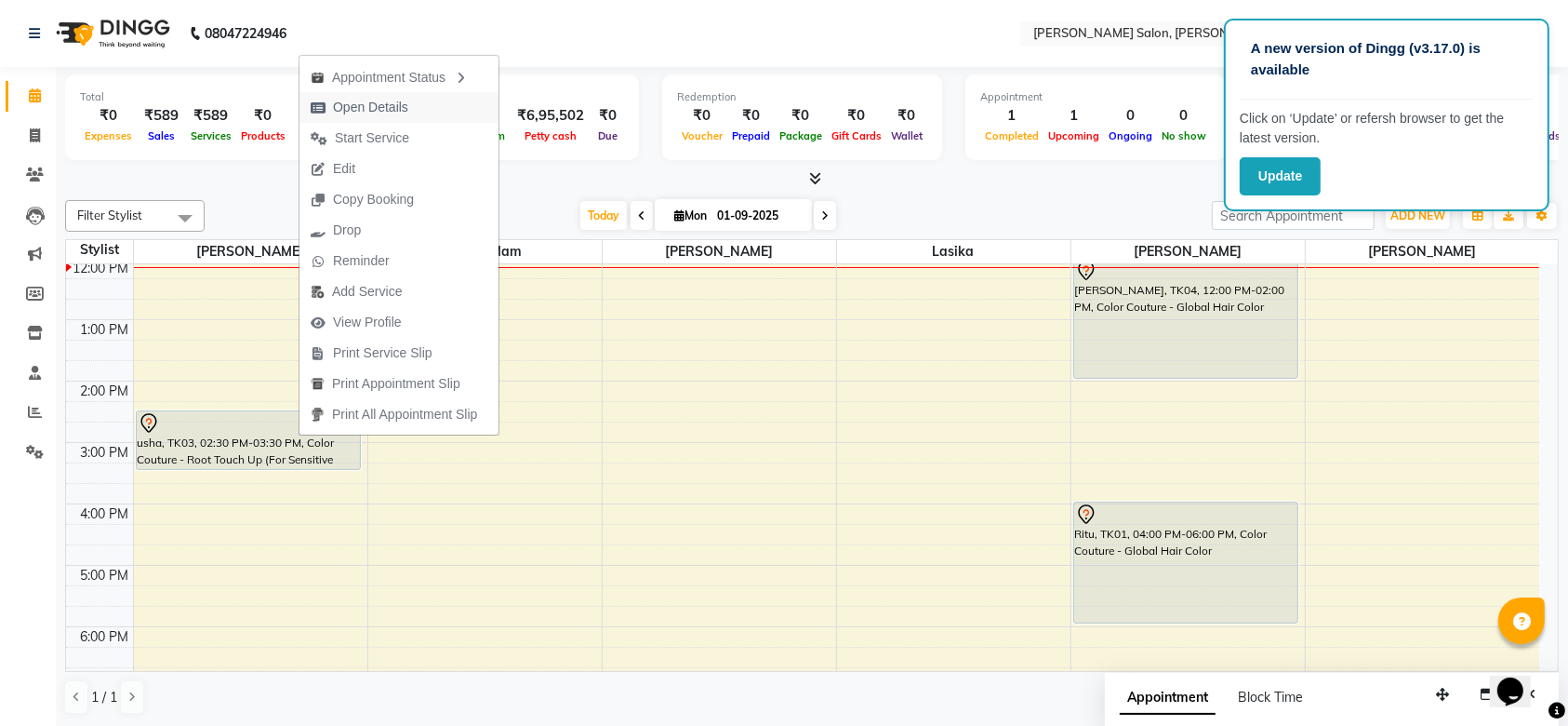
click at [381, 107] on span "Open Details" at bounding box center [371, 108] width 75 height 20
select select "7"
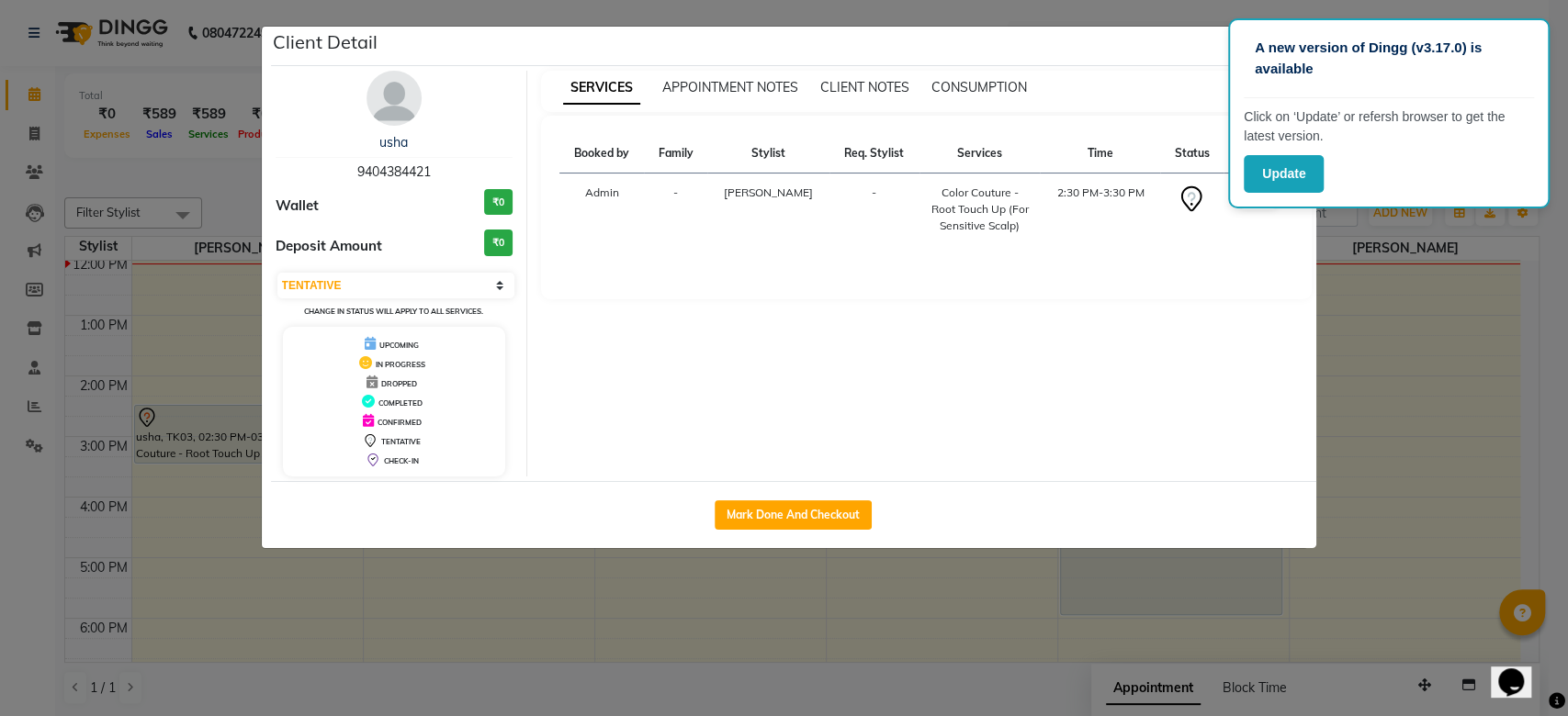
click at [843, 151] on th "Req. Stylist" at bounding box center [874, 154] width 90 height 39
click at [885, 79] on span "CLIENT NOTES" at bounding box center [864, 87] width 89 height 17
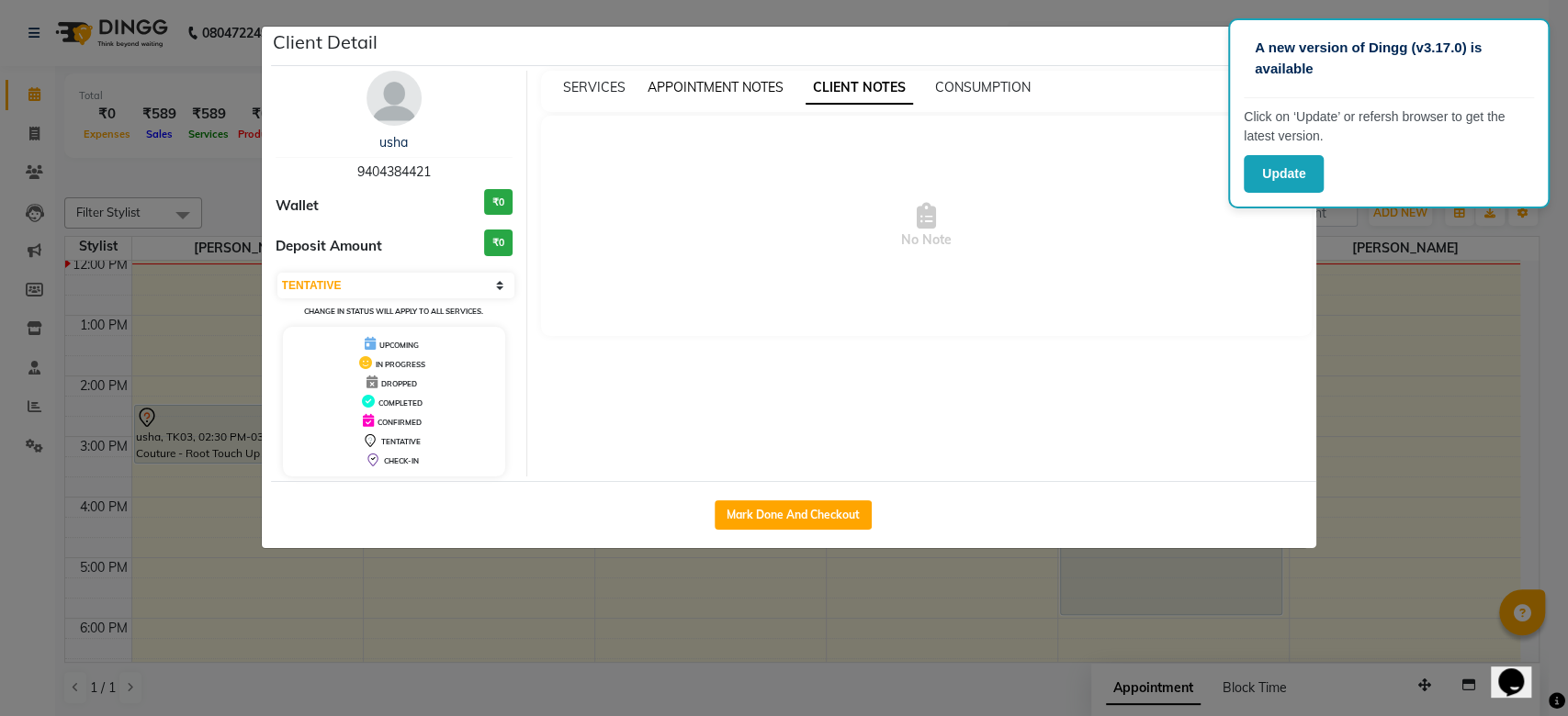
click at [709, 85] on span "APPOINTMENT NOTES" at bounding box center [715, 87] width 136 height 17
click at [574, 82] on span "SERVICES" at bounding box center [594, 87] width 63 height 17
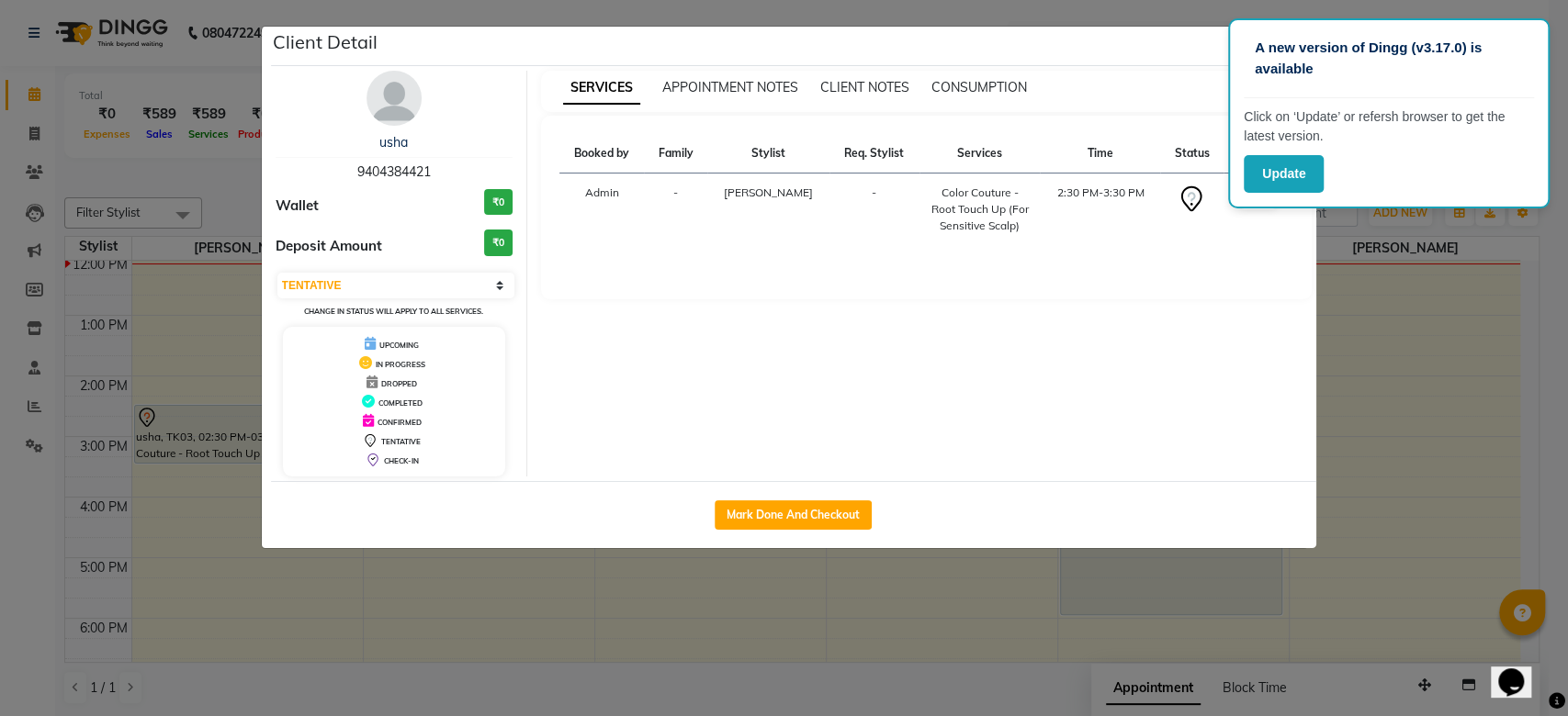
click at [1335, 226] on ngb-modal-window "Client Detail usha 9404384421 Wallet ₹0 Deposit Amount ₹0 Select IN SERVICE CON…" at bounding box center [784, 358] width 1568 height 716
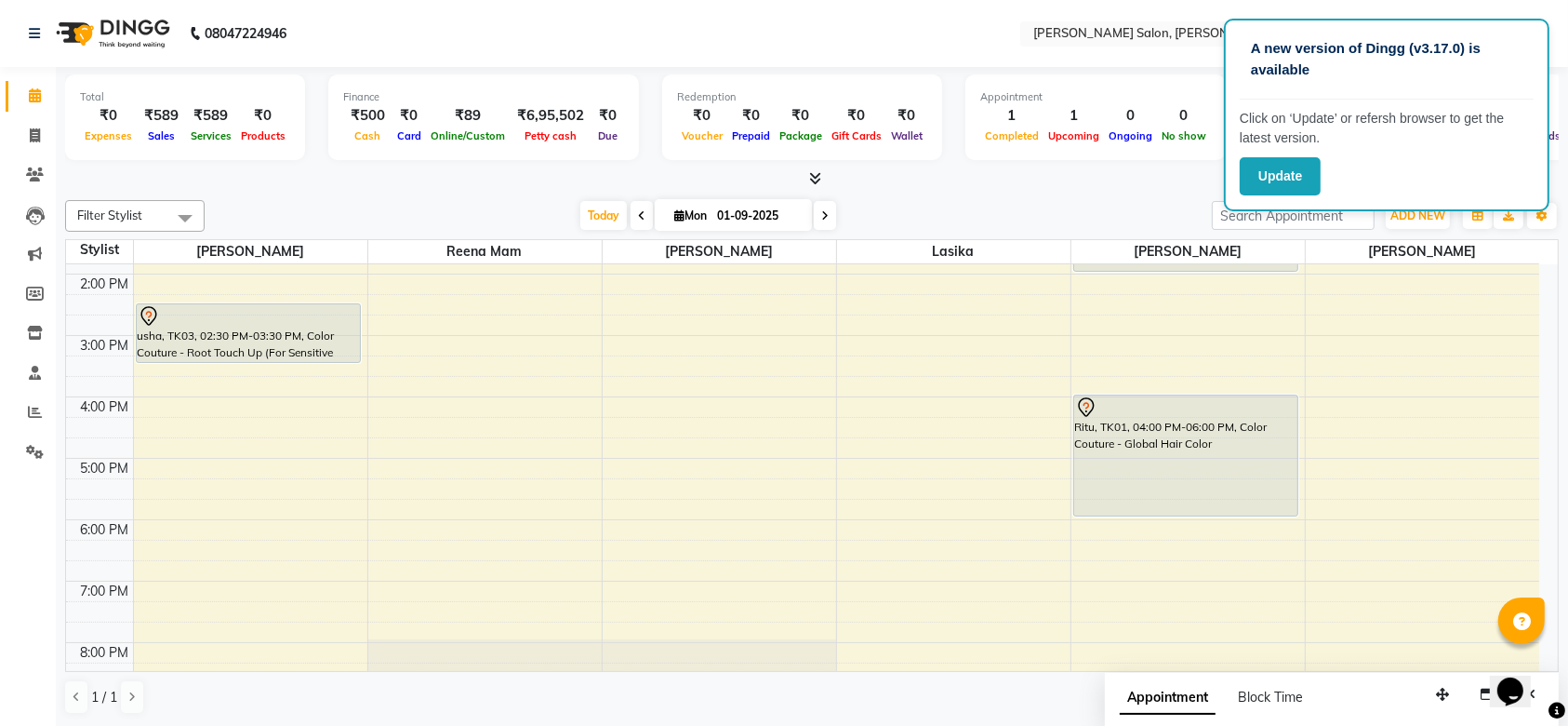
scroll to position [0, 0]
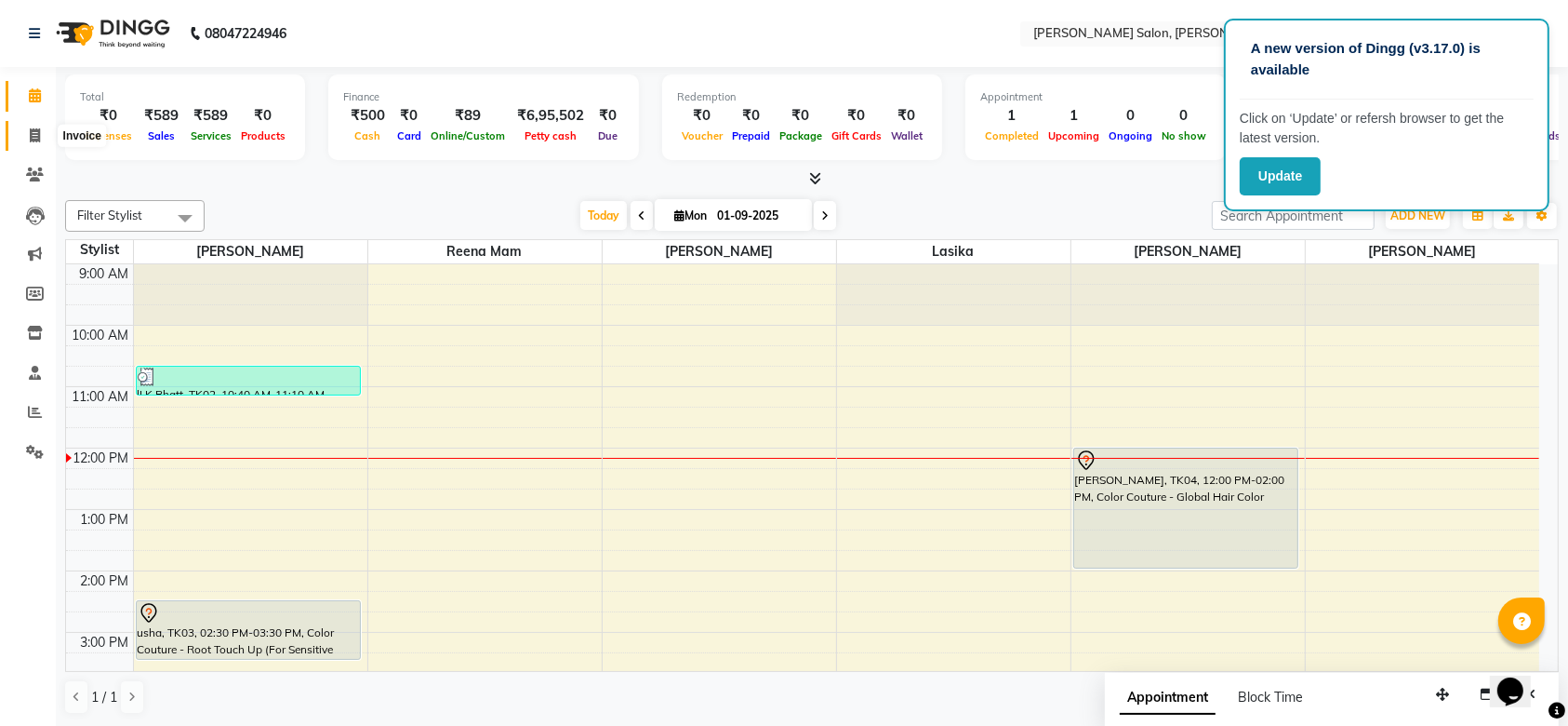
click at [27, 140] on span at bounding box center [35, 137] width 33 height 22
select select "6221"
select select "service"
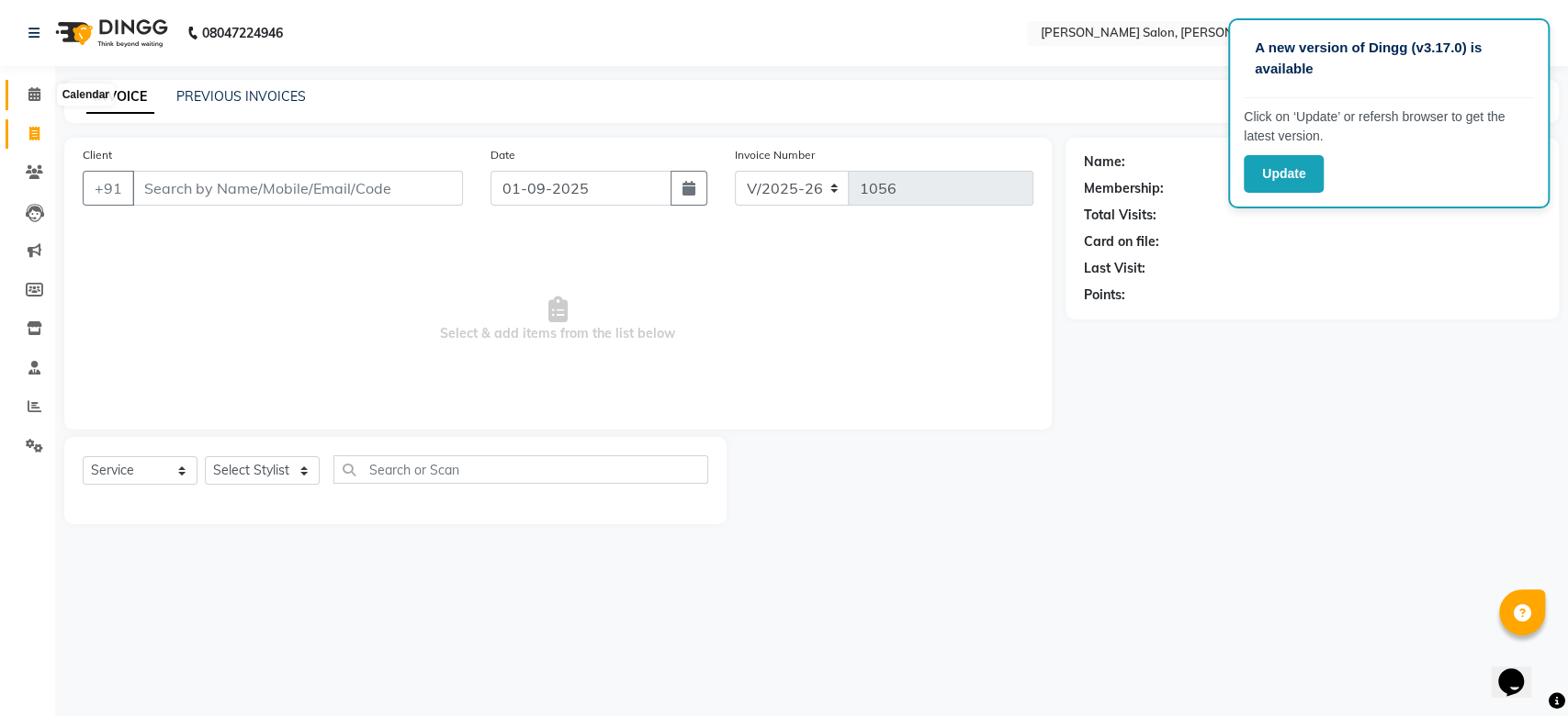
click at [20, 95] on span at bounding box center [34, 95] width 32 height 22
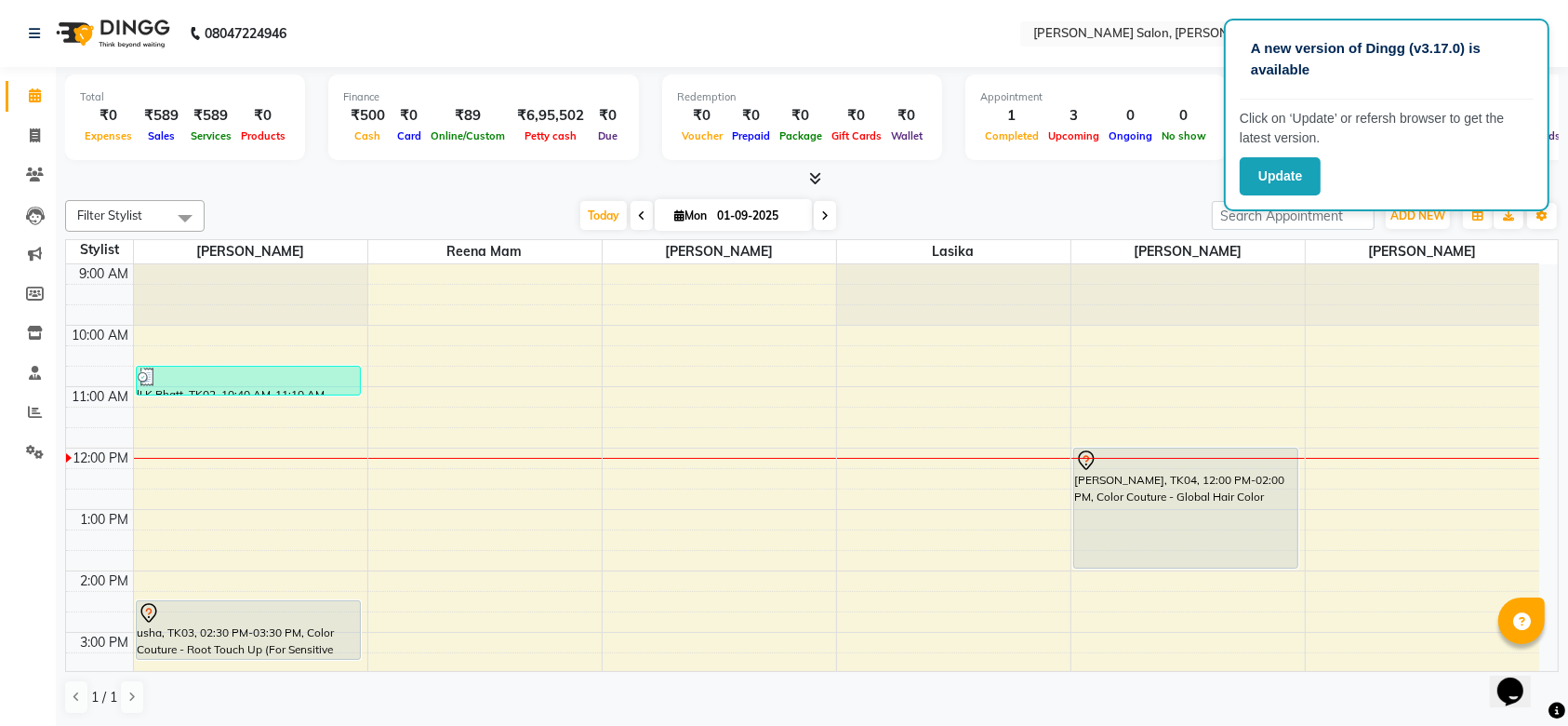
click at [320, 383] on div at bounding box center [249, 377] width 222 height 19
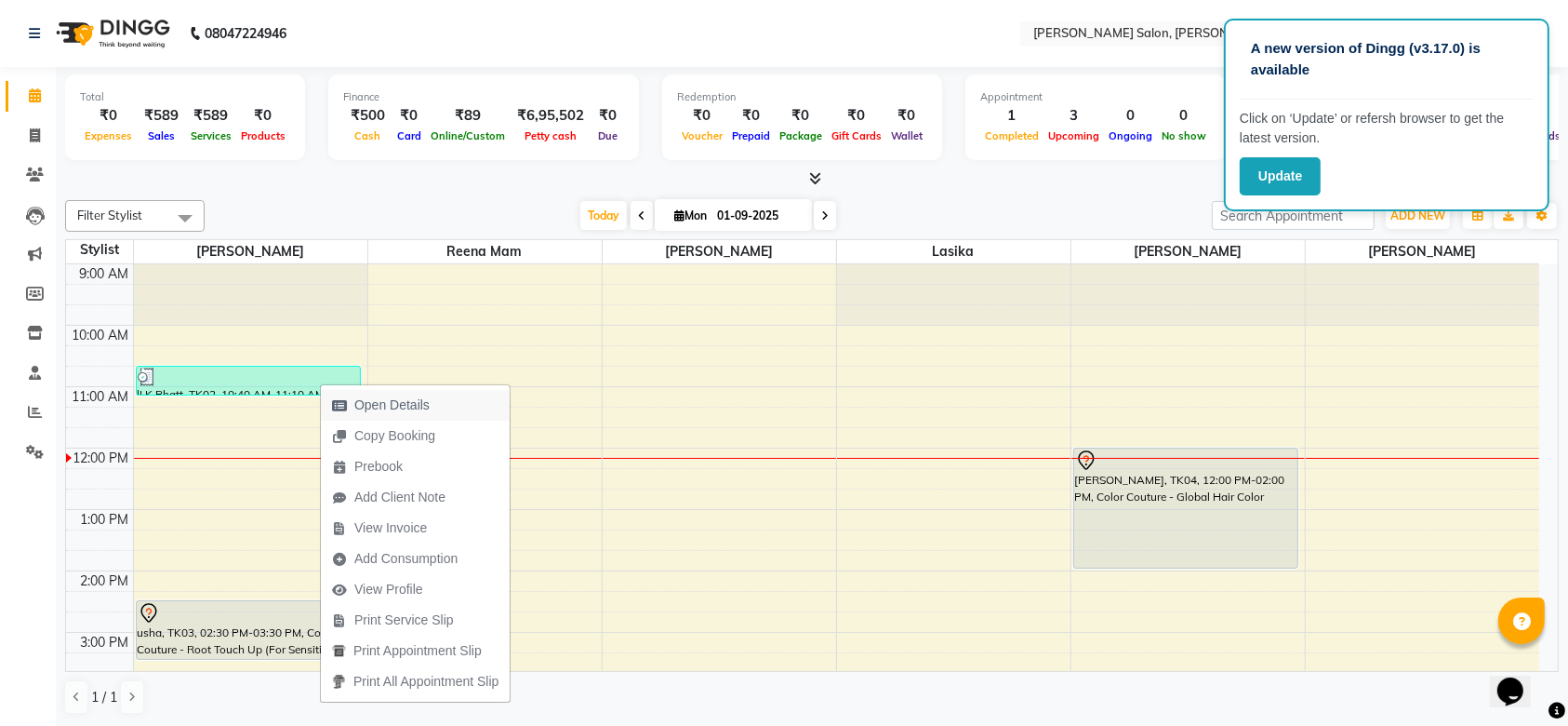
click at [346, 408] on icon "button" at bounding box center [339, 406] width 15 height 13
select select "3"
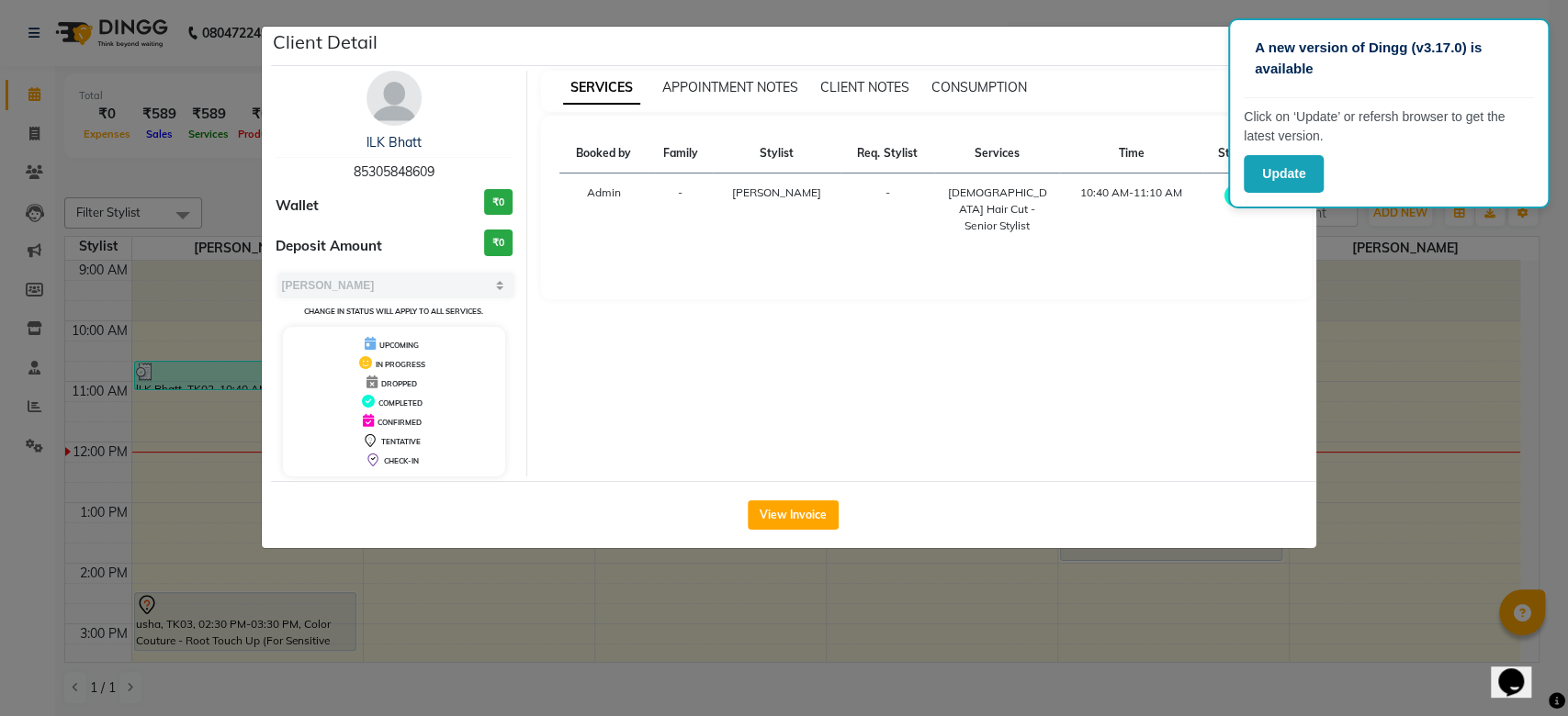
click at [1483, 321] on ngb-modal-window "Client Detail lLK Bhatt 85305848609 Wallet ₹0 Deposit Amount ₹0 Select MARK DON…" at bounding box center [784, 358] width 1568 height 716
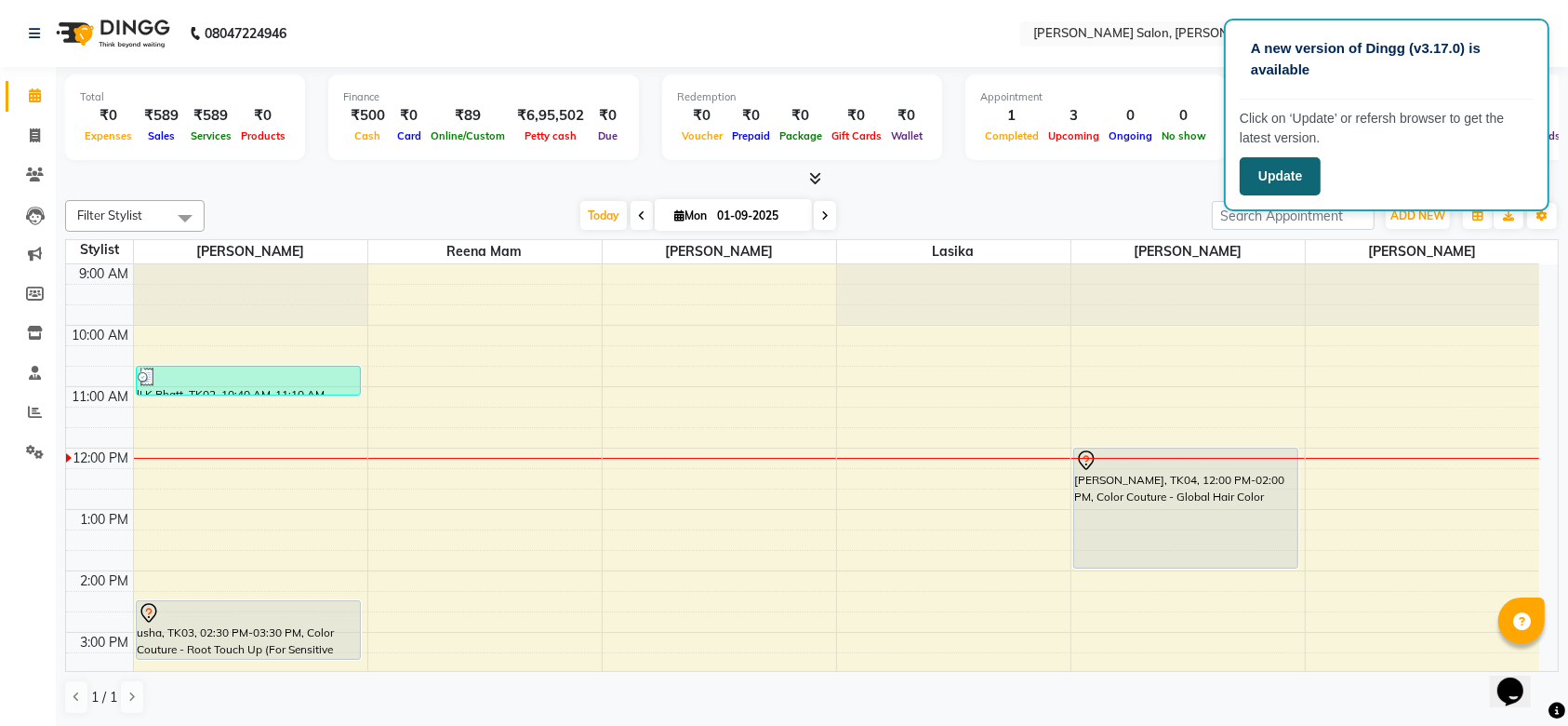
click at [1260, 180] on button "Update" at bounding box center [1281, 177] width 81 height 38
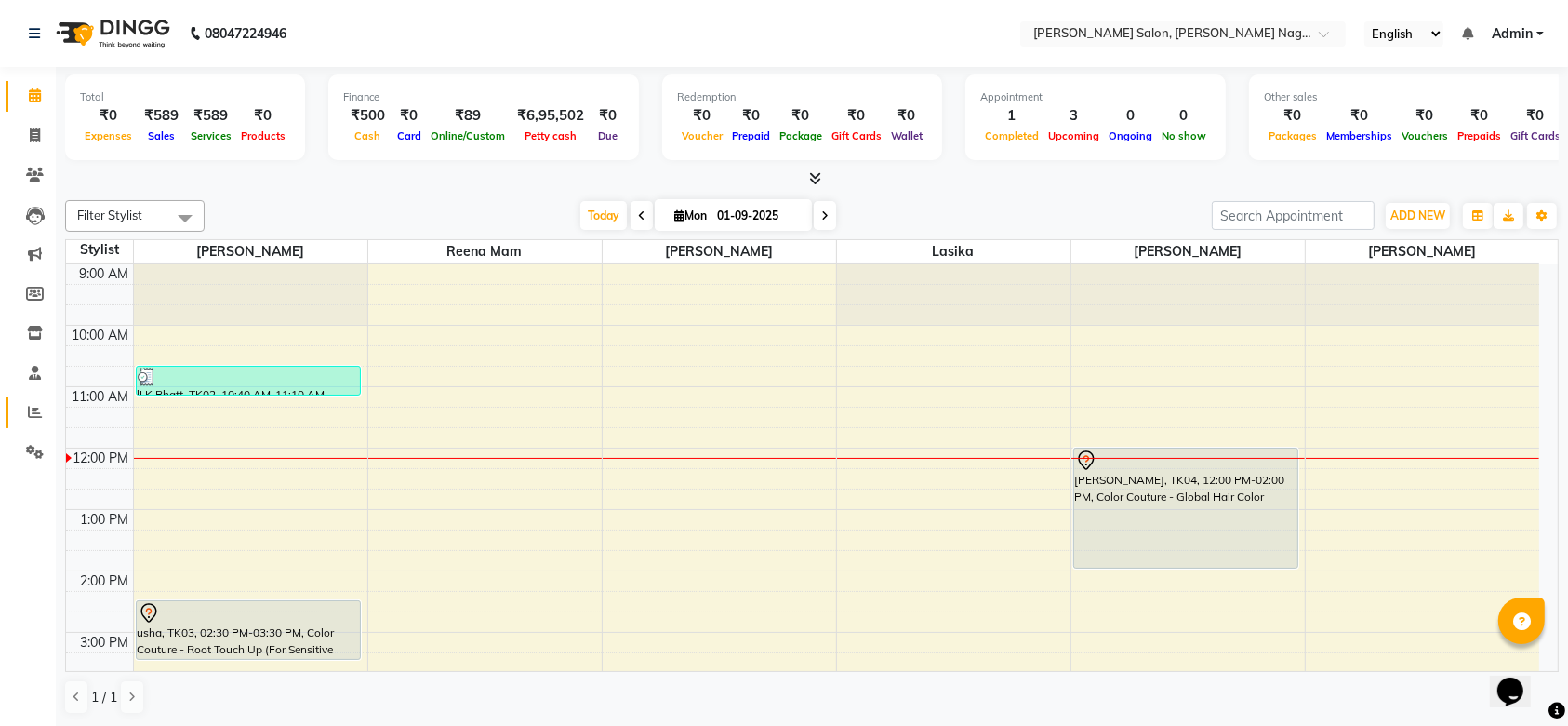
click at [37, 424] on link "Reports" at bounding box center [28, 413] width 45 height 31
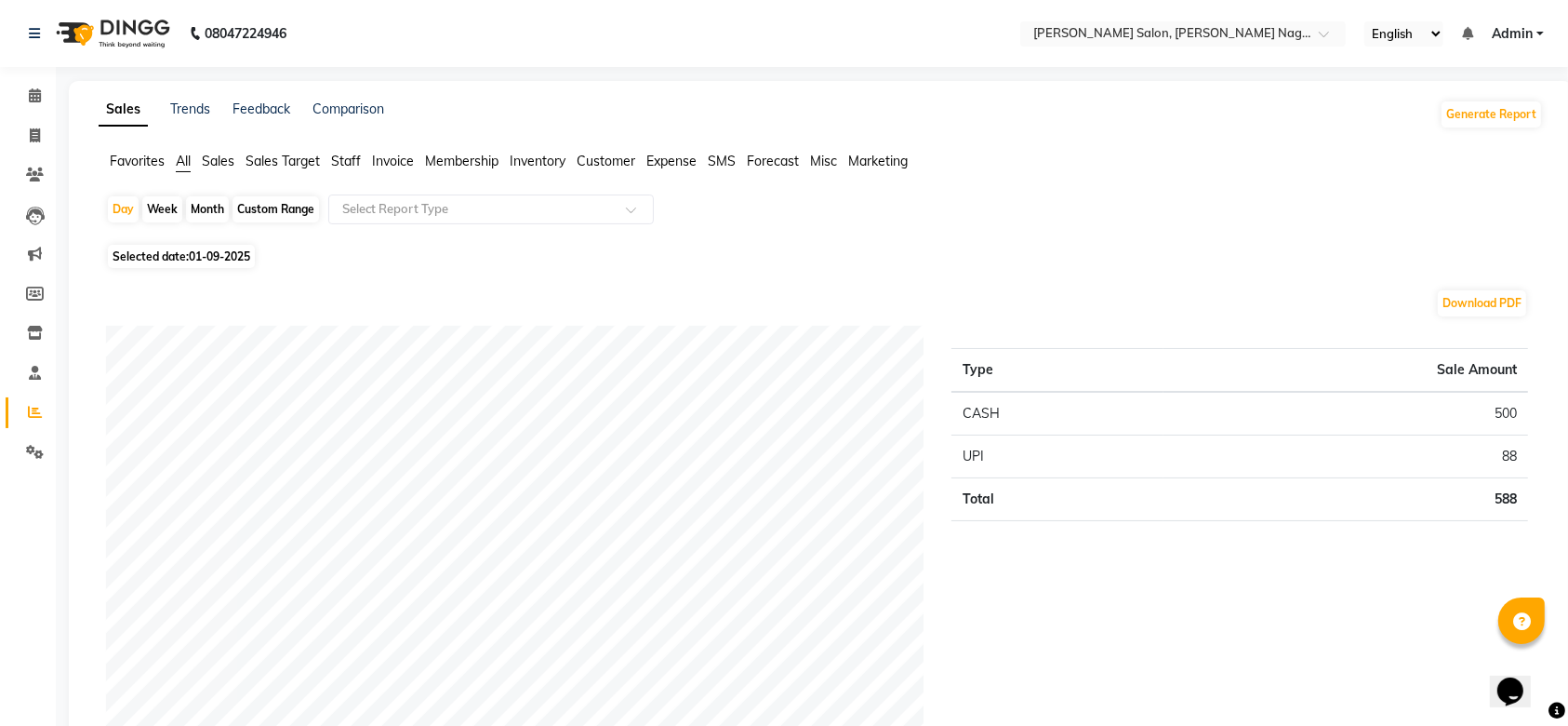
click at [37, 424] on link "Reports" at bounding box center [28, 413] width 45 height 31
